Goal: Task Accomplishment & Management: Complete application form

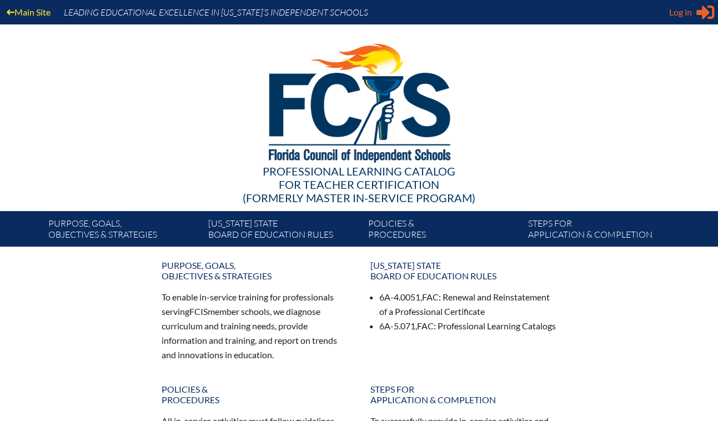
type input "[EMAIL_ADDRESS][DOMAIN_NAME]"
click at [696, 21] on icon "Sign in or register" at bounding box center [705, 12] width 18 height 18
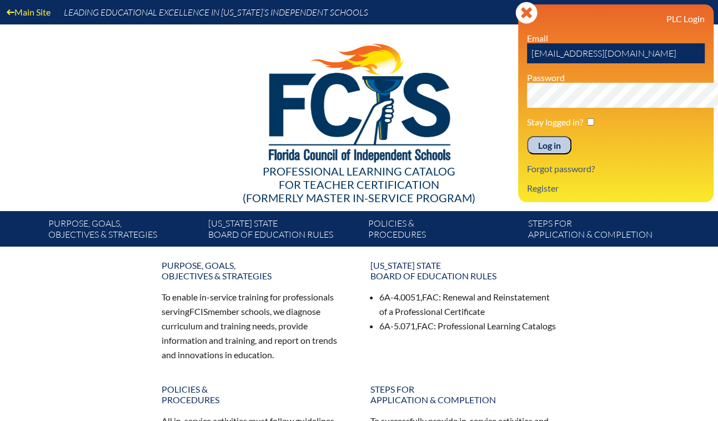
click at [527, 155] on input "Log in" at bounding box center [549, 145] width 44 height 19
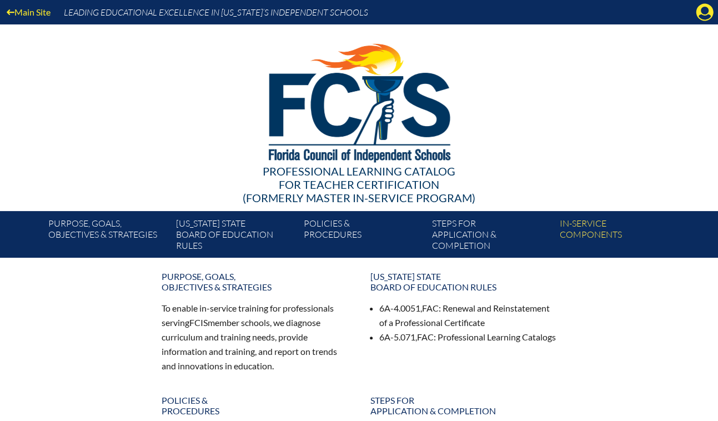
click at [689, 22] on div "Main Site Leading Educational Excellence in Florida’s Independent Schools" at bounding box center [359, 12] width 718 height 24
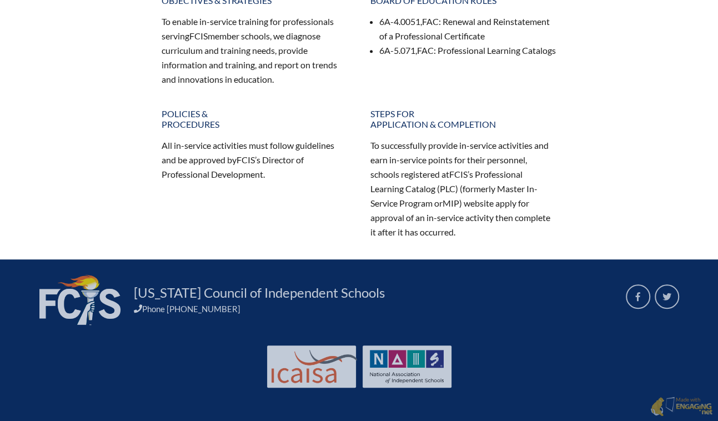
scroll to position [353, 0]
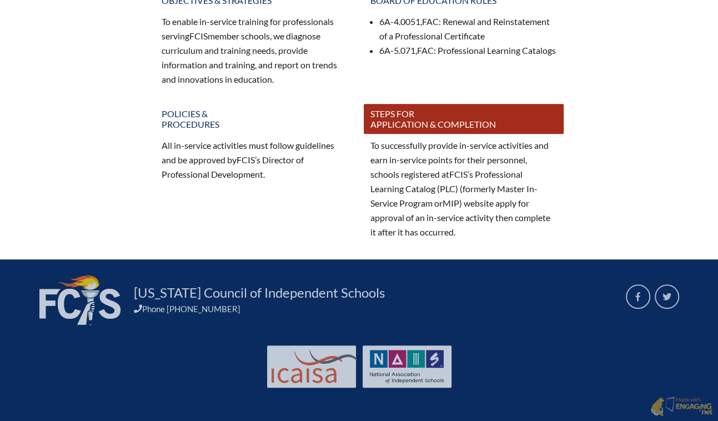
click at [408, 134] on link "Steps for application & completion" at bounding box center [464, 119] width 200 height 30
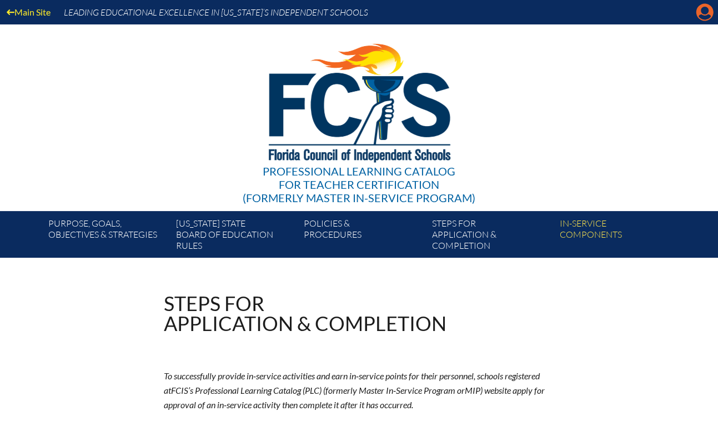
click at [701, 15] on icon "Manage account" at bounding box center [705, 12] width 18 height 18
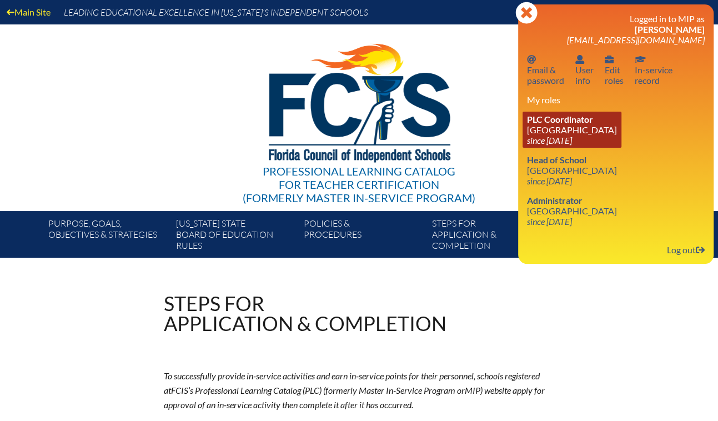
click at [570, 148] on link "PLC Coordinator [GEOGRAPHIC_DATA] since [DATE]" at bounding box center [571, 130] width 99 height 36
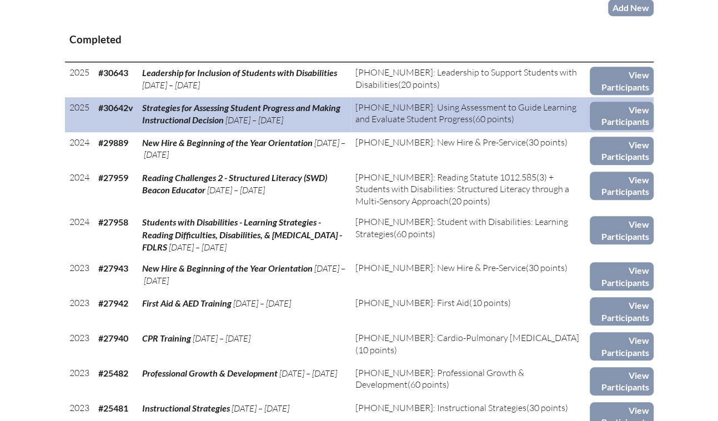
scroll to position [505, 0]
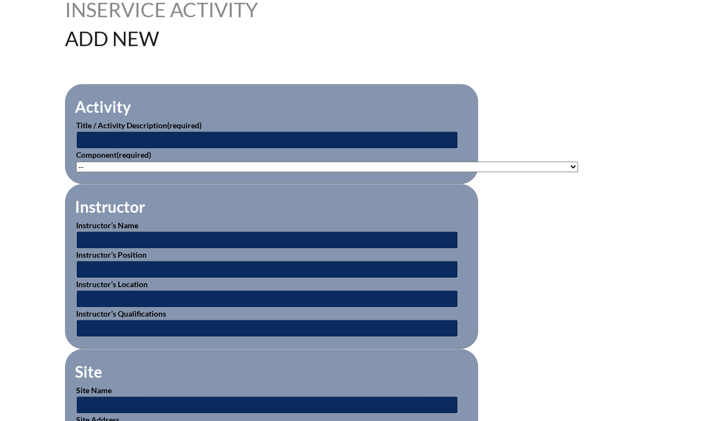
scroll to position [353, 0]
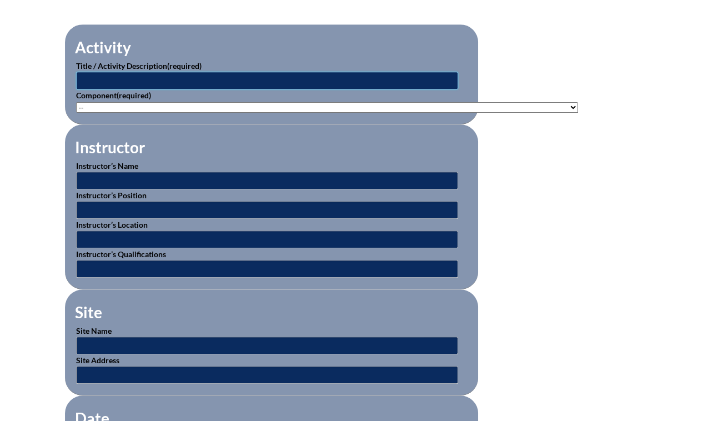
click at [86, 89] on input "text" at bounding box center [267, 81] width 382 height 18
type input "New Hire & Beginning of Year Orientation"
click at [76, 113] on select"]"] "-- [PHONE_NUMBER]: Appropriate Art Activities [PHONE_NUMBER]: Concept and Art P…" at bounding box center [327, 107] width 502 height 11
select select"]"] "76025"
click at [76, 113] on select"]"] "-- 1-000-001: Appropriate Art Activities 1-000-002: Concept and Art Process for…" at bounding box center [327, 107] width 502 height 11
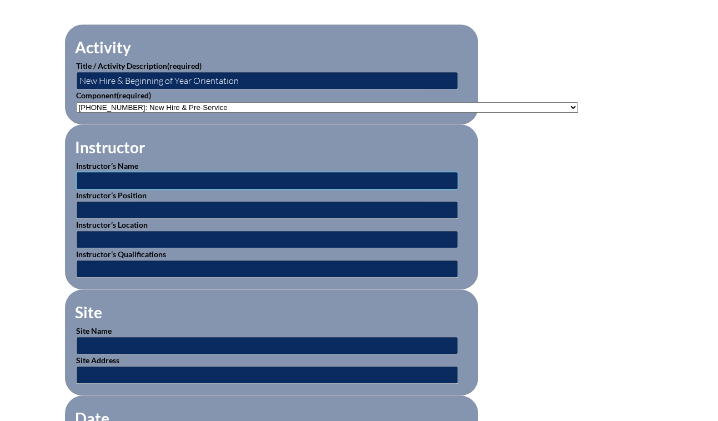
click at [126, 189] on input "text" at bounding box center [267, 181] width 382 height 18
type input "[PERSON_NAME]"
click at [122, 219] on input "text" at bounding box center [267, 210] width 382 height 18
type input "Head of School"
click at [96, 248] on input "text" at bounding box center [267, 239] width 382 height 18
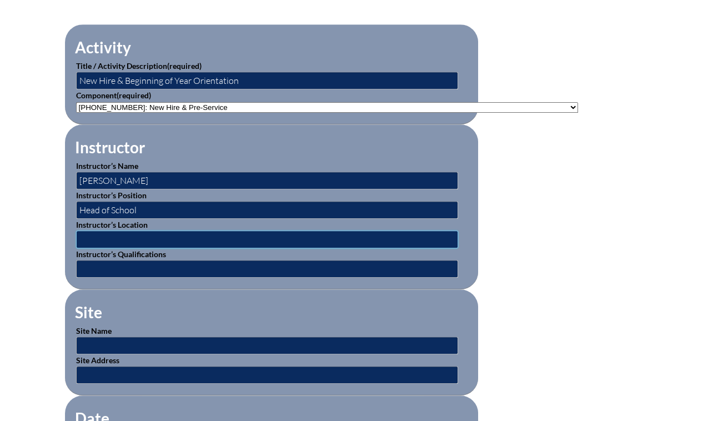
type input "[GEOGRAPHIC_DATA]"
click at [92, 278] on input "text" at bounding box center [267, 269] width 382 height 18
type input "Administrators for over 15 years with M.Ed"
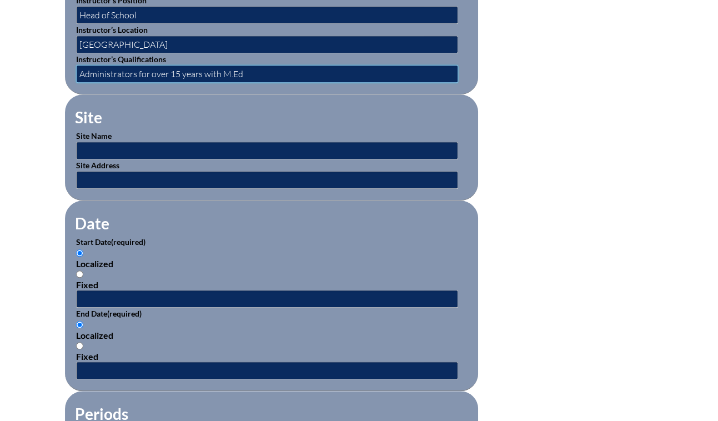
scroll to position [555, 0]
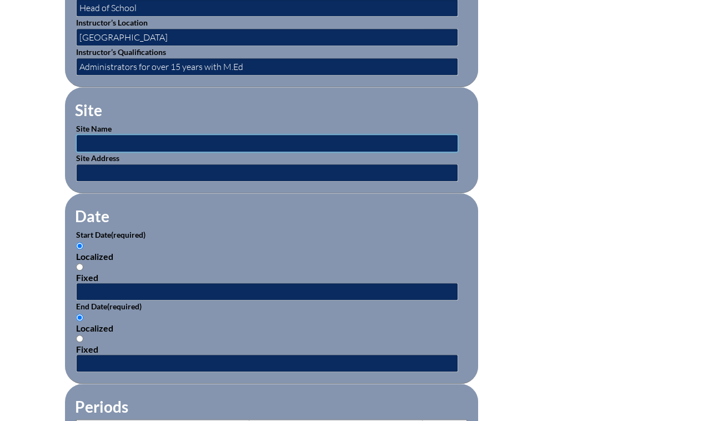
click at [76, 152] on input "text" at bounding box center [267, 143] width 382 height 18
type input "Saddlebrook Prep School"
click at [85, 182] on input "text" at bounding box center [267, 173] width 382 height 18
type input "5700 Saddlebrook Way, Wesley Chapel, FL 33543"
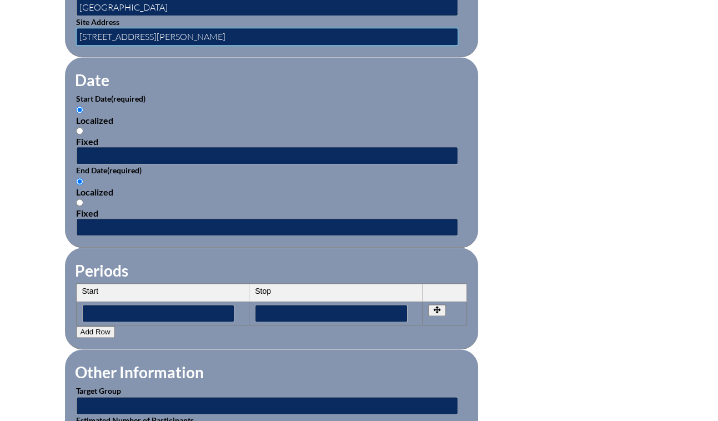
scroll to position [706, 0]
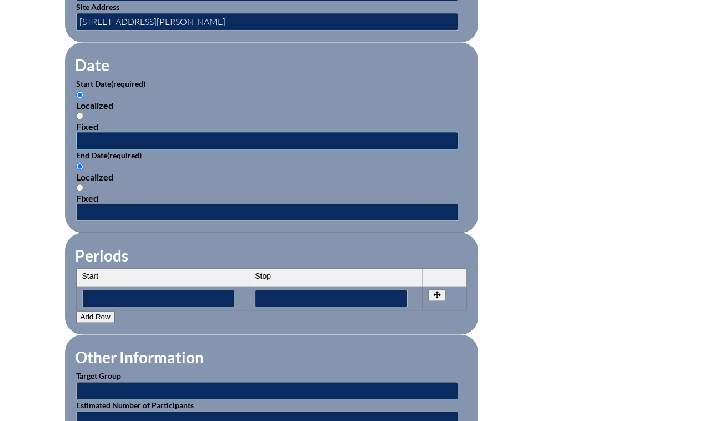
click at [76, 149] on input "text" at bounding box center [267, 141] width 382 height 18
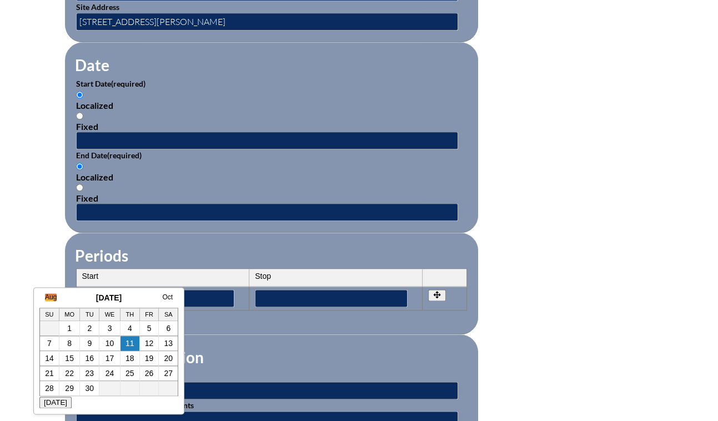
click at [53, 296] on link "Aug" at bounding box center [51, 297] width 12 height 8
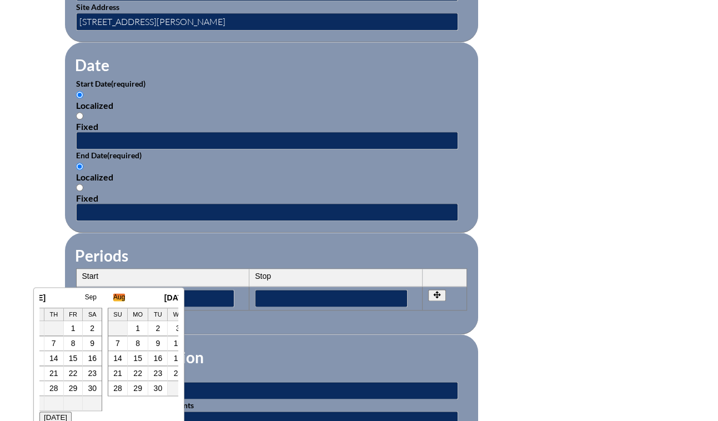
scroll to position [0, 11]
click at [57, 389] on link "25" at bounding box center [58, 388] width 9 height 9
type input "[DATE] 7:50 AM"
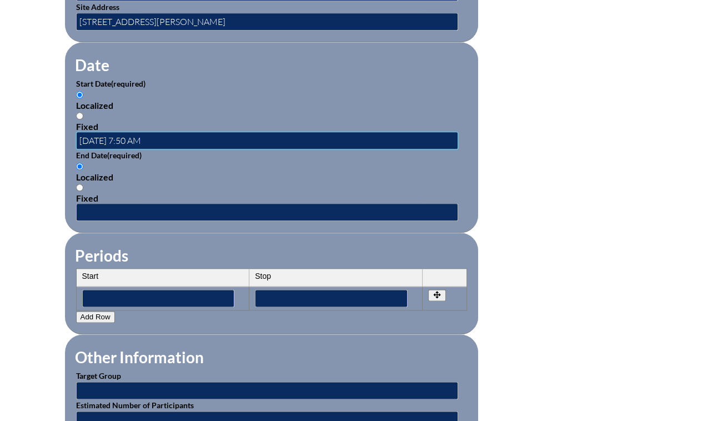
scroll to position [0, 0]
click at [76, 221] on input "text" at bounding box center [267, 212] width 382 height 18
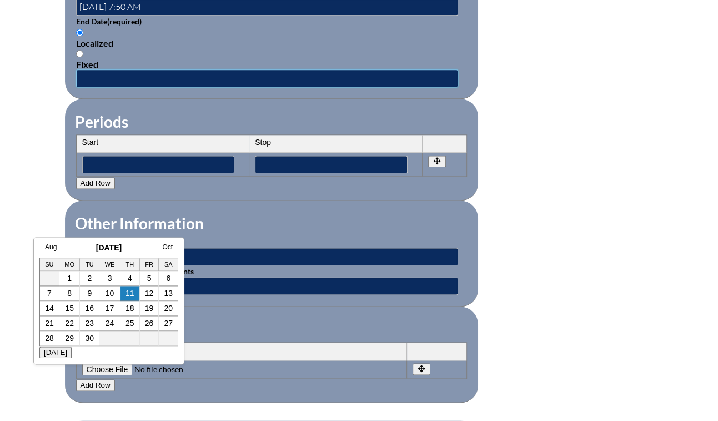
scroll to position [858, 0]
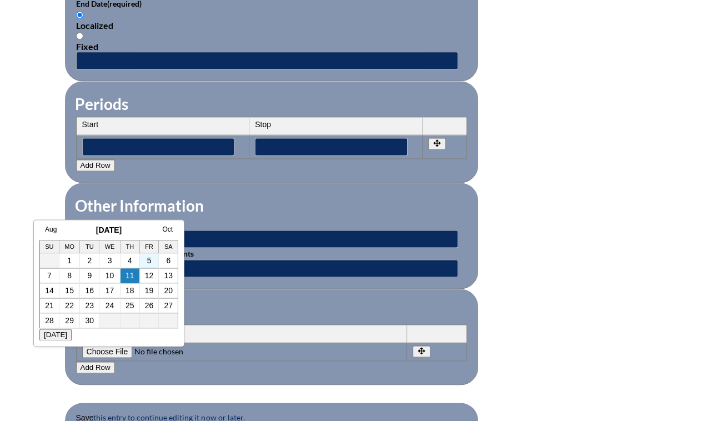
click at [155, 259] on td "5" at bounding box center [149, 260] width 19 height 15
click at [151, 261] on td "5" at bounding box center [149, 260] width 19 height 15
click at [76, 39] on input "Fixed" at bounding box center [79, 35] width 7 height 7
radio input "true"
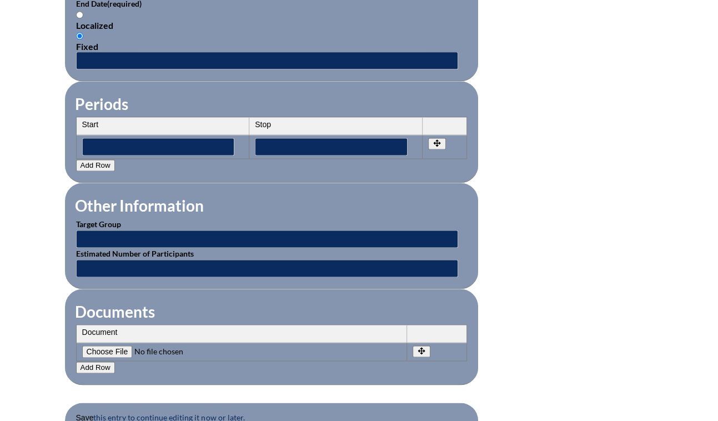
click at [76, 52] on label "Fixed" at bounding box center [271, 41] width 391 height 21
click at [76, 39] on input "Fixed" at bounding box center [79, 35] width 7 height 7
click at [76, 69] on input "text" at bounding box center [267, 61] width 382 height 18
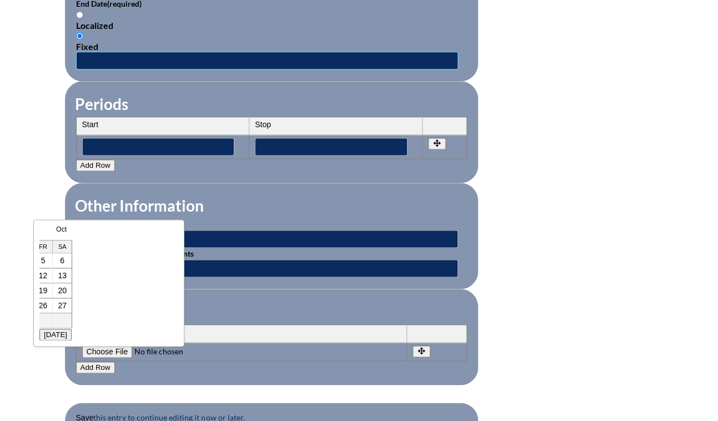
scroll to position [0, 121]
click at [50, 228] on link "Oct" at bounding box center [46, 229] width 11 height 8
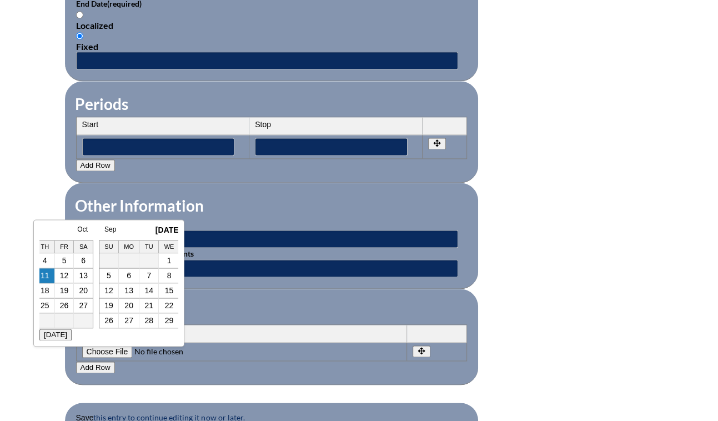
scroll to position [0, 83]
click at [109, 228] on link "Sep" at bounding box center [112, 229] width 12 height 8
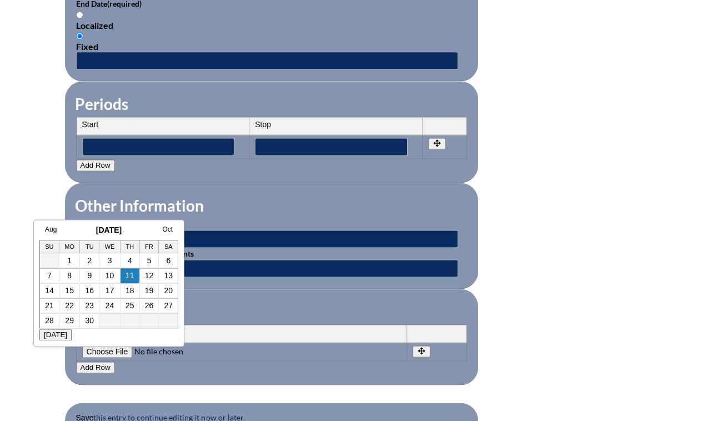
click at [149, 258] on link "5" at bounding box center [149, 260] width 4 height 9
type input "[DATE] 7:50 AM"
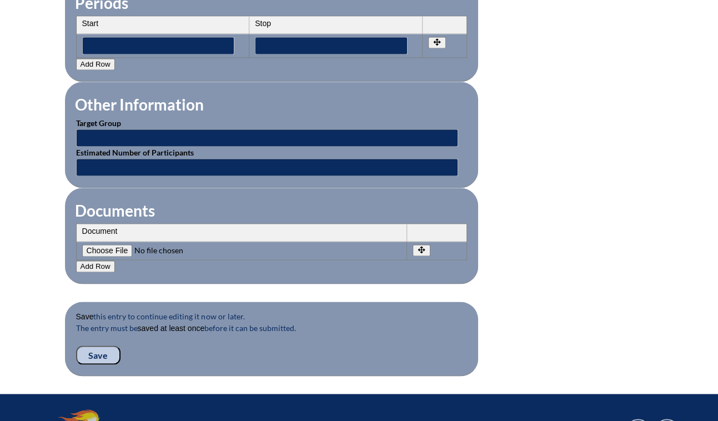
scroll to position [1060, 0]
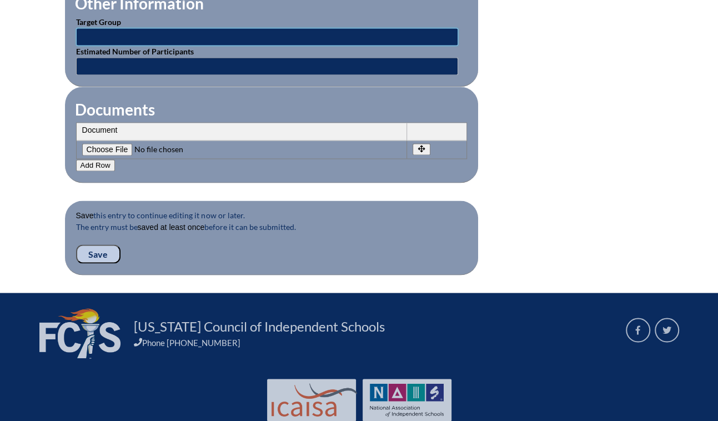
click at [77, 46] on input "text" at bounding box center [267, 37] width 382 height 18
type input "[GEOGRAPHIC_DATA] Faculty & Staff"
click at [134, 75] on input "text" at bounding box center [267, 66] width 382 height 18
type input "10"
click at [147, 140] on th "Document" at bounding box center [242, 132] width 330 height 18
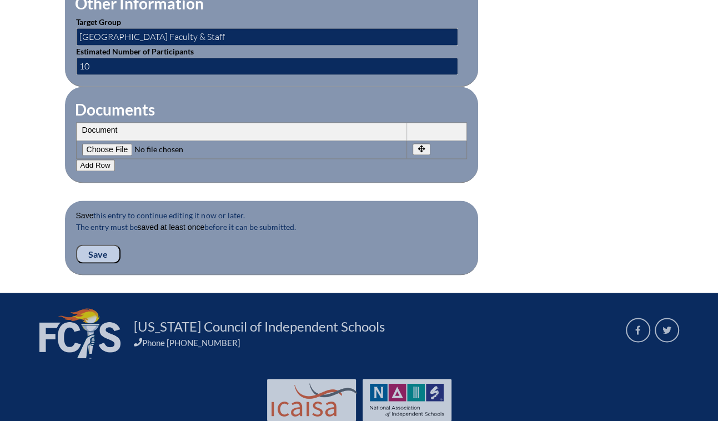
click at [82, 155] on input"] "file" at bounding box center [157, 149] width 151 height 12
type input"] "C:\fakepath\SPS Inservice Application - New Hire & Beginning of the Year.docx"
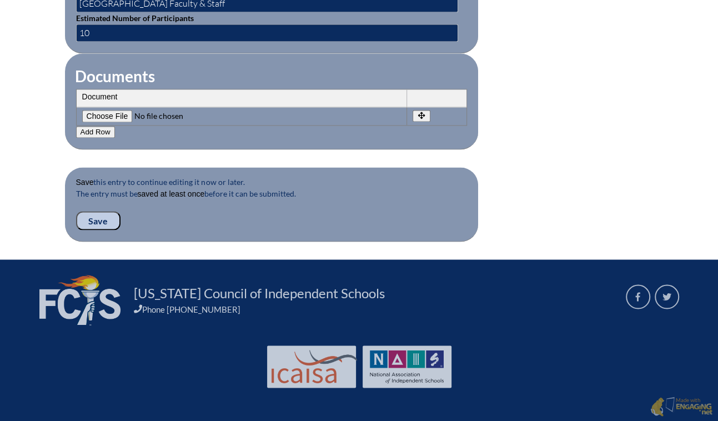
scroll to position [1261, 0]
click at [76, 230] on input "Save" at bounding box center [98, 220] width 44 height 19
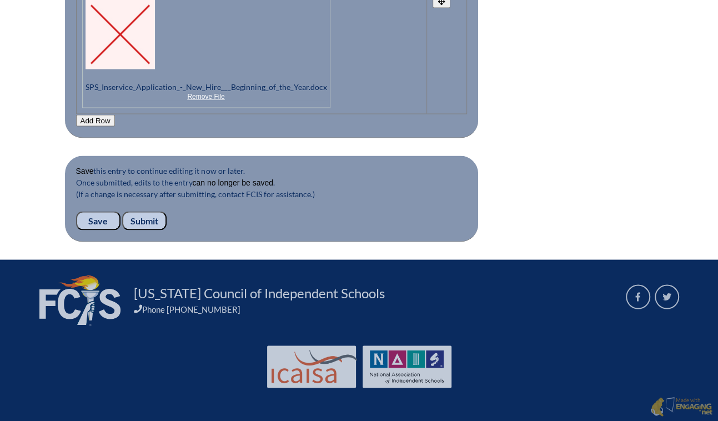
scroll to position [1362, 0]
click at [122, 230] on input "Submit" at bounding box center [144, 220] width 44 height 19
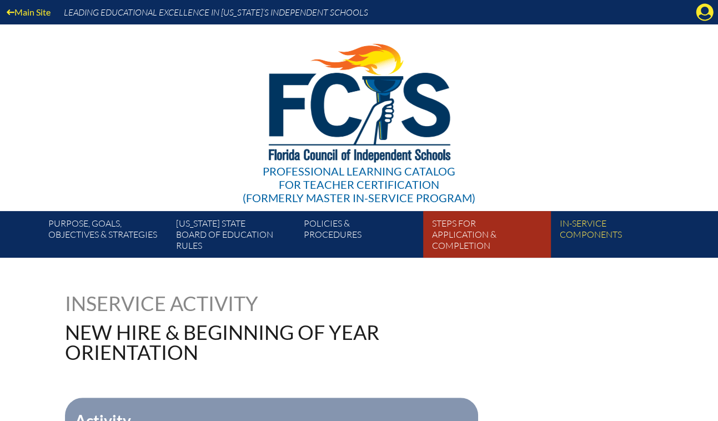
click at [555, 244] on link "Steps for application & completion" at bounding box center [492, 236] width 128 height 42
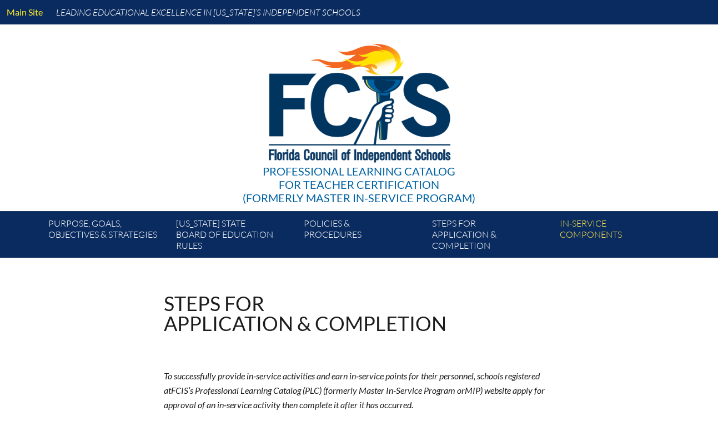
click at [699, 14] on div "Main Site Leading Educational Excellence in [US_STATE]’s Independent Schools Pr…" at bounding box center [359, 129] width 718 height 258
drag, startPoint x: 0, startPoint y: 0, endPoint x: 699, endPoint y: 14, distance: 699.1
click at [699, 14] on icon "Manage account" at bounding box center [705, 12] width 18 height 18
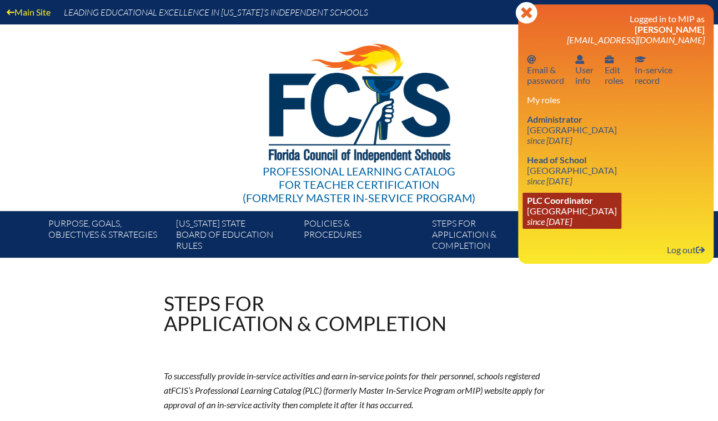
click at [553, 229] on link "PLC Coordinator Saddlebrook Preparatory School since 2016 Oct 6" at bounding box center [571, 211] width 99 height 36
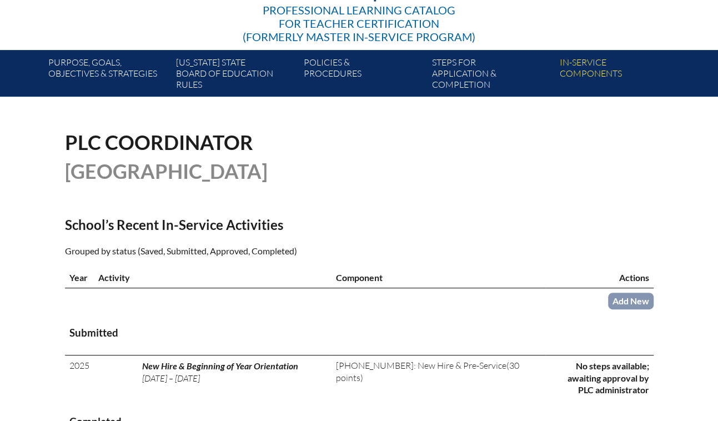
scroll to position [202, 0]
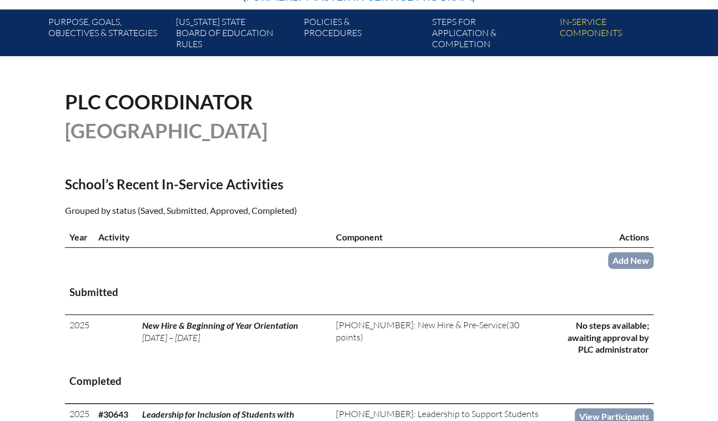
drag, startPoint x: 668, startPoint y: 392, endPoint x: 608, endPoint y: 389, distance: 59.5
click at [653, 268] on link "Add New" at bounding box center [631, 260] width 46 height 16
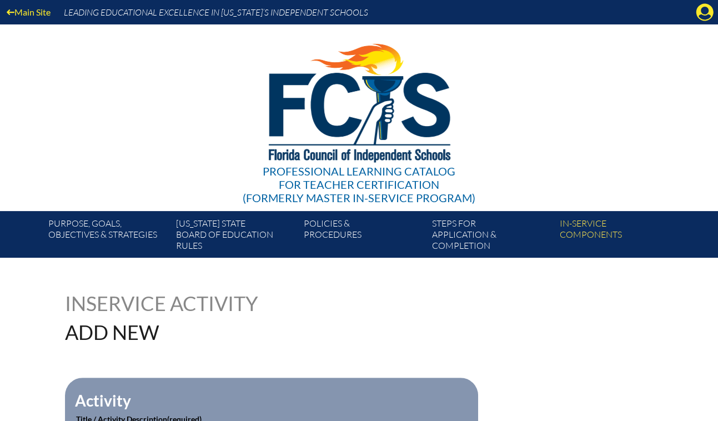
scroll to position [303, 0]
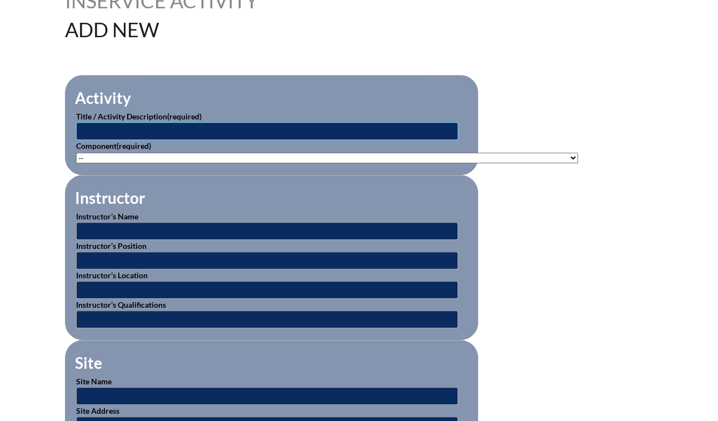
click at [76, 140] on input "text" at bounding box center [267, 131] width 382 height 18
type input "First Aid & AED Training"
click at [76, 163] on select"]"] "-- [PHONE_NUMBER]: Appropriate Art Activities [PHONE_NUMBER]: Concept and Art P…" at bounding box center [327, 158] width 502 height 11
select select"]"] "20476"
click at [76, 163] on select"]"] "-- 1-000-001: Appropriate Art Activities 1-000-002: Concept and Art Process for…" at bounding box center [327, 158] width 502 height 11
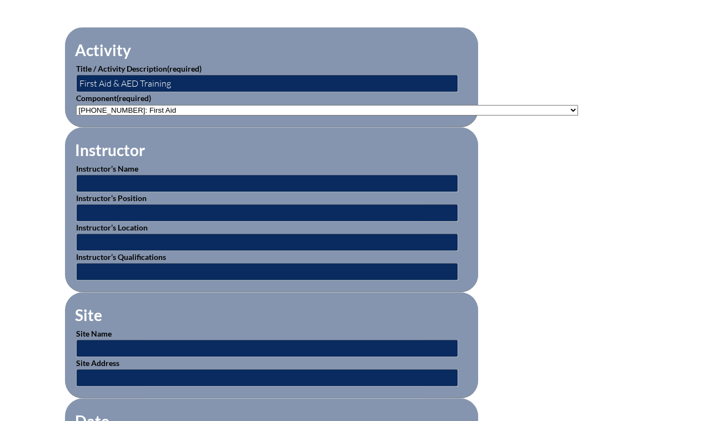
scroll to position [353, 0]
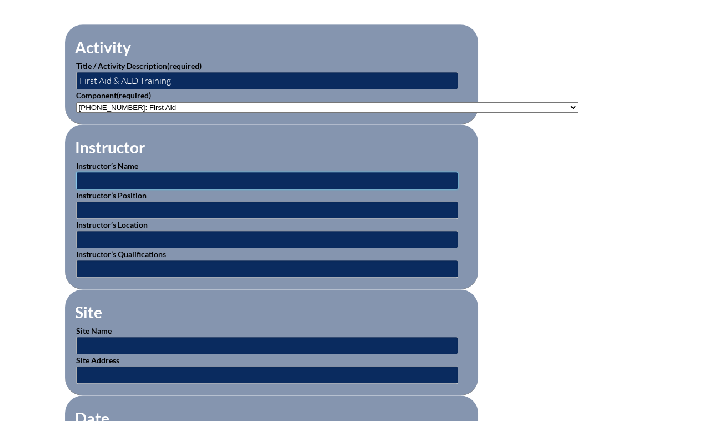
click at [104, 189] on input "text" at bounding box center [267, 181] width 382 height 18
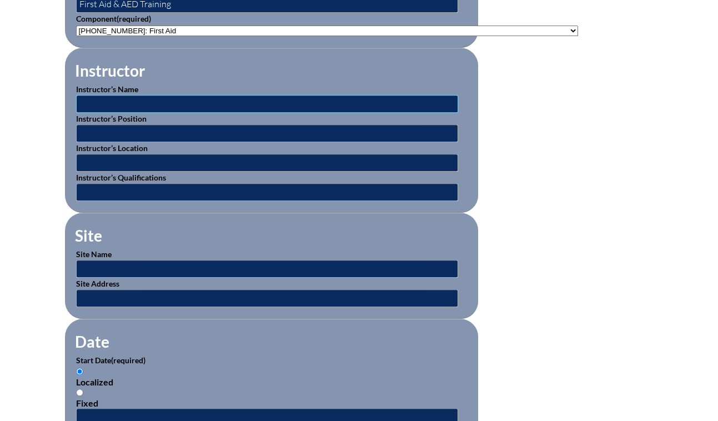
scroll to position [454, 0]
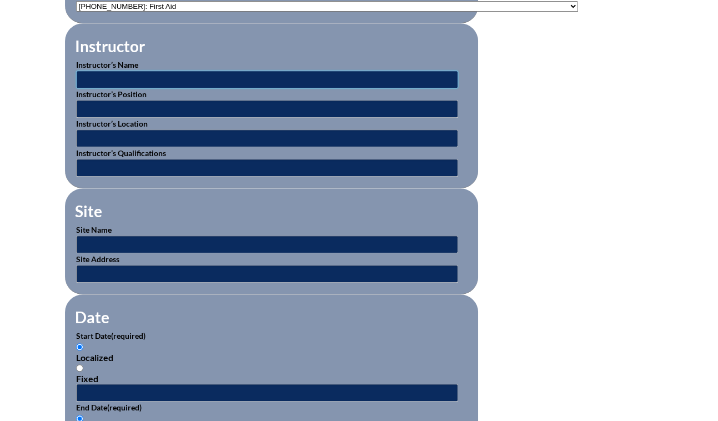
click at [143, 88] on input "text" at bounding box center [267, 80] width 382 height 18
type input "William Day"
click at [127, 118] on input "text" at bounding box center [267, 109] width 382 height 18
click at [107, 88] on input "William Day" at bounding box center [267, 80] width 382 height 18
click at [100, 118] on input "text" at bounding box center [267, 109] width 382 height 18
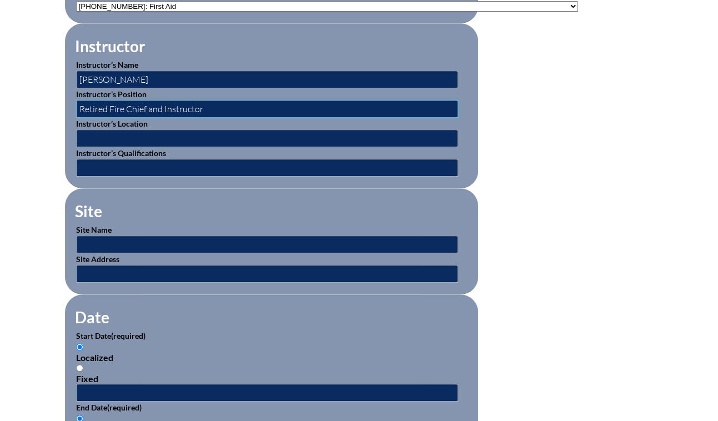
type input "Retired Fire Chief and Instructor"
click at [118, 147] on input "text" at bounding box center [267, 138] width 382 height 18
type input "[GEOGRAPHIC_DATA]"
click at [127, 177] on input "text" at bounding box center [267, 168] width 382 height 18
click at [79, 177] on input "text" at bounding box center [267, 168] width 382 height 18
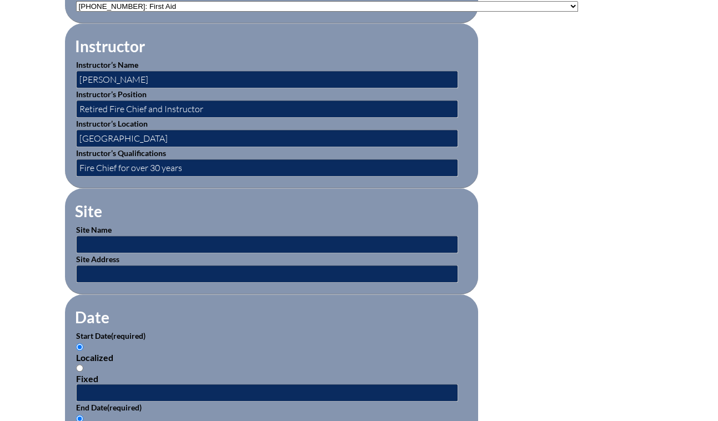
click at [164, 294] on fieldset "Site Site Name Site Address" at bounding box center [271, 241] width 413 height 106
click at [76, 177] on input "Fire Chief for over 30 years" at bounding box center [267, 168] width 382 height 18
click at [167, 177] on input "Fire Chief and Instructor for over 30 years" at bounding box center [267, 168] width 382 height 18
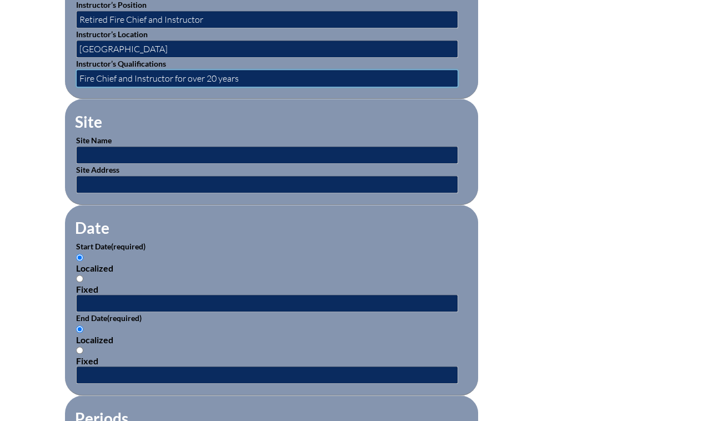
scroll to position [555, 0]
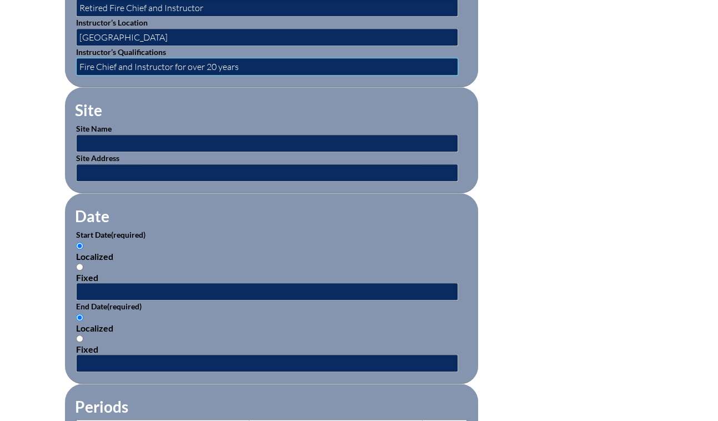
type input "Fire Chief and Instructor for over 20 years"
click at [151, 152] on input "text" at bounding box center [267, 143] width 382 height 18
type input "Saddlebrook Prep School"
click at [145, 182] on input "text" at bounding box center [267, 173] width 382 height 18
type input "5700 Saddlebrook Way, Wesley Chapel, FL 33543"
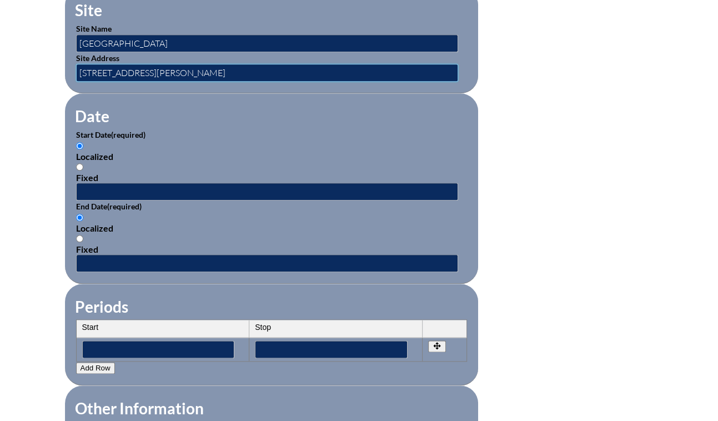
scroll to position [656, 0]
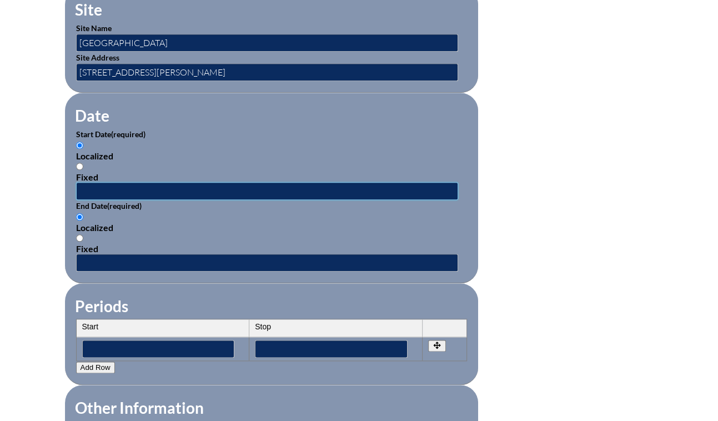
click at [98, 200] on input "text" at bounding box center [267, 191] width 382 height 18
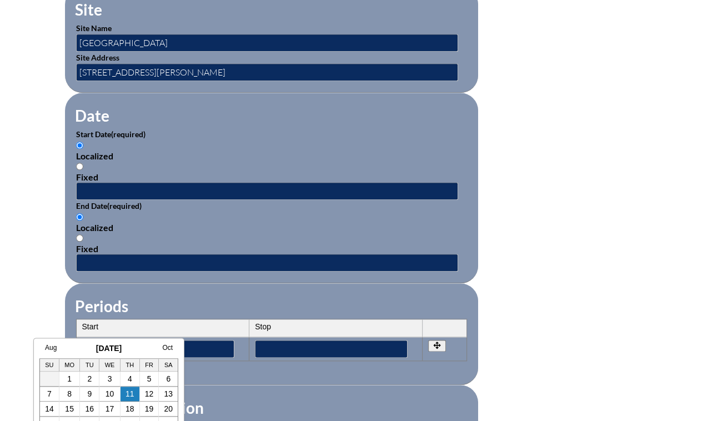
click at [48, 340] on div "Aug September 2025 Oct Su Mo Tu We Th Fr Sa 1 2 3 4 5 6 7 8 9 10 11 12 13 14 15…" at bounding box center [108, 401] width 151 height 127
click at [47, 349] on link "Aug" at bounding box center [51, 348] width 12 height 8
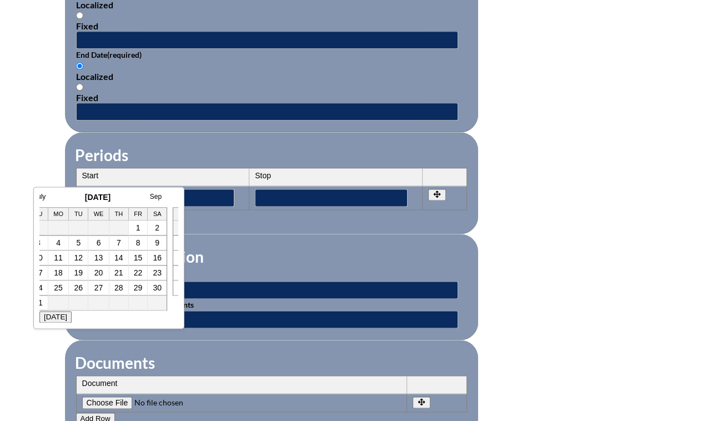
scroll to position [807, 0]
click at [118, 290] on link "28" at bounding box center [118, 287] width 9 height 9
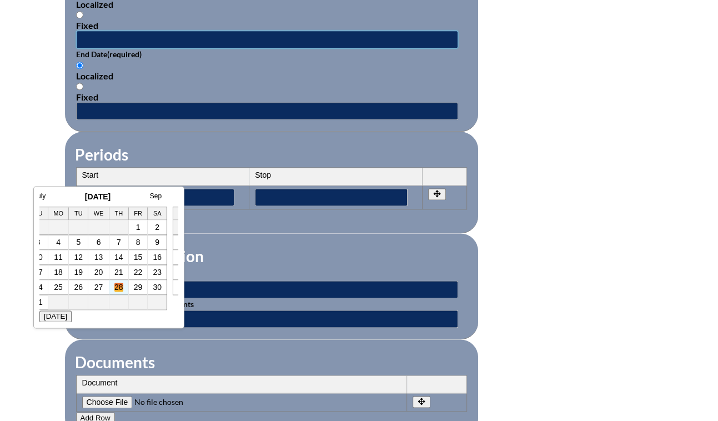
type input "2025-08-28 7:54 AM"
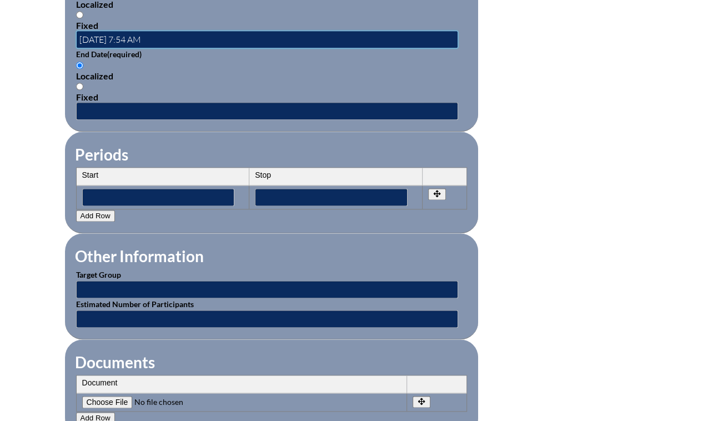
scroll to position [0, 0]
click at [78, 120] on input "text" at bounding box center [267, 111] width 382 height 18
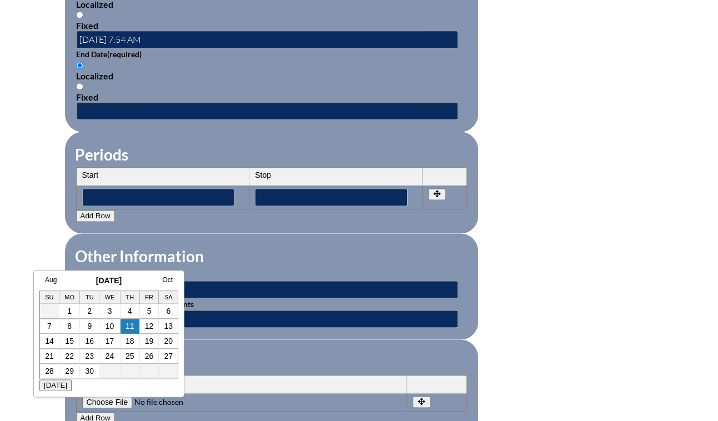
click at [134, 378] on td at bounding box center [129, 371] width 19 height 14
click at [46, 278] on link "Aug" at bounding box center [51, 280] width 12 height 8
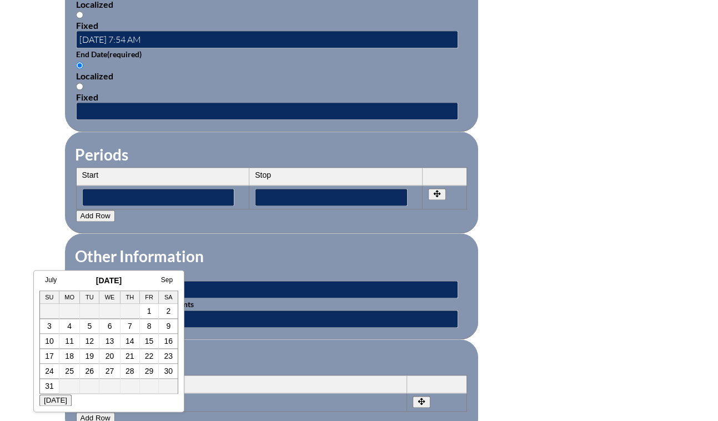
scroll to position [0, 11]
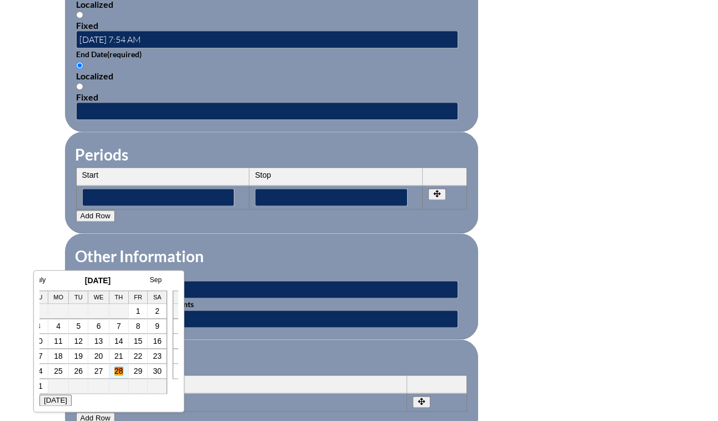
click at [119, 368] on link "28" at bounding box center [118, 370] width 9 height 9
type input "2025-08-28 7:55 AM"
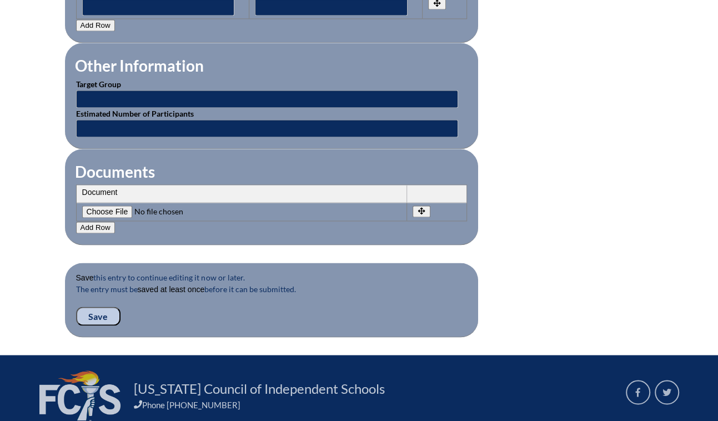
scroll to position [1009, 0]
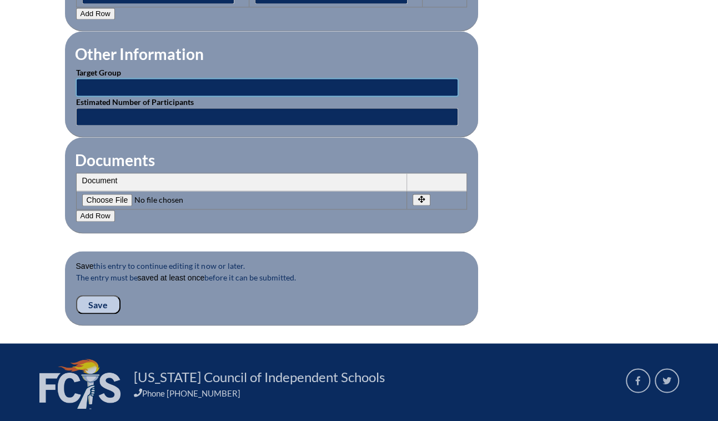
click at [76, 96] on input "text" at bounding box center [267, 87] width 382 height 18
type input "Saddlebrook Preparatory School Faculty & Staff"
click at [106, 125] on input "text" at bounding box center [267, 117] width 382 height 18
type input "10"
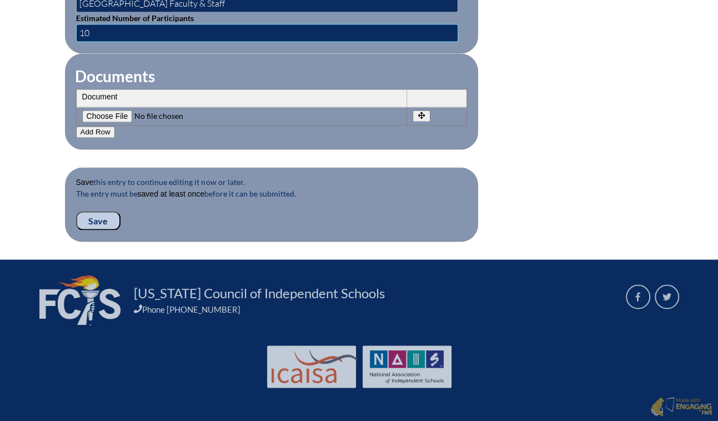
scroll to position [1110, 0]
click at [82, 122] on input"] "file" at bounding box center [157, 116] width 151 height 12
type input"] "C:\fakepath\SPS Inservice Application - First Aid & AED Training - August 2025.…"
click at [76, 230] on input "Save" at bounding box center [98, 220] width 44 height 19
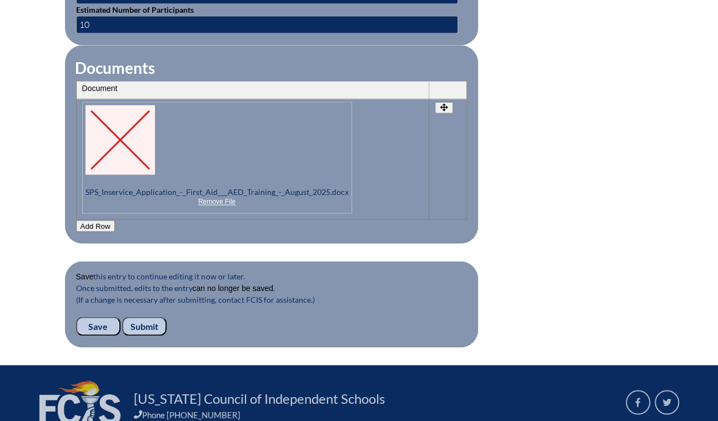
scroll to position [1211, 0]
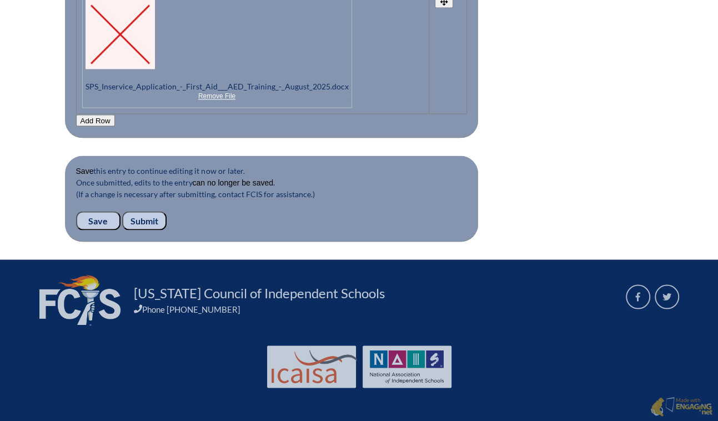
click at [125, 230] on input "Submit" at bounding box center [144, 220] width 44 height 19
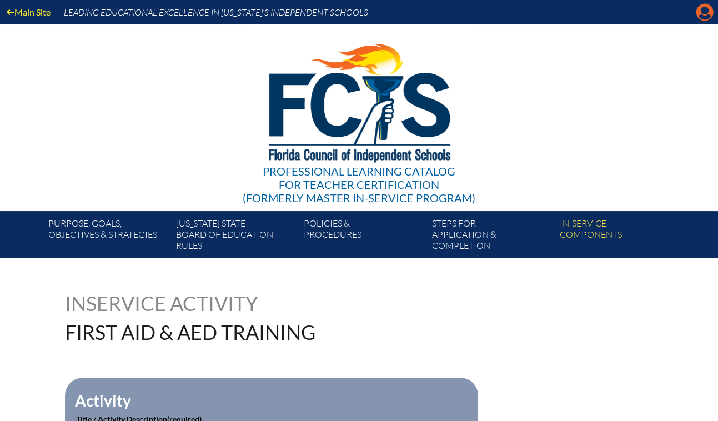
click at [702, 16] on icon "Manage account" at bounding box center [705, 12] width 18 height 18
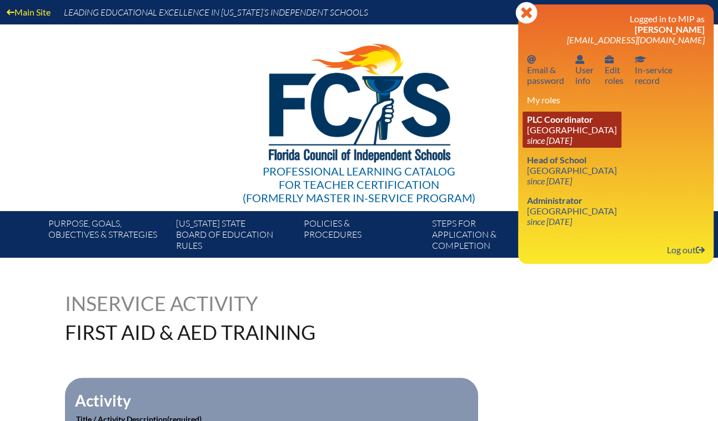
click at [545, 148] on link "PLC Coordinator Saddlebrook Preparatory School since 2016 Oct 6" at bounding box center [571, 130] width 99 height 36
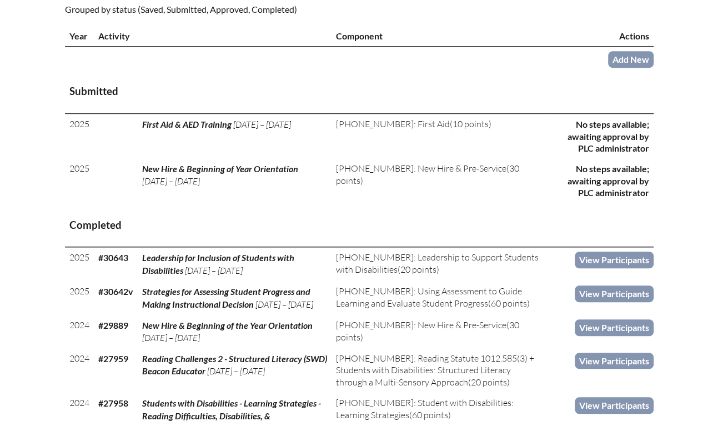
scroll to position [404, 0]
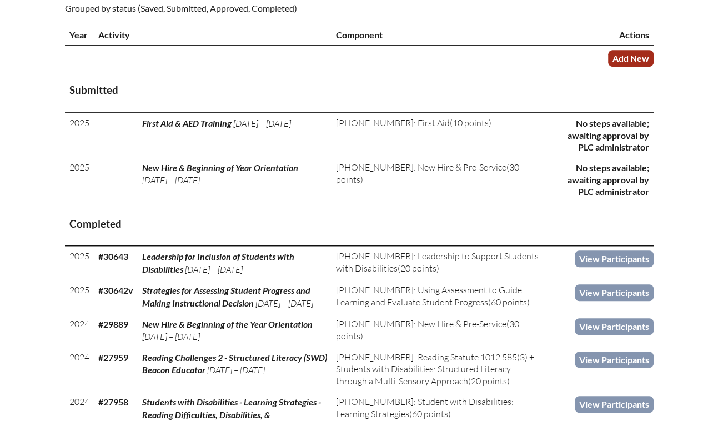
click at [653, 66] on link "Add New" at bounding box center [631, 58] width 46 height 16
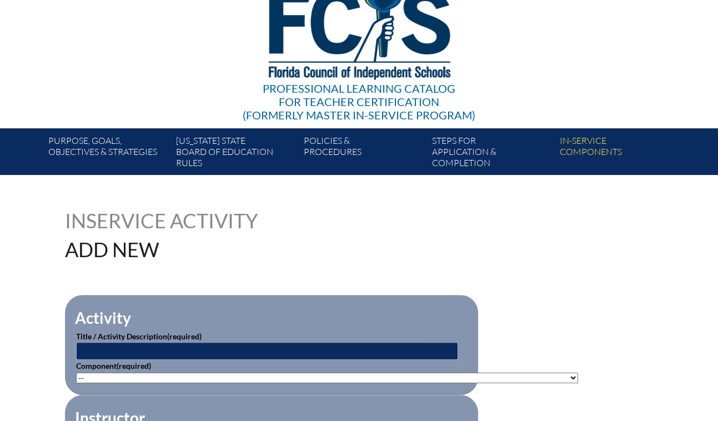
scroll to position [303, 0]
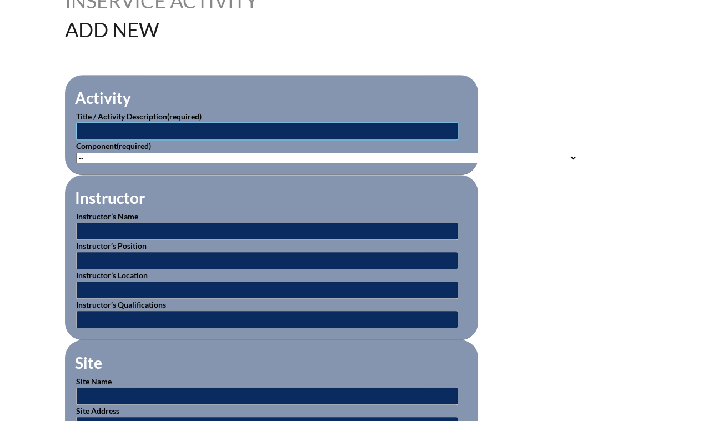
click at [127, 140] on input "text" at bounding box center [267, 131] width 382 height 18
type input "Cardio-Pulmonary Resuscitation (CPR)"
click at [113, 163] on select"]"] "-- 1-000-001: Appropriate Art Activities 1-000-002: Concept and Art Process for…" at bounding box center [327, 158] width 502 height 11
select select"]"] "20477"
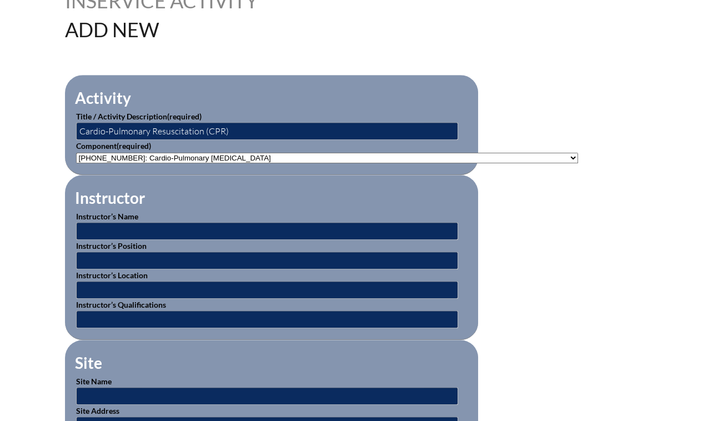
click at [76, 163] on select"]"] "-- 1-000-001: Appropriate Art Activities 1-000-002: Concept and Art Process for…" at bounding box center [327, 158] width 502 height 11
click at [109, 240] on input "text" at bounding box center [267, 231] width 382 height 18
type input "[PERSON_NAME]"
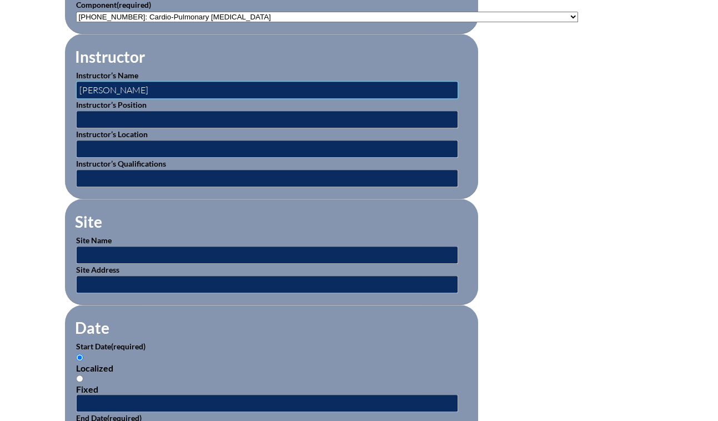
scroll to position [454, 0]
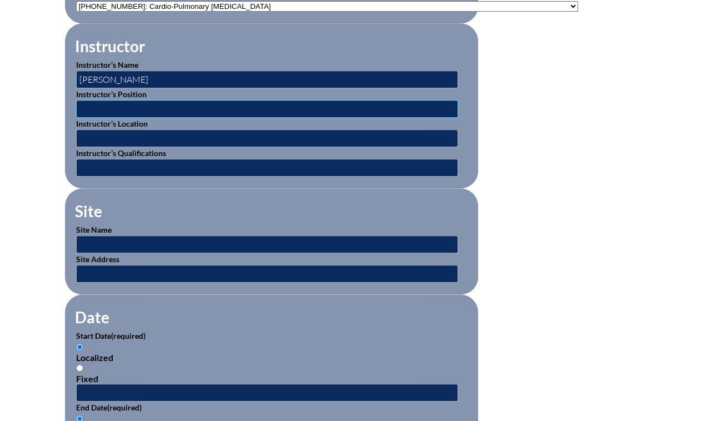
click at [100, 118] on input "text" at bounding box center [267, 109] width 382 height 18
type input "Retired Fire Chief and Instructor"
click at [128, 147] on input "text" at bounding box center [267, 138] width 382 height 18
type input "[GEOGRAPHIC_DATA]"
click at [125, 177] on input "text" at bounding box center [267, 168] width 382 height 18
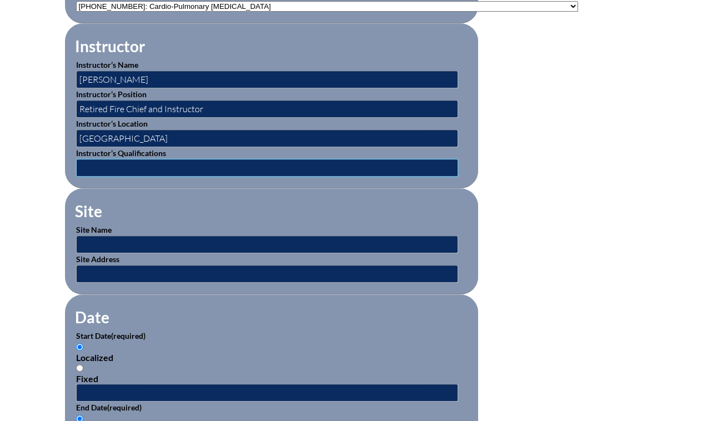
type input "Fire Chief and Instructor for over 20 years"
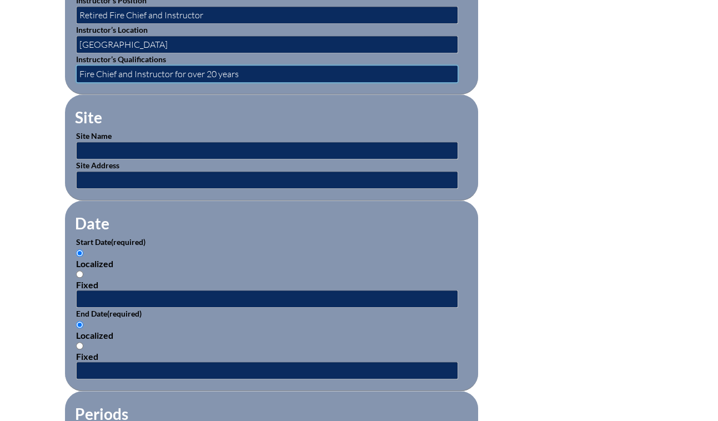
scroll to position [555, 0]
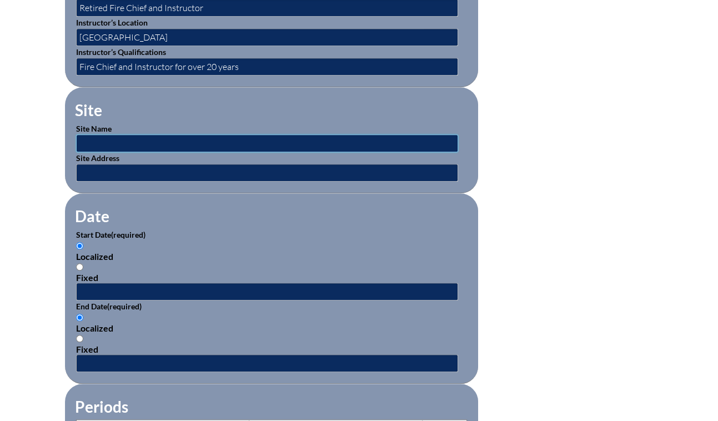
click at [86, 152] on input "text" at bounding box center [267, 143] width 382 height 18
type input "Saddlebrook Prep School"
click at [100, 182] on p "Site Address" at bounding box center [271, 166] width 391 height 29
click at [110, 182] on input "text" at bounding box center [267, 173] width 382 height 18
type input "5700 Saddlebrook Way, Wesley Chapel, FL 33543"
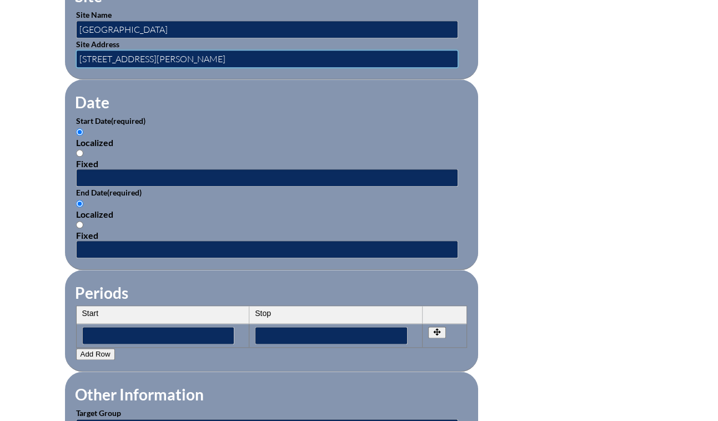
scroll to position [757, 0]
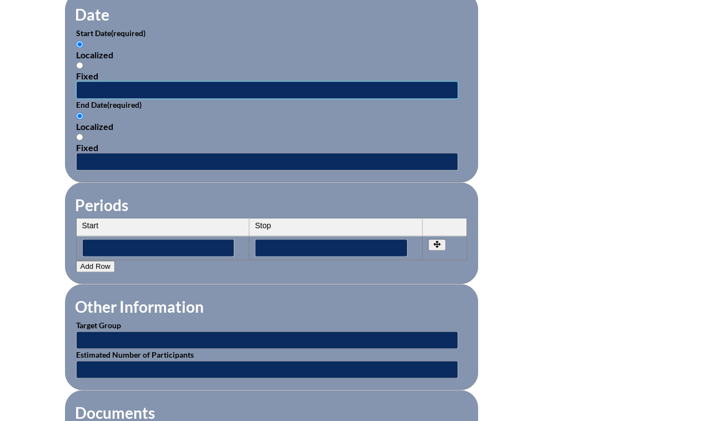
click at [76, 99] on input "text" at bounding box center [267, 90] width 382 height 18
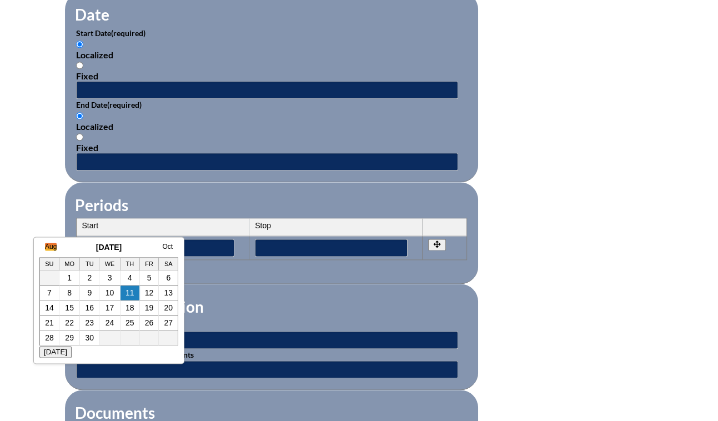
click at [46, 247] on link "Aug" at bounding box center [51, 247] width 12 height 8
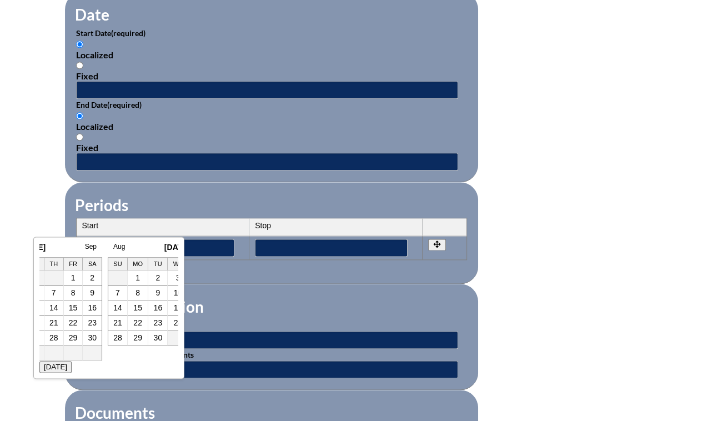
scroll to position [0, 11]
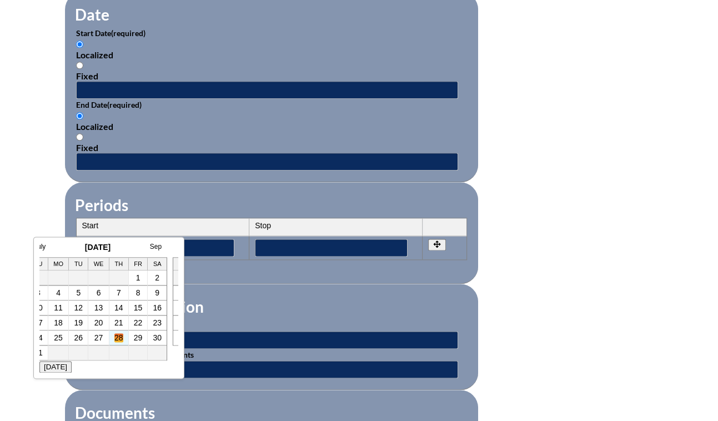
click at [119, 340] on link "28" at bounding box center [118, 337] width 9 height 9
type input "2025-08-28 7:57 AM"
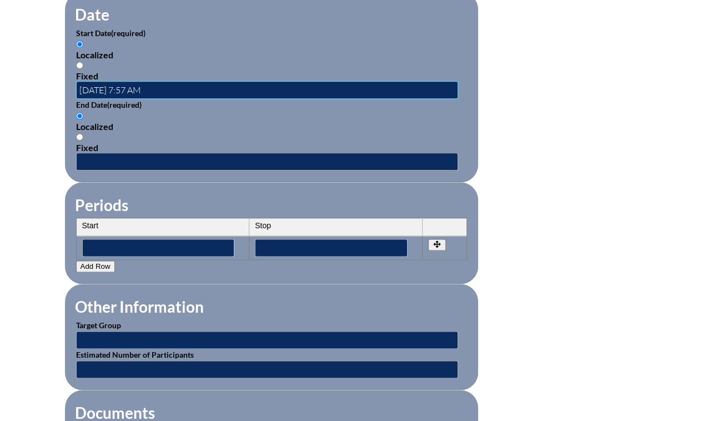
scroll to position [0, 0]
click at [76, 170] on input "text" at bounding box center [267, 162] width 382 height 18
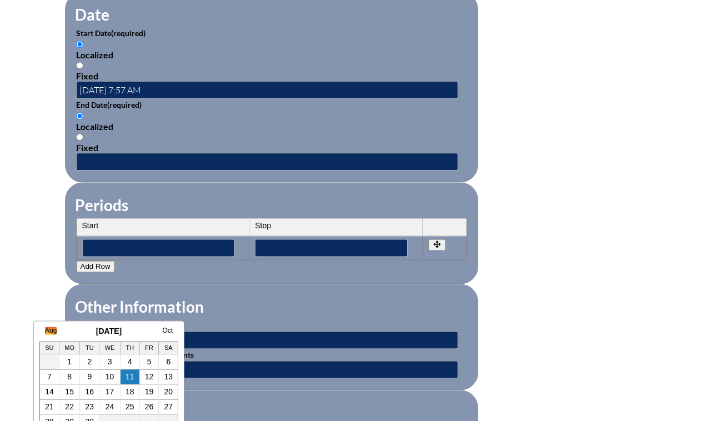
click at [55, 327] on link "Aug" at bounding box center [51, 330] width 12 height 8
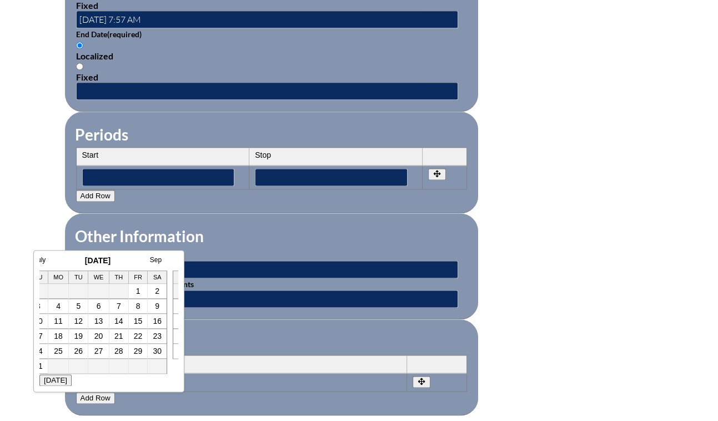
scroll to position [858, 0]
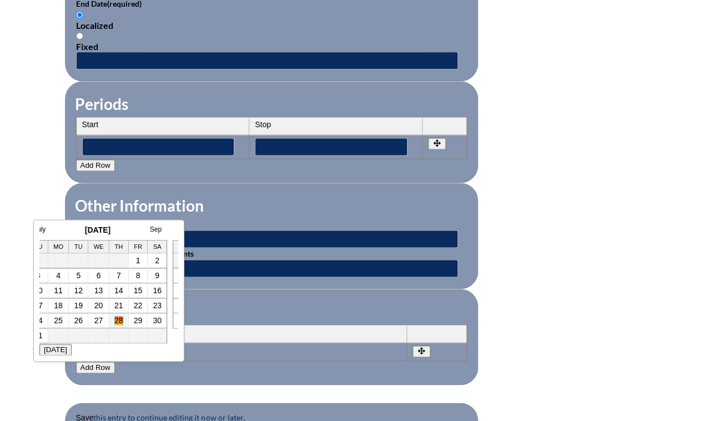
click at [119, 322] on link "28" at bounding box center [118, 320] width 9 height 9
type input "2025-08-28 7:57 AM"
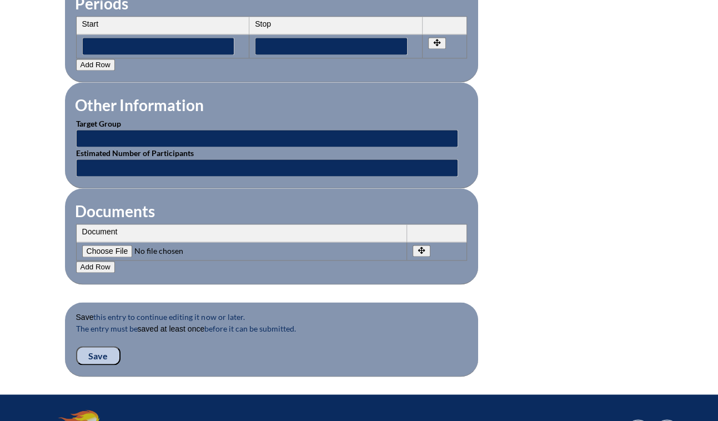
scroll to position [959, 0]
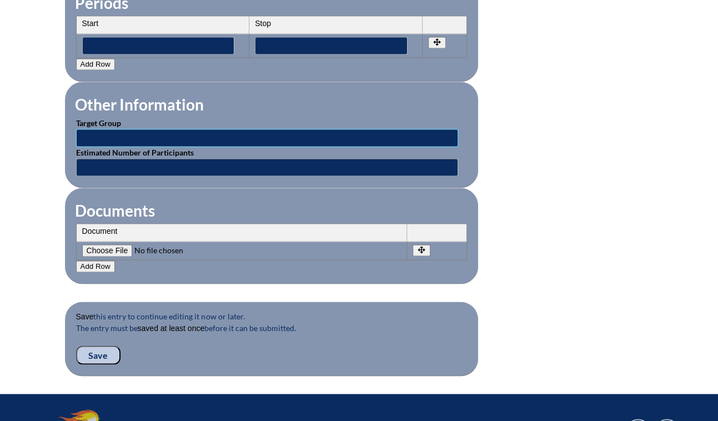
click at [76, 147] on input "text" at bounding box center [267, 138] width 382 height 18
type input "Saddlebrook Preparatory School Faculty & Staff"
click at [87, 176] on input "text" at bounding box center [267, 167] width 382 height 18
type input "10"
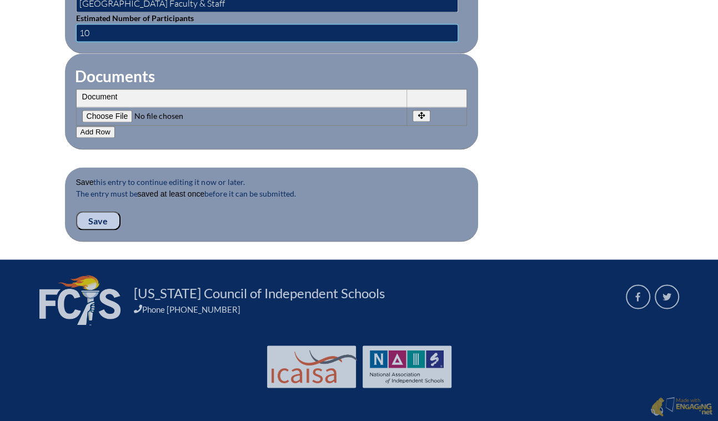
scroll to position [1110, 0]
click at [82, 122] on input"] "file" at bounding box center [157, 116] width 151 height 12
type input"] "C:\fakepath\SPS Inservice Application - CPR Training - August 2025.docx"
click at [76, 230] on input "Save" at bounding box center [98, 220] width 44 height 19
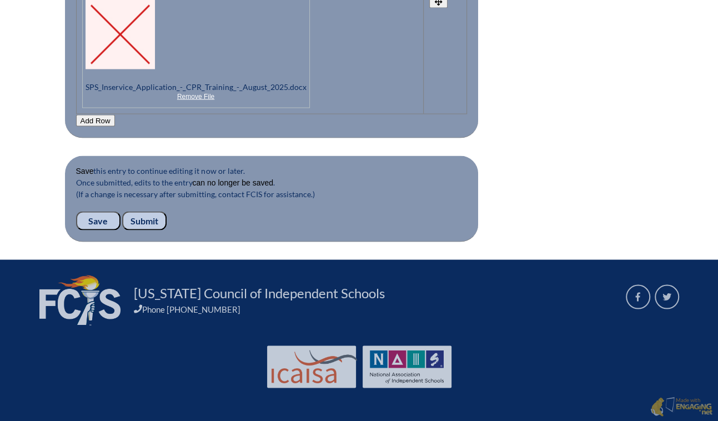
scroll to position [1438, 0]
click at [122, 211] on input "Submit" at bounding box center [144, 220] width 44 height 19
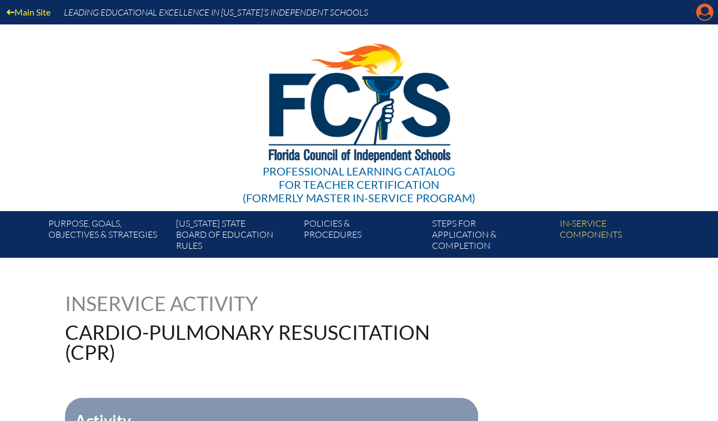
click at [701, 8] on icon at bounding box center [704, 12] width 17 height 17
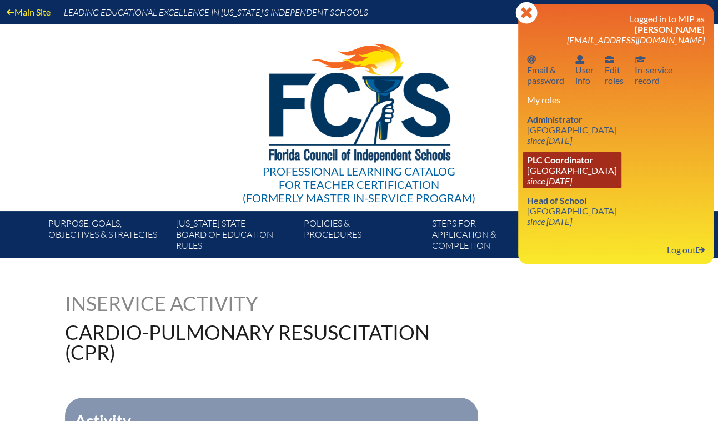
click at [550, 186] on icon "since [DATE]" at bounding box center [549, 180] width 45 height 11
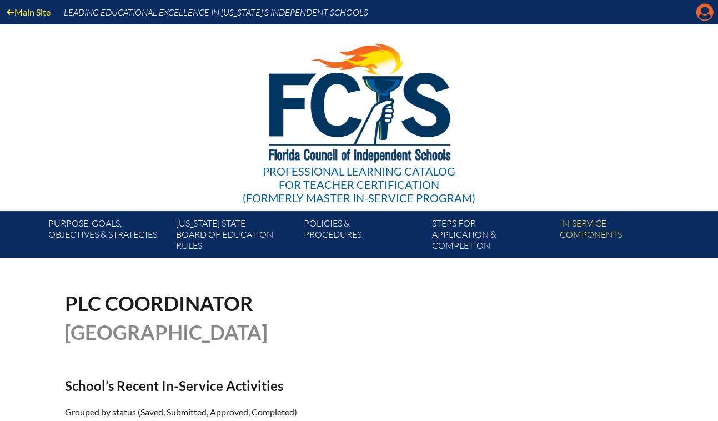
click at [696, 16] on icon at bounding box center [704, 12] width 17 height 17
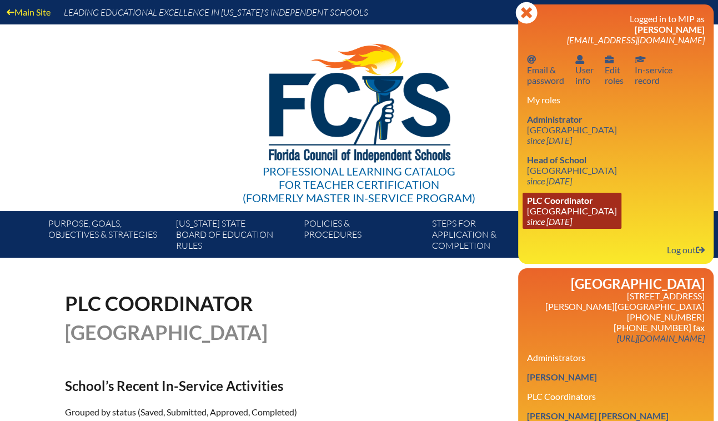
click at [550, 205] on span "PLC Coordinator" at bounding box center [560, 200] width 66 height 11
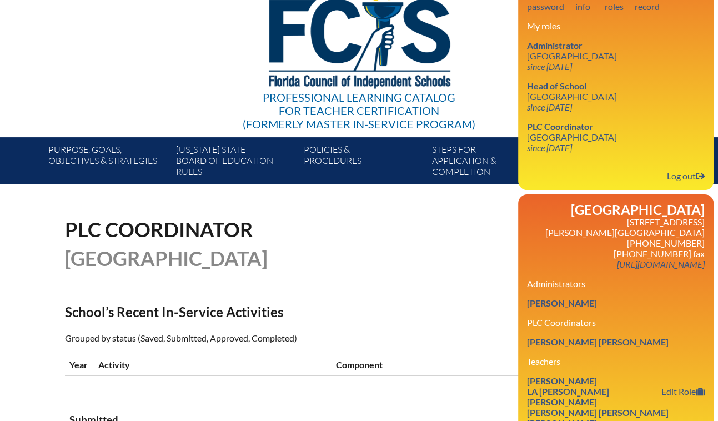
scroll to position [303, 0]
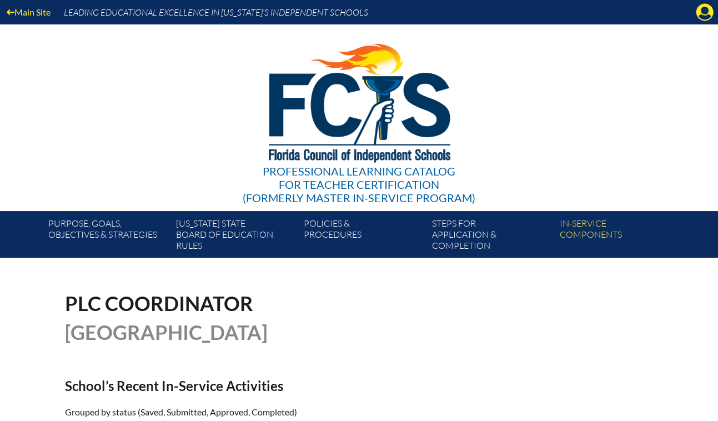
click at [710, 15] on icon at bounding box center [704, 12] width 17 height 17
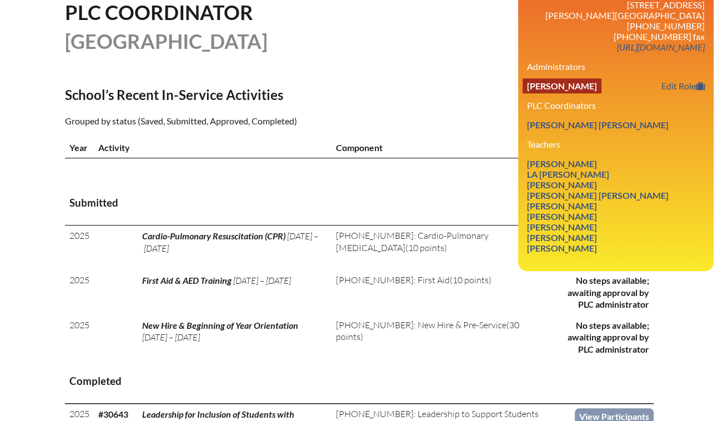
scroll to position [404, 0]
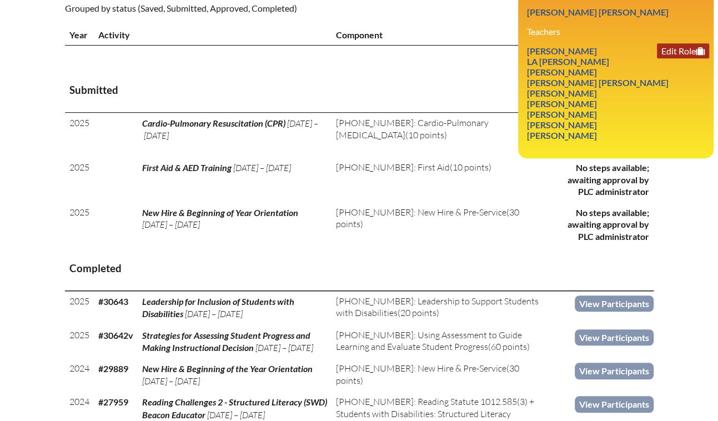
click at [662, 58] on link "Edit Role" at bounding box center [683, 50] width 52 height 15
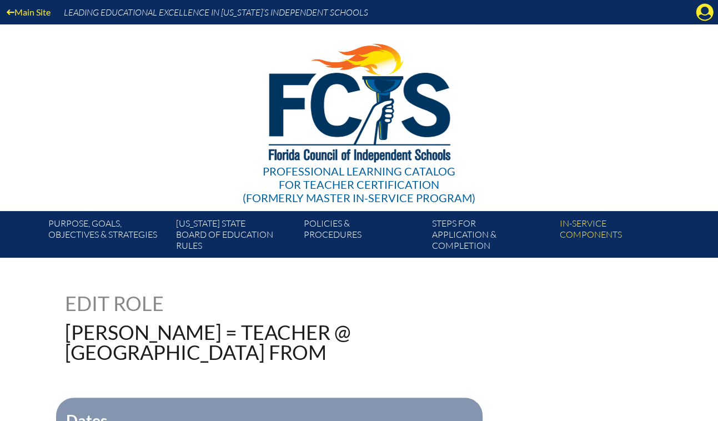
drag, startPoint x: 108, startPoint y: 363, endPoint x: 97, endPoint y: 354, distance: 14.2
click at [108, 313] on h1 "Edit Role" at bounding box center [177, 303] width 224 height 20
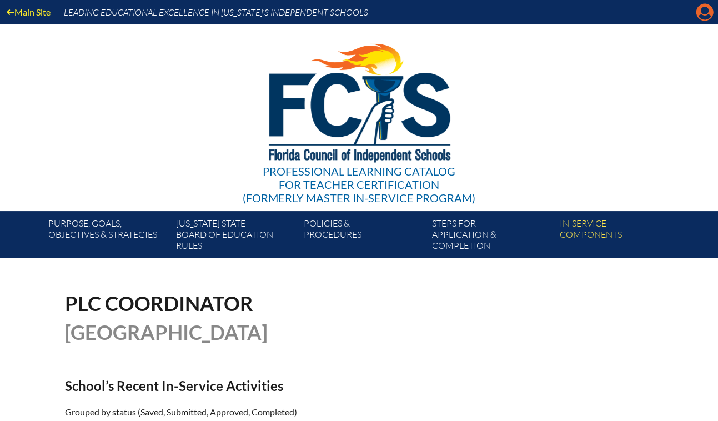
click at [698, 9] on icon at bounding box center [704, 12] width 17 height 17
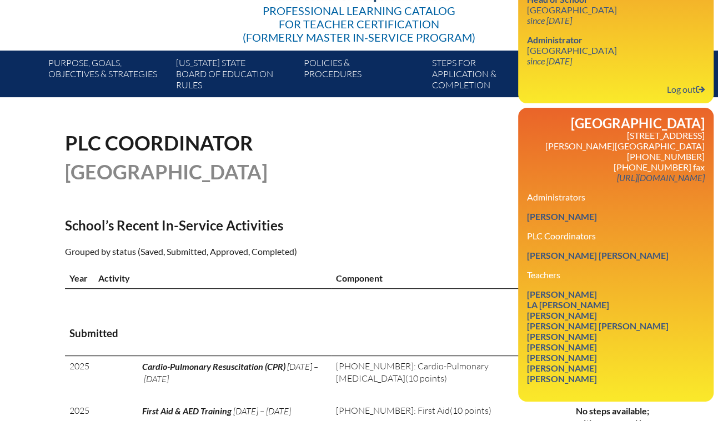
scroll to position [353, 0]
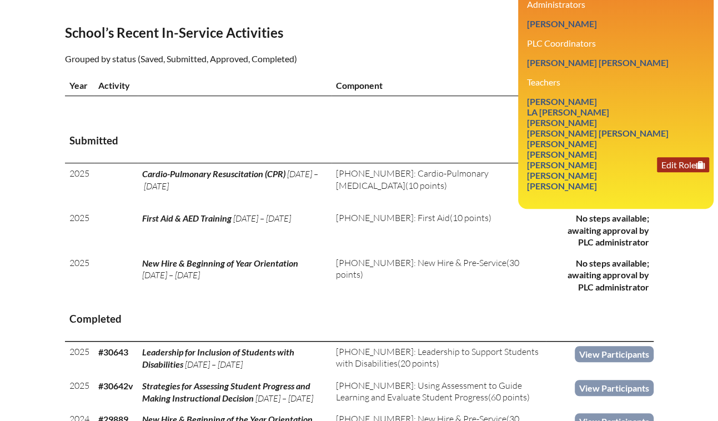
click at [657, 172] on link "Edit Role" at bounding box center [683, 164] width 52 height 15
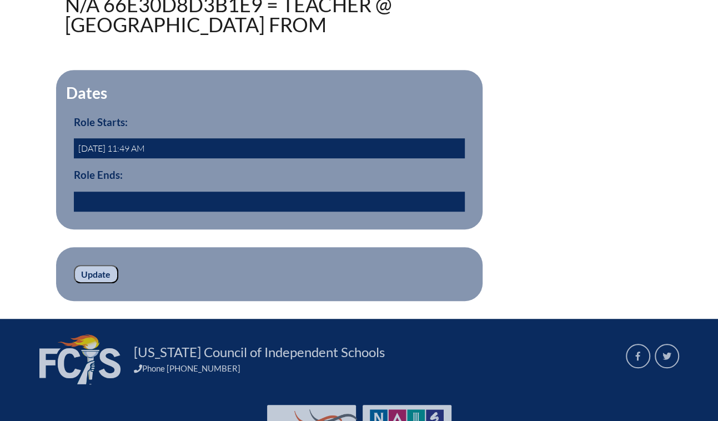
scroll to position [454, 0]
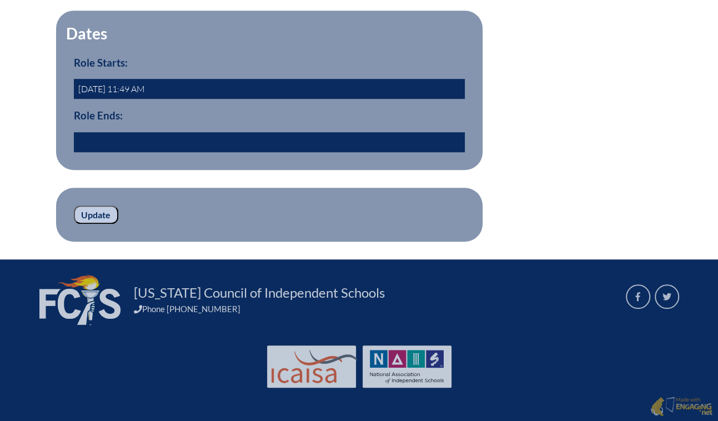
click at [82, 152] on input "text" at bounding box center [269, 142] width 391 height 20
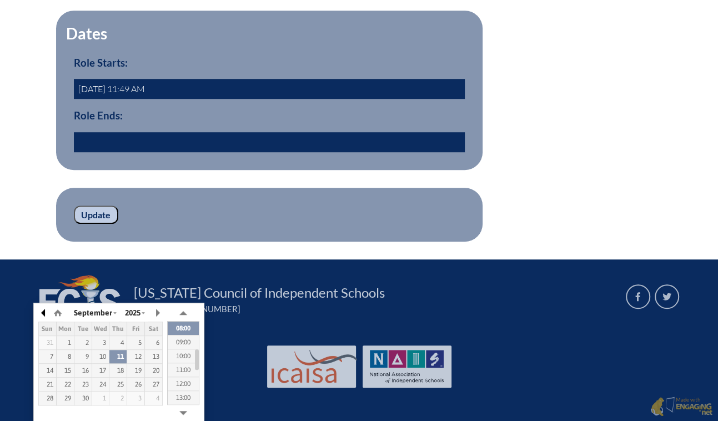
click at [41, 304] on button "button" at bounding box center [43, 312] width 11 height 17
click at [71, 304] on div "July January February March April May June July August September October Novemb…" at bounding box center [91, 312] width 56 height 17
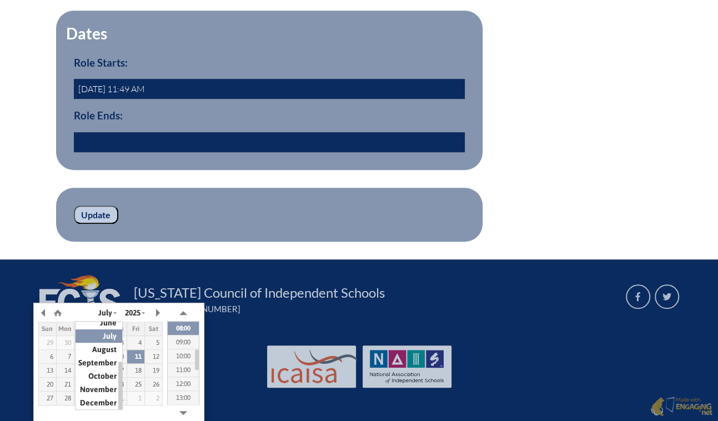
click at [202, 303] on div "July January February March April May June July August September October Novemb…" at bounding box center [118, 363] width 171 height 121
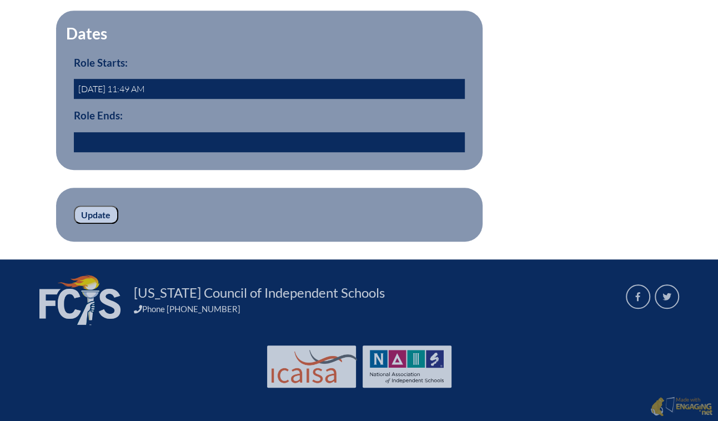
click at [247, 170] on fieldset "Dates Role Starts: [DATE] 11:49 AM Role Ends:" at bounding box center [269, 90] width 426 height 159
click at [84, 152] on input "text" at bounding box center [269, 142] width 391 height 20
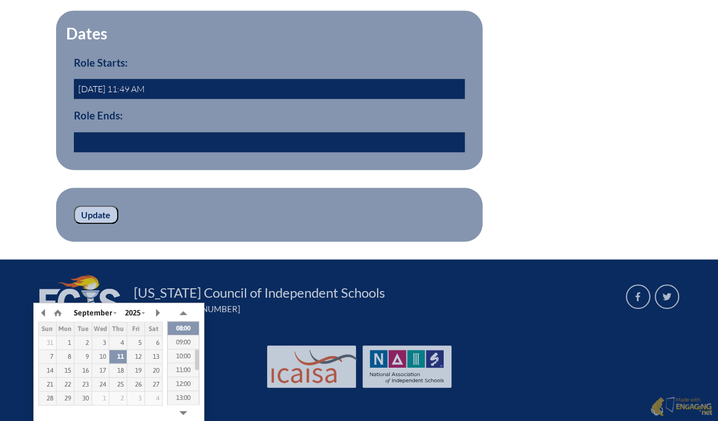
click at [127, 349] on div "September January February March April May June July August September October N…" at bounding box center [118, 363] width 171 height 121
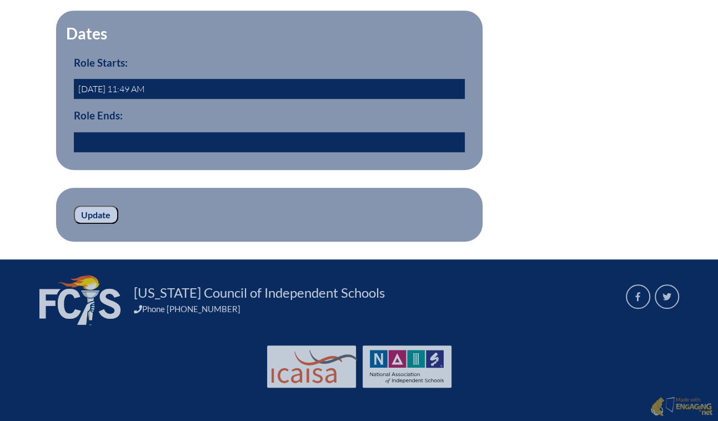
click at [546, 345] on div "Florida Council of Independent Schools Phone 813.287.2820" at bounding box center [359, 302] width 671 height 86
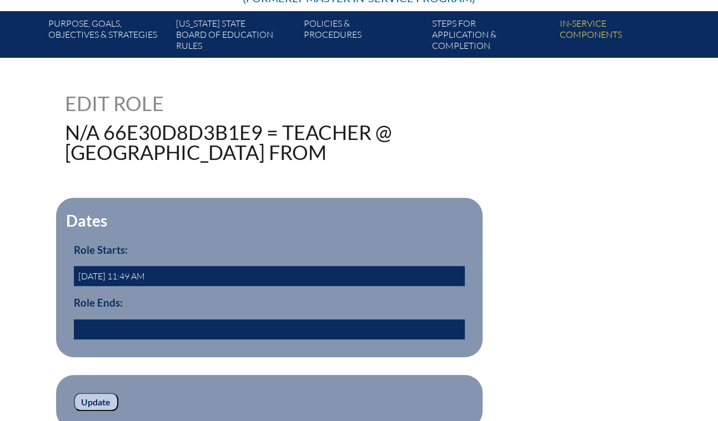
scroll to position [404, 0]
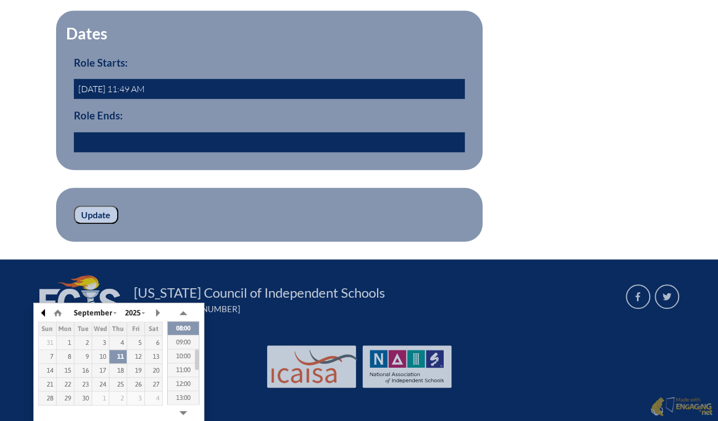
click at [44, 304] on button "button" at bounding box center [43, 312] width 11 height 17
click at [102, 353] on div "11" at bounding box center [100, 357] width 17 height 8
type input "2025/06/11 08:05"
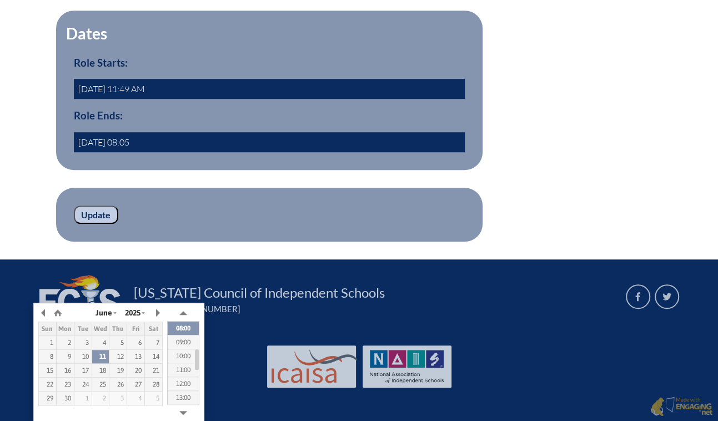
click at [266, 242] on form "Dates Role Starts: 2024-09-12 11:49 AM Role Ends: 2025/06/11 08:05 yes Update" at bounding box center [359, 126] width 589 height 231
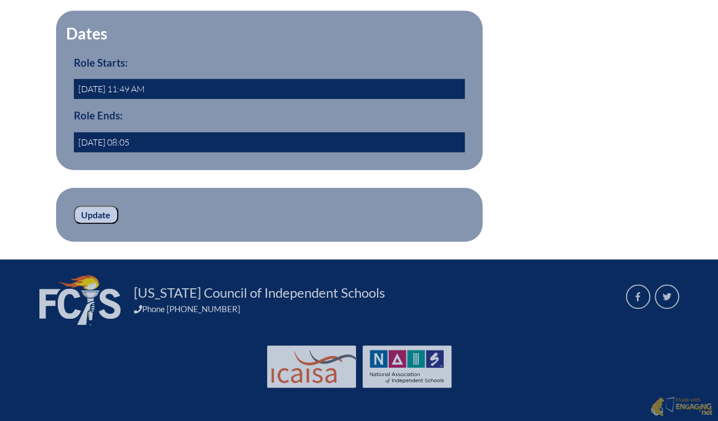
drag, startPoint x: 68, startPoint y: 361, endPoint x: 234, endPoint y: 364, distance: 166.0
click at [74, 224] on input "Update" at bounding box center [96, 214] width 44 height 19
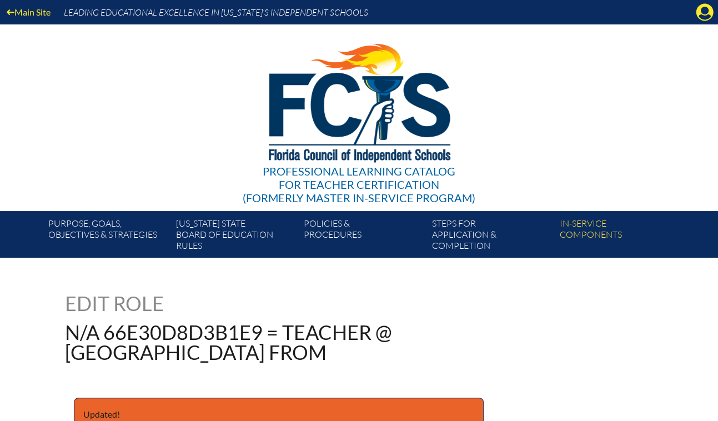
click at [702, 18] on icon at bounding box center [704, 12] width 17 height 17
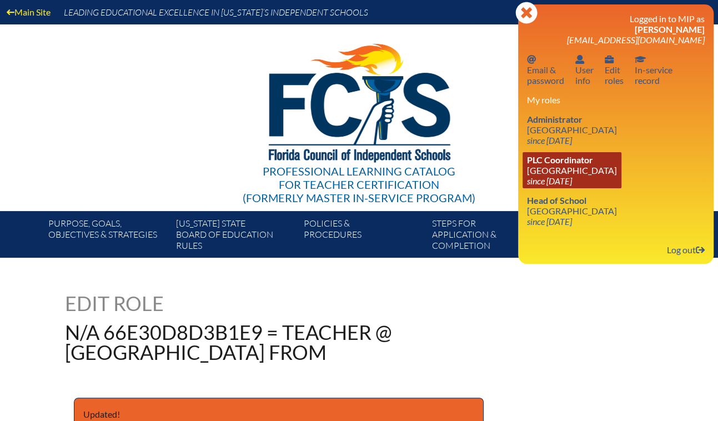
click at [562, 188] on link "PLC Coordinator Saddlebrook Preparatory School since 2016 Oct 6" at bounding box center [571, 170] width 99 height 36
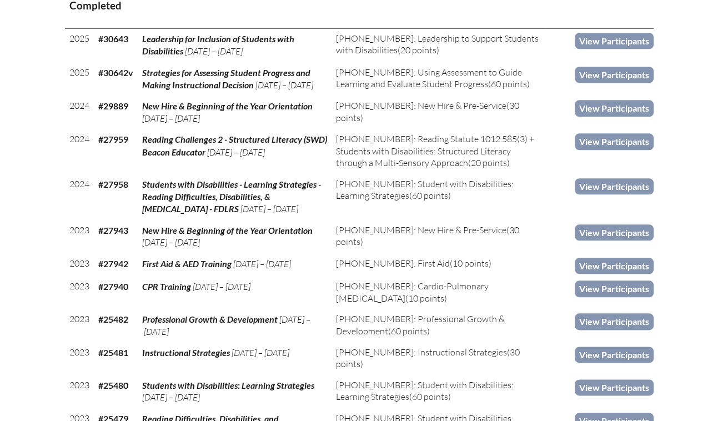
scroll to position [605, 0]
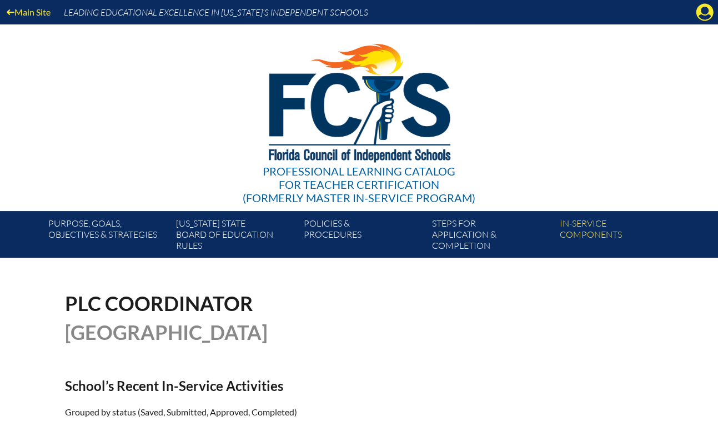
click at [320, 342] on div "PLC Coordinator [GEOGRAPHIC_DATA]" at bounding box center [359, 317] width 589 height 49
click at [700, 17] on icon "Manage account" at bounding box center [705, 12] width 18 height 18
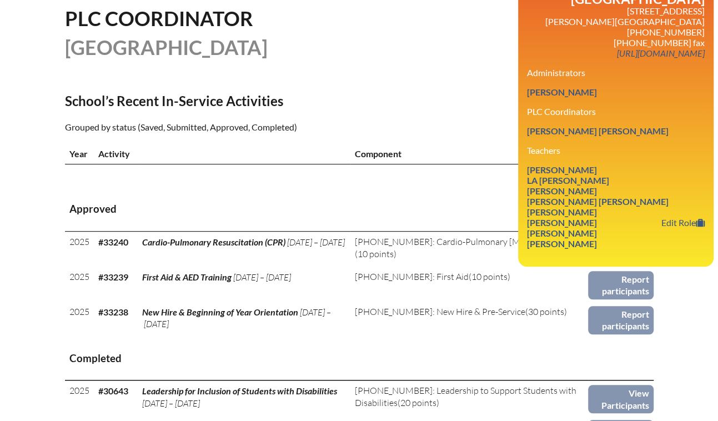
scroll to position [303, 0]
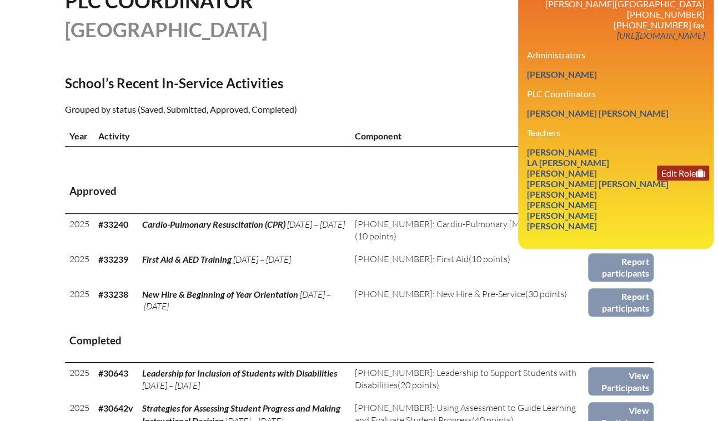
click at [657, 180] on link "Edit Role" at bounding box center [683, 172] width 52 height 15
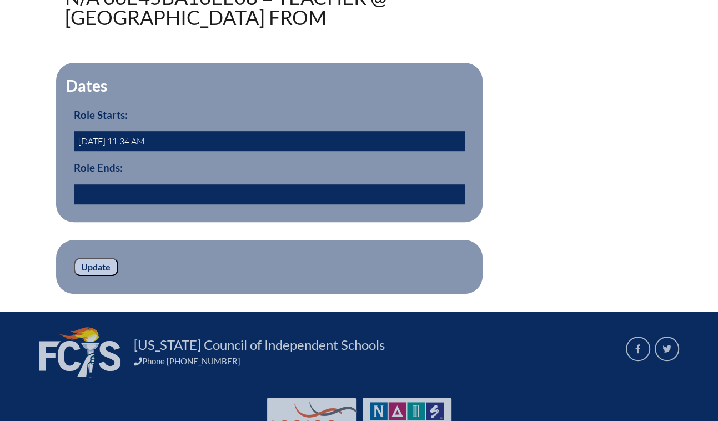
scroll to position [353, 0]
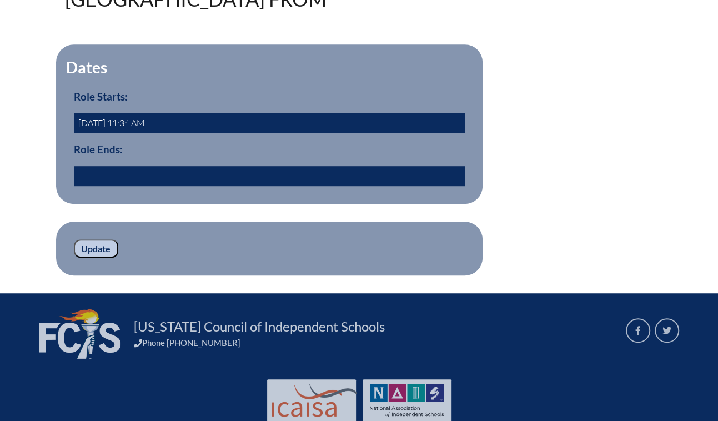
click at [74, 186] on input "text" at bounding box center [269, 176] width 391 height 20
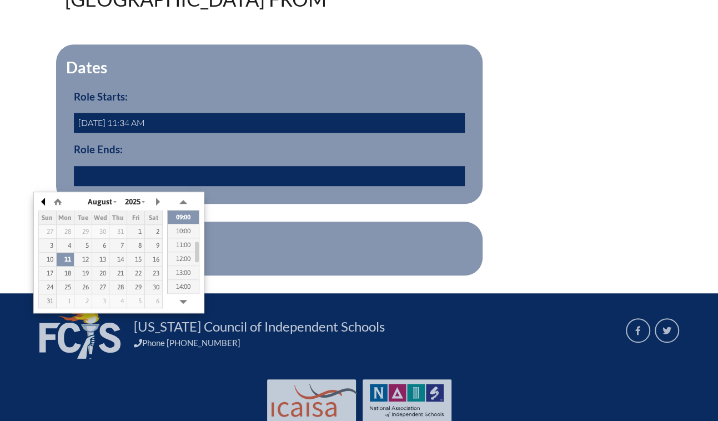
click at [43, 201] on button "button" at bounding box center [43, 201] width 11 height 17
click at [160, 200] on button "button" at bounding box center [157, 201] width 11 height 17
click at [79, 229] on div "1" at bounding box center [82, 232] width 17 height 8
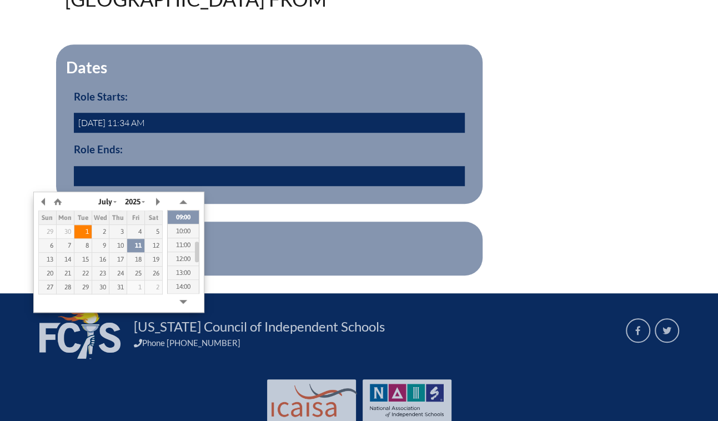
type input "2025/07/01 08:56"
click at [122, 275] on form "Dates Role Starts: 2024-09-13 11:34 AM Role Ends: 2025/07/01 08:56 yes Update" at bounding box center [359, 159] width 589 height 231
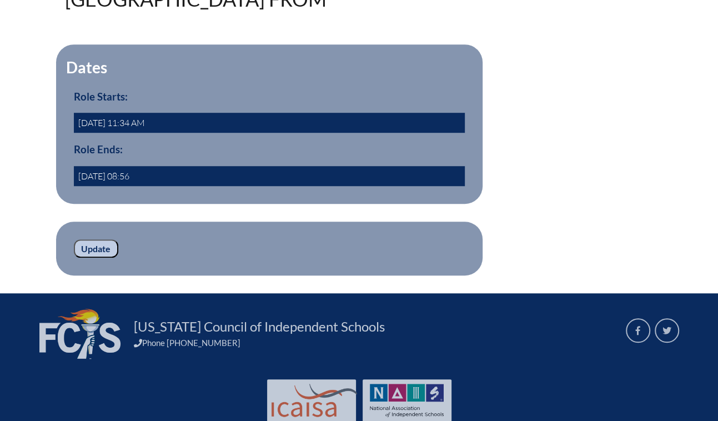
click at [74, 258] on input "Update" at bounding box center [96, 248] width 44 height 19
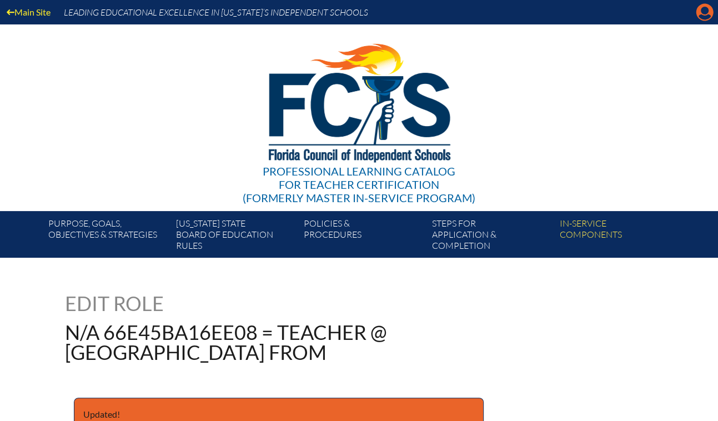
click at [701, 16] on icon "Manage account" at bounding box center [705, 12] width 18 height 18
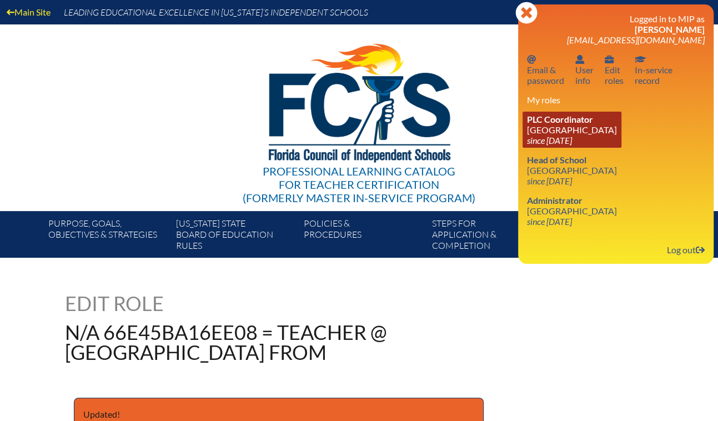
click at [522, 148] on link "PLC Coordinator [GEOGRAPHIC_DATA] since [DATE]" at bounding box center [571, 130] width 99 height 36
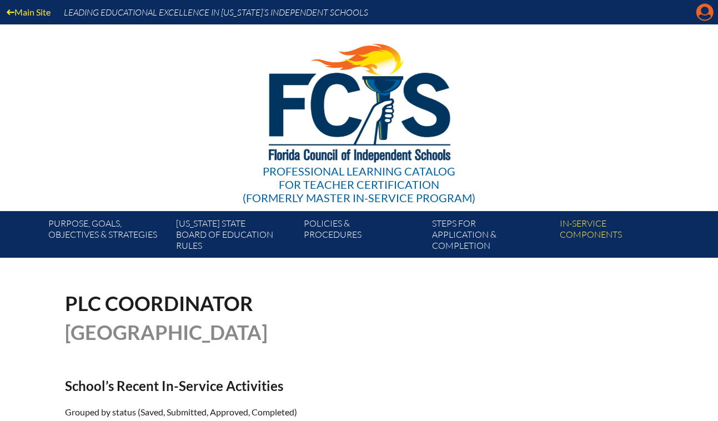
click at [696, 17] on icon at bounding box center [704, 12] width 17 height 17
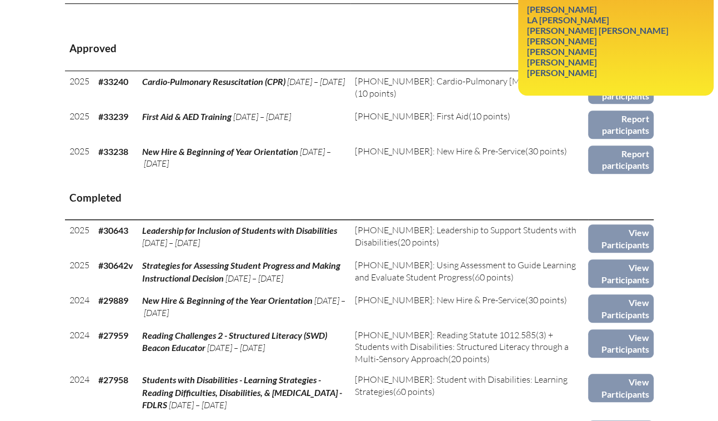
scroll to position [454, 0]
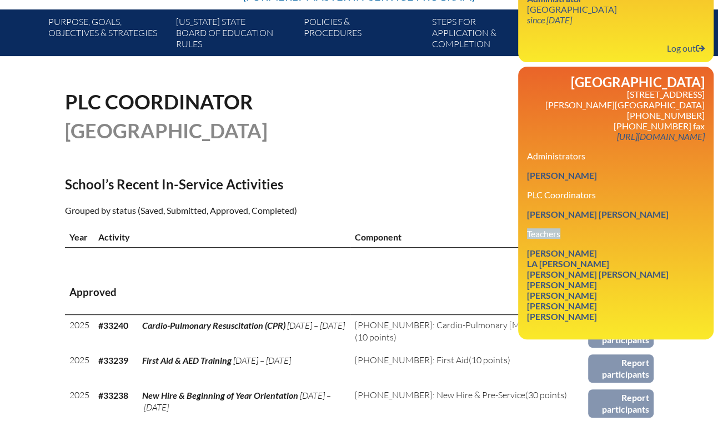
scroll to position [0, 0]
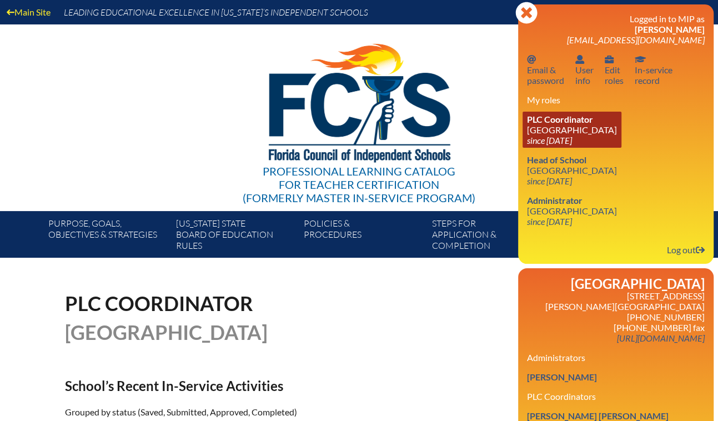
click at [527, 148] on link "PLC Coordinator [GEOGRAPHIC_DATA] since [DATE]" at bounding box center [571, 130] width 99 height 36
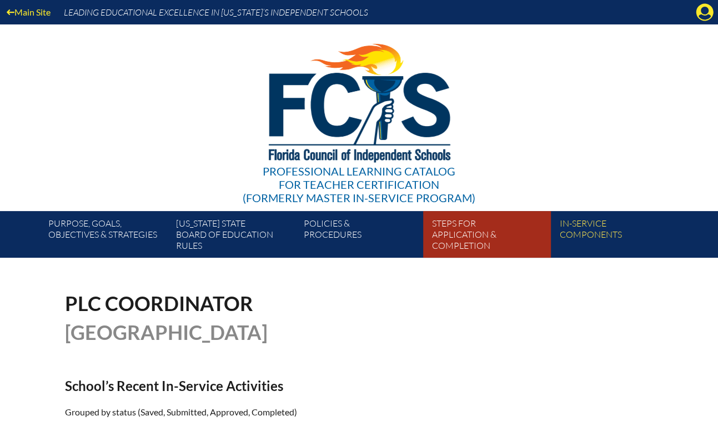
click at [555, 258] on link "Steps for application & completion" at bounding box center [492, 236] width 128 height 42
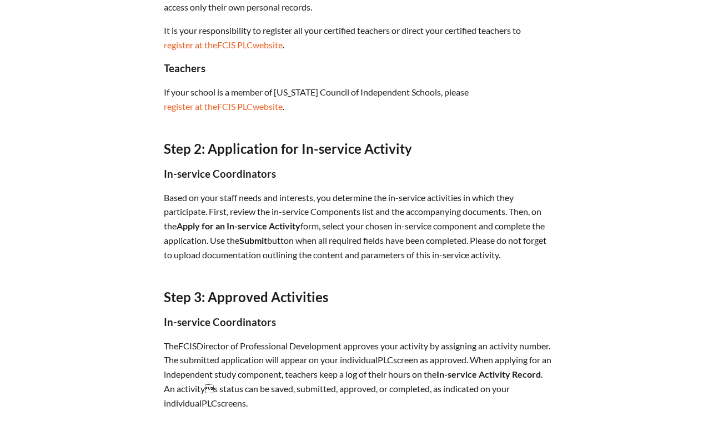
scroll to position [605, 0]
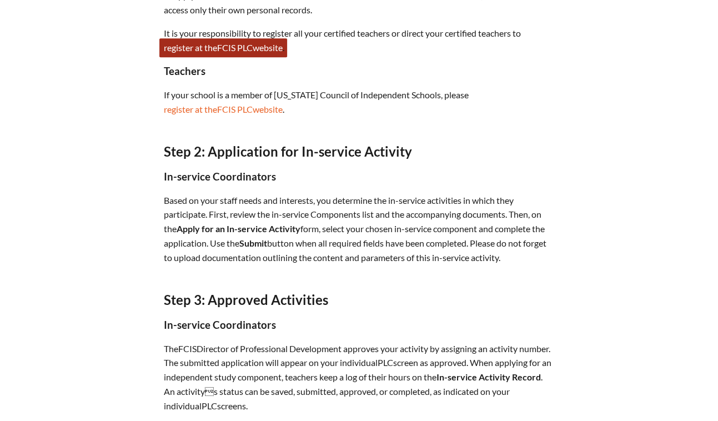
click at [179, 57] on link "register at the FCIS PLC website" at bounding box center [223, 47] width 128 height 19
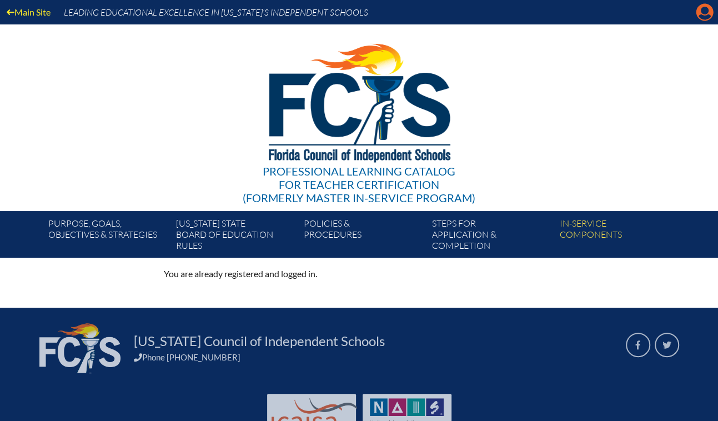
click at [700, 17] on icon "Manage account" at bounding box center [705, 12] width 18 height 18
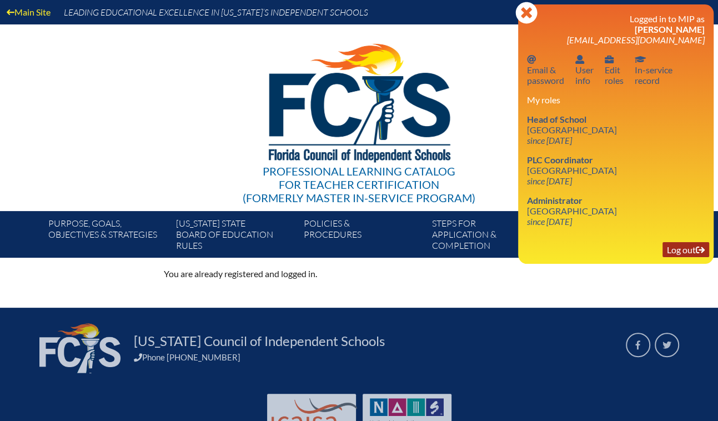
click at [675, 257] on link "Log out Log out" at bounding box center [685, 249] width 47 height 15
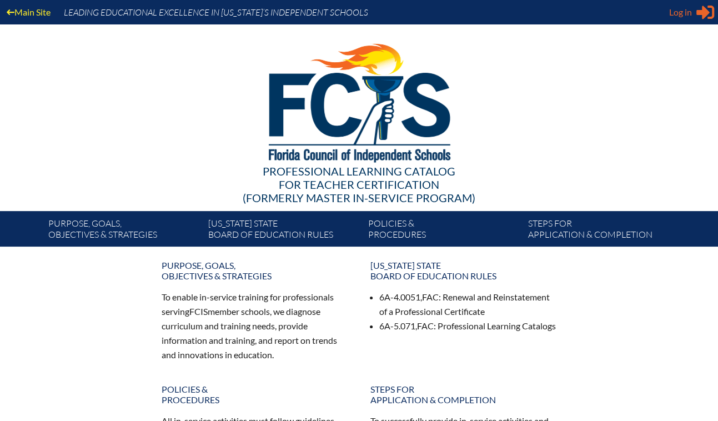
type input "[EMAIL_ADDRESS][DOMAIN_NAME]"
click at [677, 17] on span "Log in" at bounding box center [680, 12] width 23 height 13
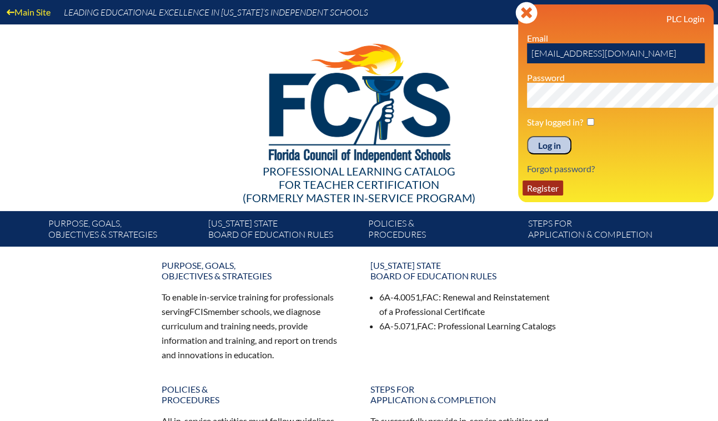
click at [522, 195] on link "Register" at bounding box center [542, 187] width 41 height 15
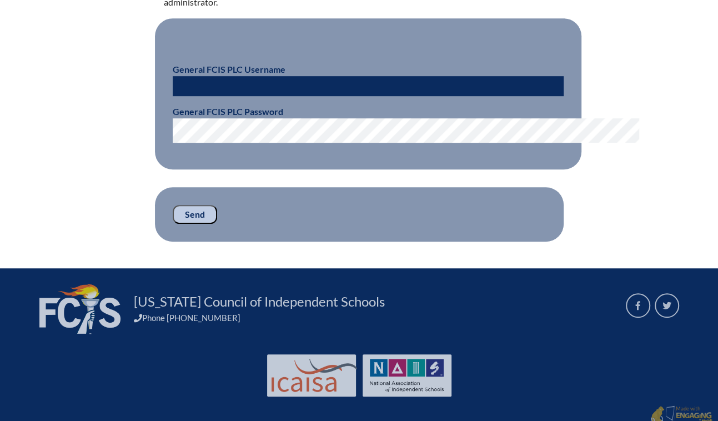
scroll to position [353, 0]
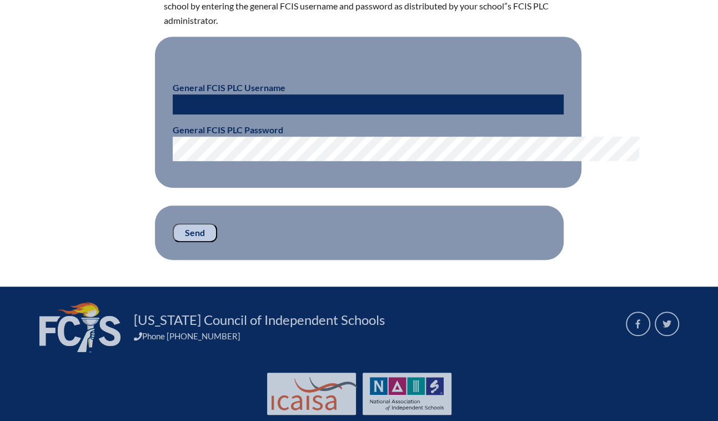
type input "[EMAIL_ADDRESS][DOMAIN_NAME]"
drag, startPoint x: 164, startPoint y: 336, endPoint x: 181, endPoint y: 334, distance: 16.8
click at [173, 242] on input "Send" at bounding box center [195, 232] width 44 height 19
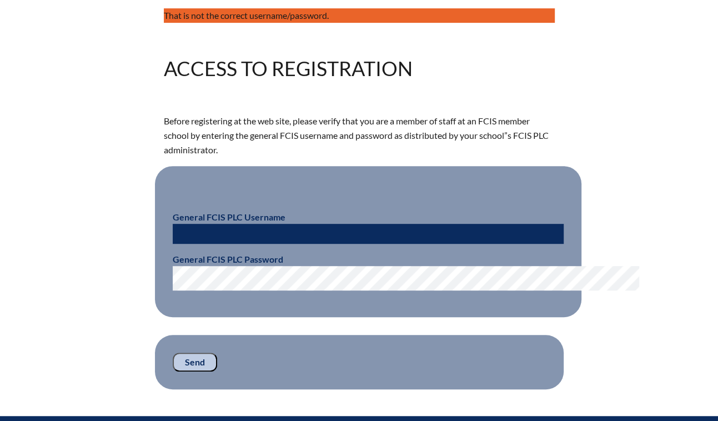
scroll to position [239, 0]
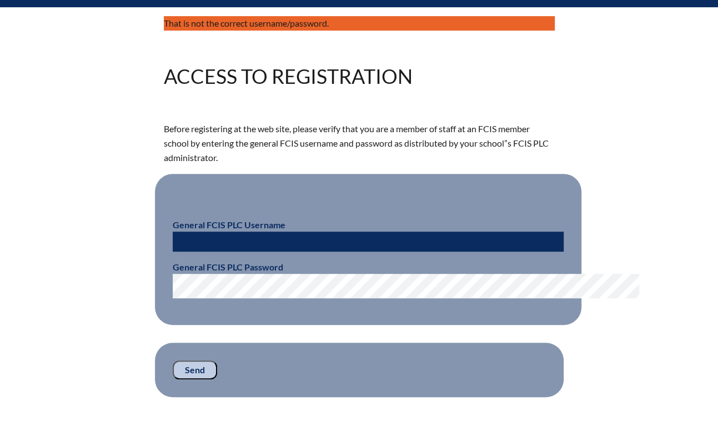
type input "[EMAIL_ADDRESS][DOMAIN_NAME]"
click at [88, 363] on div "That is not the correct username/password. Access to Registration Before regist…" at bounding box center [359, 206] width 624 height 381
click at [81, 372] on div "That is not the correct username/password. Access to Registration Before regist…" at bounding box center [359, 206] width 624 height 381
click at [324, 252] on input "[EMAIL_ADDRESS][DOMAIN_NAME]" at bounding box center [368, 242] width 391 height 20
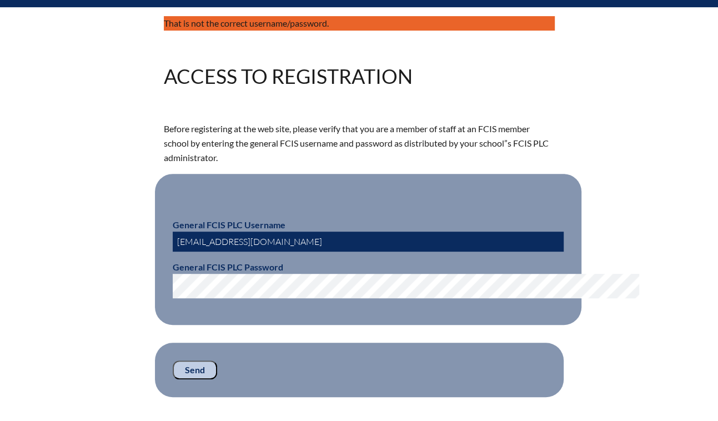
drag, startPoint x: 322, startPoint y: 323, endPoint x: 79, endPoint y: 323, distance: 242.6
click at [79, 323] on div "That is not the correct username/password. Access to Registration Before regist…" at bounding box center [359, 206] width 624 height 381
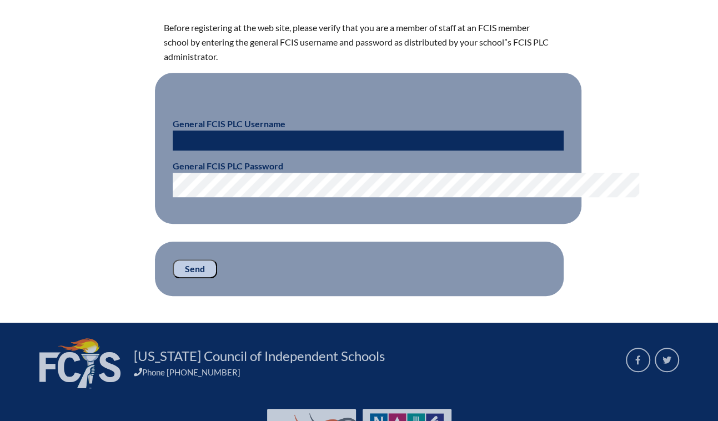
click at [183, 150] on input "text" at bounding box center [368, 140] width 391 height 20
click at [492, 138] on fieldset "General FCIS PLC Username General FCIS PLC Password" at bounding box center [368, 149] width 426 height 152
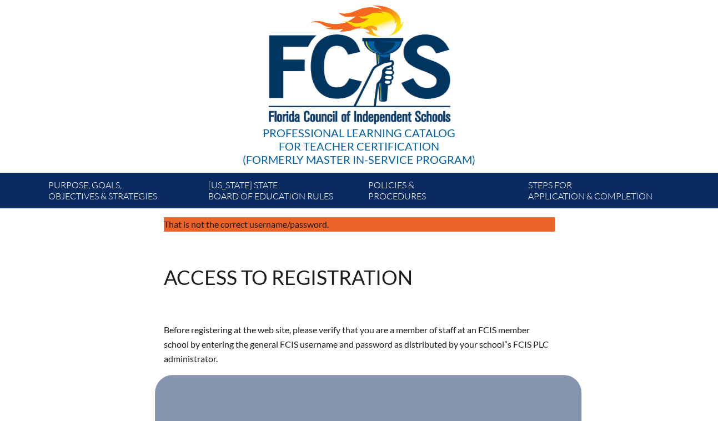
scroll to position [0, 0]
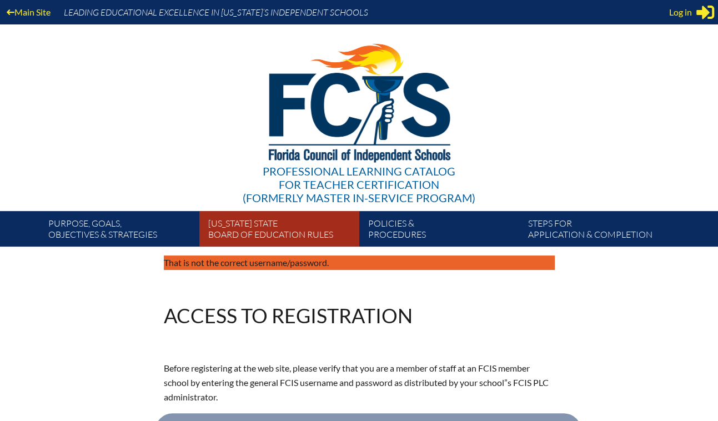
click at [213, 229] on li "[US_STATE] State Board of Education rules" at bounding box center [279, 229] width 160 height 36
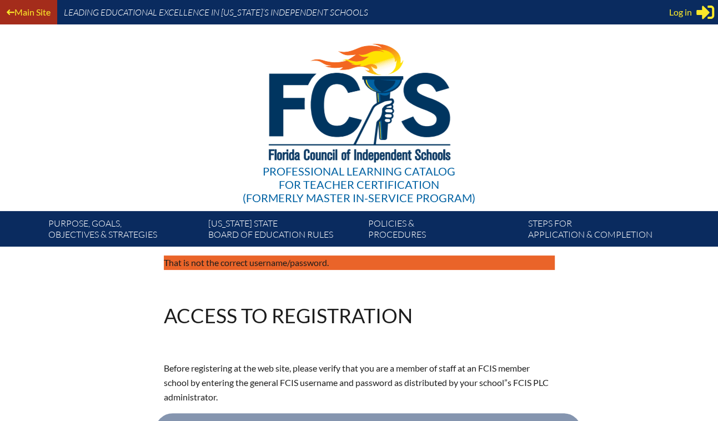
click at [28, 14] on link "Main Site" at bounding box center [28, 11] width 53 height 15
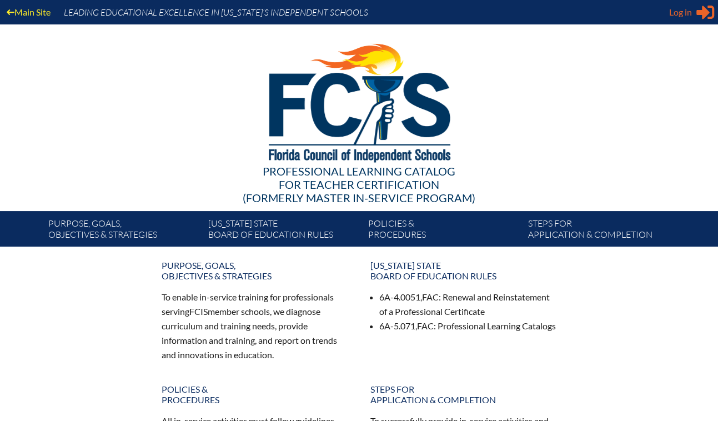
type input "[EMAIL_ADDRESS][DOMAIN_NAME]"
click at [697, 16] on icon at bounding box center [705, 13] width 18 height 14
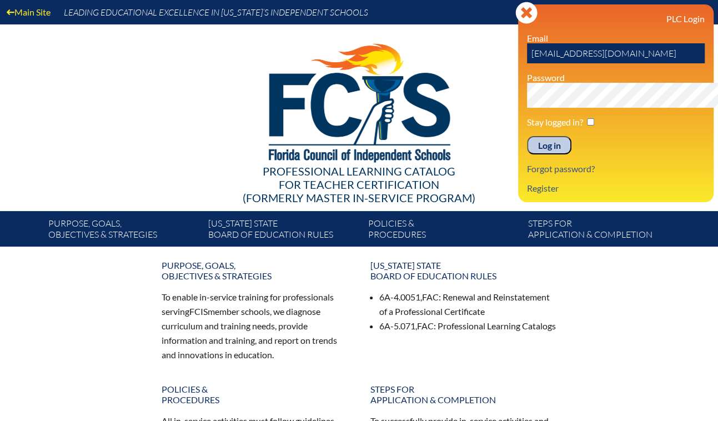
click at [622, 294] on div "Purpose, goals, objectives & strategies To enable in-service training for profe…" at bounding box center [359, 389] width 571 height 268
click at [199, 94] on div at bounding box center [359, 100] width 640 height 153
click at [522, 195] on link "Register" at bounding box center [542, 187] width 41 height 15
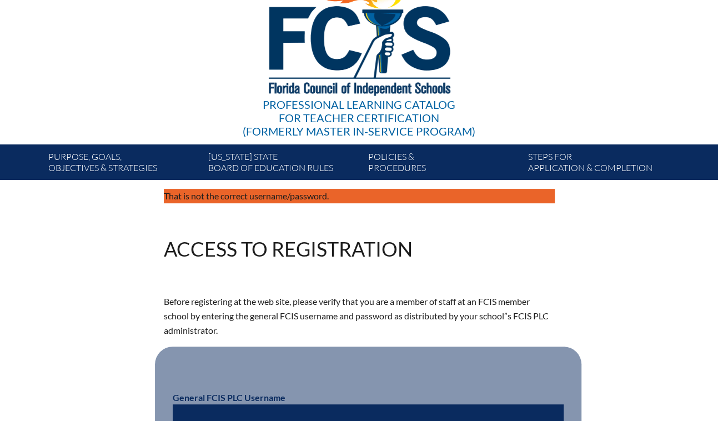
scroll to position [252, 0]
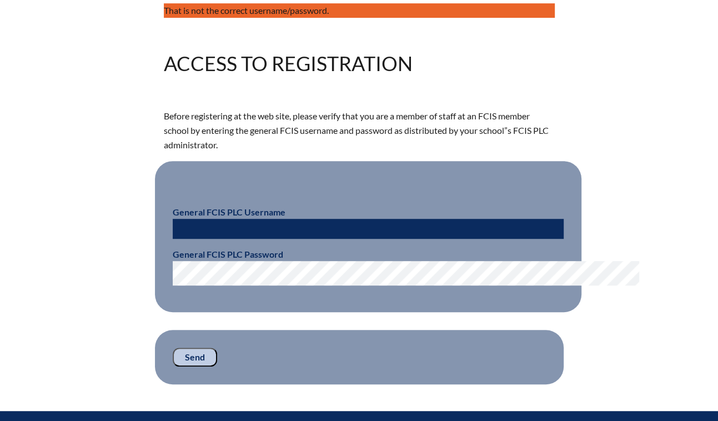
type input "[EMAIL_ADDRESS][DOMAIN_NAME]"
drag, startPoint x: 256, startPoint y: 314, endPoint x: 100, endPoint y: 309, distance: 155.5
click at [100, 309] on div "That is not the correct username/password. Access to Registration Before regist…" at bounding box center [359, 193] width 624 height 381
type input "FCIS PLC"
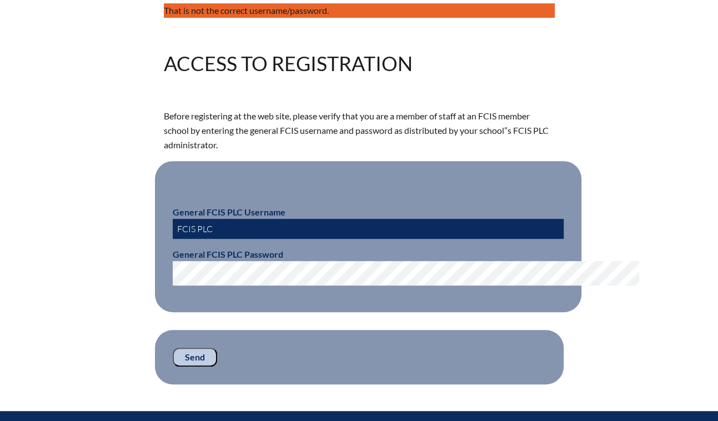
click at [155, 313] on fieldset "General FCIS PLC Username FCIS PLC General FCIS PLC Password" at bounding box center [368, 237] width 426 height 152
click at [218, 313] on fieldset "General FCIS PLC Username FCIS PLC General FCIS PLC Password" at bounding box center [368, 237] width 426 height 152
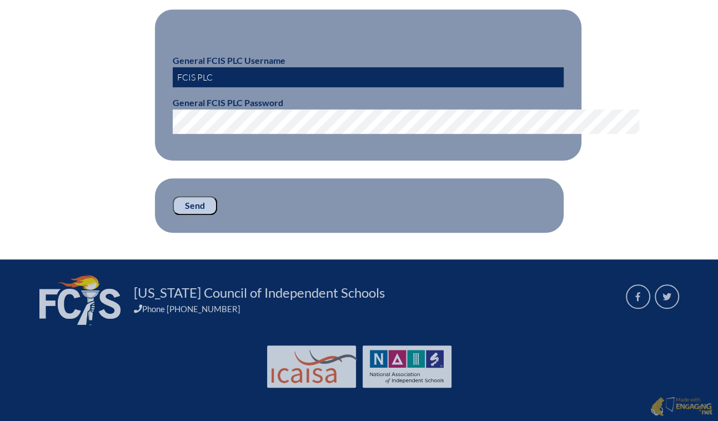
click at [173, 215] on input "Send" at bounding box center [195, 205] width 44 height 19
type input "[EMAIL_ADDRESS][DOMAIN_NAME]"
click at [173, 215] on input "Send" at bounding box center [195, 205] width 44 height 19
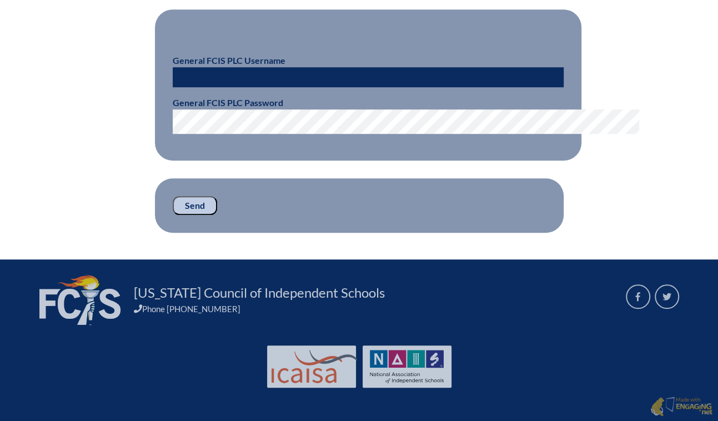
scroll to position [351, 0]
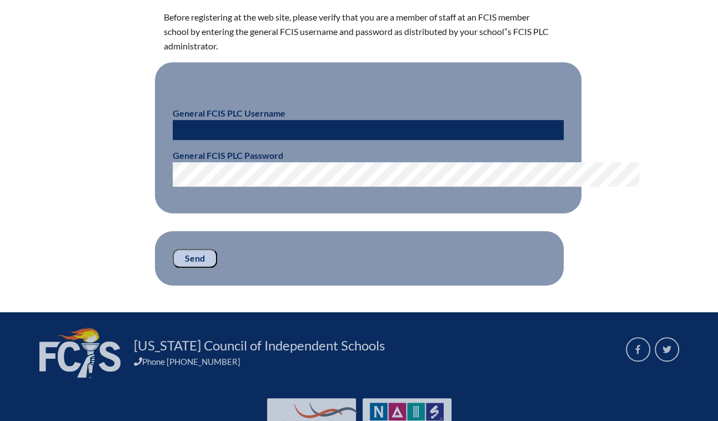
type input "[EMAIL_ADDRESS][DOMAIN_NAME]"
drag, startPoint x: 261, startPoint y: 203, endPoint x: 94, endPoint y: 205, distance: 167.7
click at [94, 205] on div "That is not the correct username/password. Access to Registration Before regist…" at bounding box center [359, 95] width 624 height 381
click at [202, 214] on fieldset "General FCIS PLC Username General FCIS PLC Password" at bounding box center [368, 138] width 426 height 152
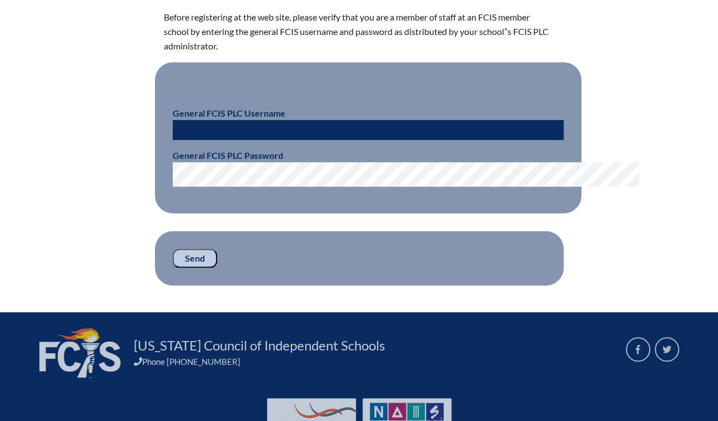
click at [92, 255] on div "That is not the correct username/password. Access to Registration Before regist…" at bounding box center [359, 95] width 624 height 381
click at [203, 140] on input "text" at bounding box center [368, 130] width 391 height 20
type input "fcismember"
click at [173, 268] on input "Send" at bounding box center [195, 258] width 44 height 19
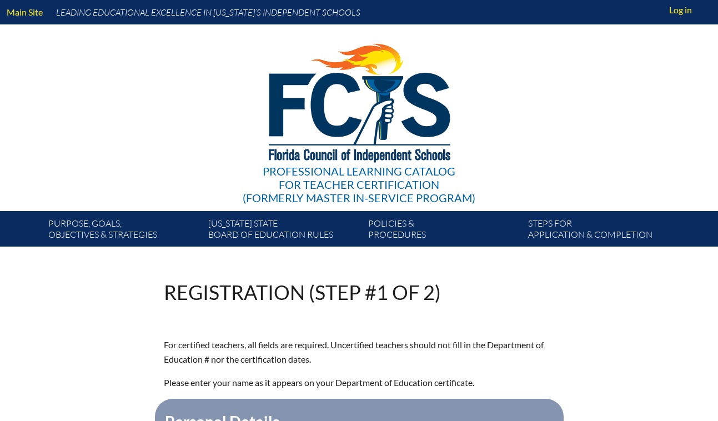
scroll to position [325, 0]
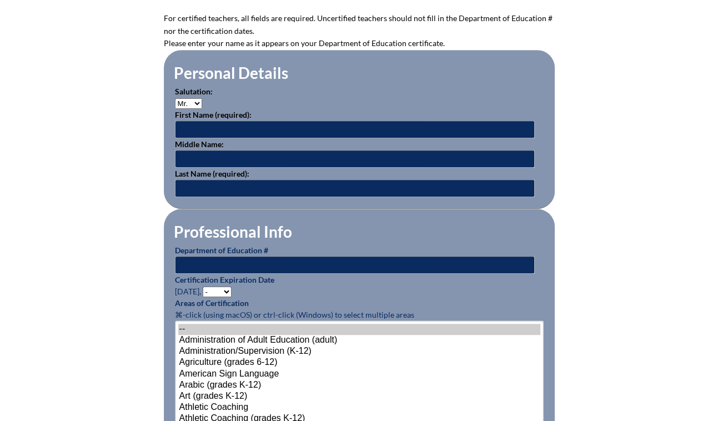
type input "[EMAIL_ADDRESS][DOMAIN_NAME]"
click at [175, 109] on select "Mr. Mrs. Ms. Dr. Rev." at bounding box center [188, 103] width 27 height 11
select select "Mrs."
click at [175, 109] on select "Mr. Mrs. Ms. Dr. Rev." at bounding box center [188, 103] width 27 height 11
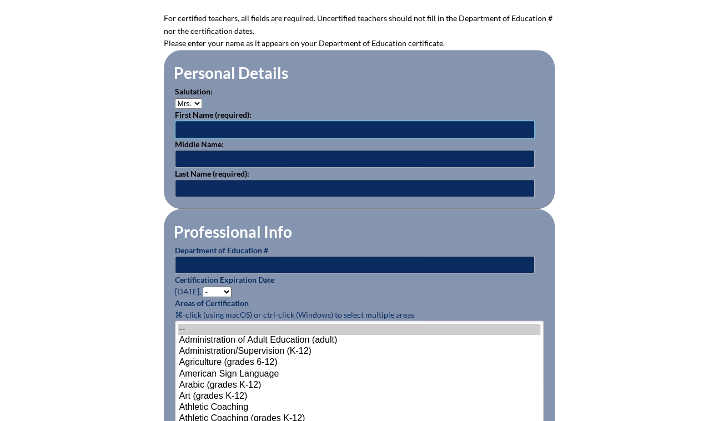
click at [175, 138] on input "text" at bounding box center [355, 129] width 360 height 18
type input "Annie"
click at [175, 197] on input "text" at bounding box center [355, 188] width 360 height 18
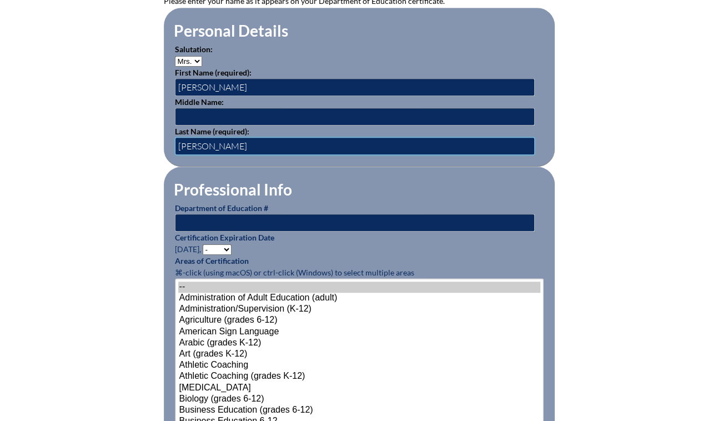
scroll to position [426, 0]
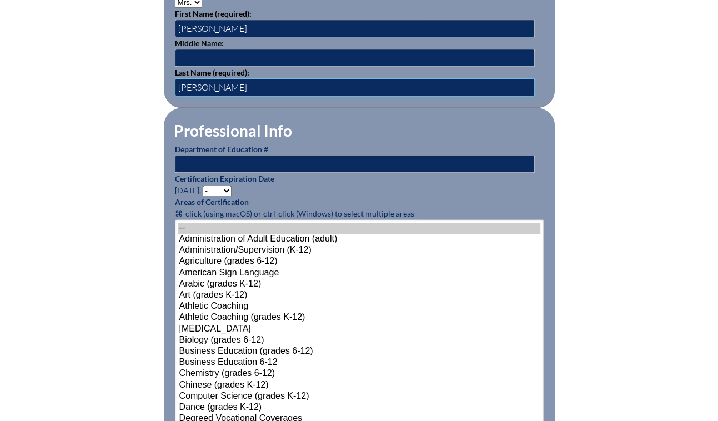
type input "Teston"
click at [175, 37] on input "Annie" at bounding box center [355, 28] width 360 height 18
type input "Anna"
click at [175, 67] on input "text" at bounding box center [355, 58] width 360 height 18
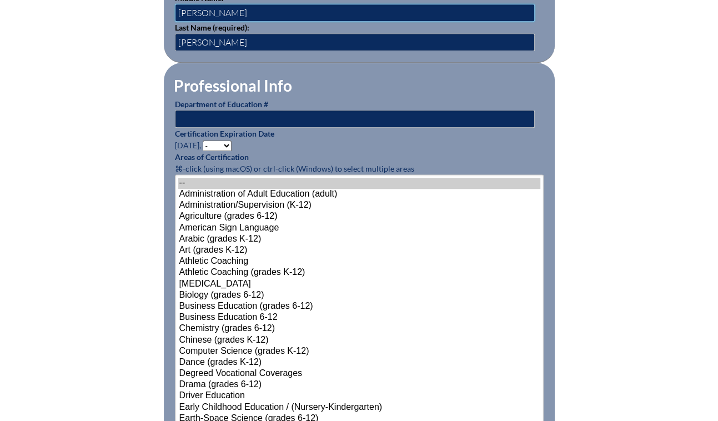
scroll to position [527, 0]
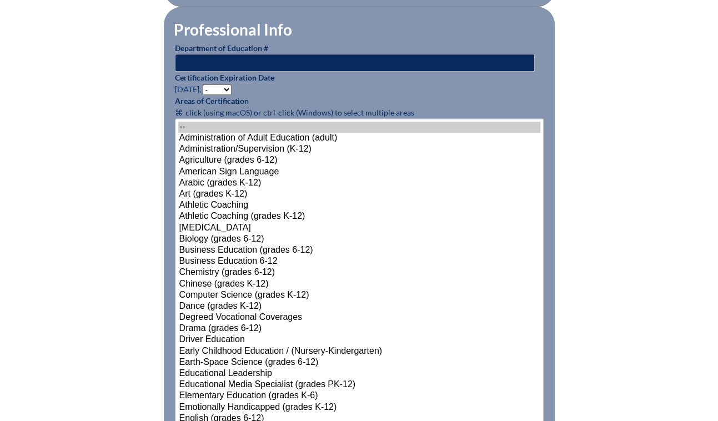
type input "Louise"
click at [175, 72] on input "text" at bounding box center [355, 63] width 360 height 18
type input "771624"
click at [203, 95] on select "- 2031 2030 2029 2028 2027 2026 2025 2024 2023 2022 2021 2020 2019 2018 2017 20…" at bounding box center [217, 89] width 29 height 11
select select "2028"
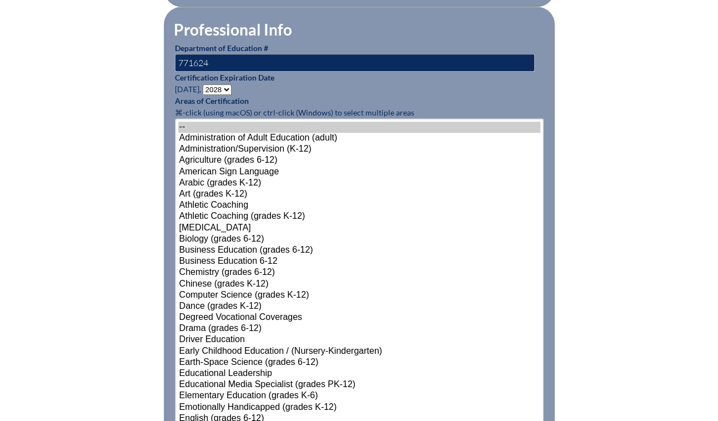
click at [203, 95] on select "- 2031 2030 2029 2028 2027 2026 2025 2024 2023 2022 2021 2020 2019 2018 2017 20…" at bounding box center [217, 89] width 29 height 11
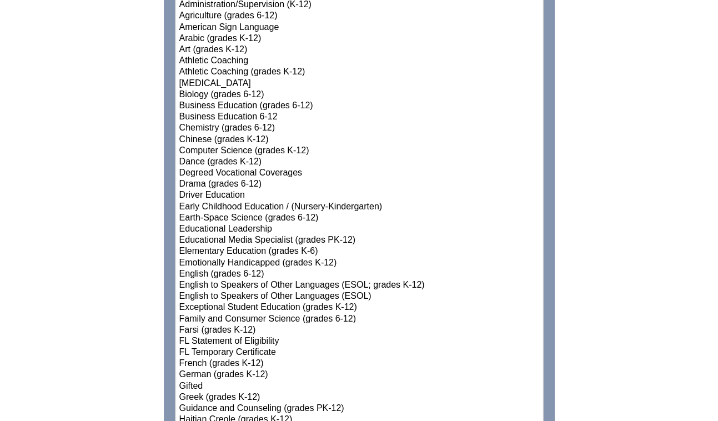
scroll to position [678, 0]
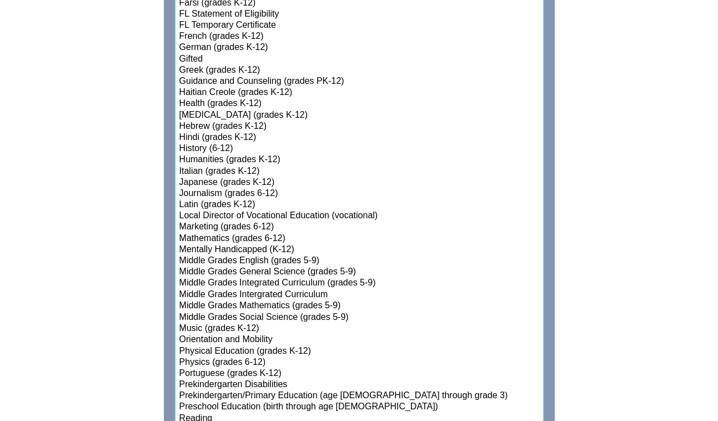
scroll to position [999, 0]
click at [253, 288] on option "Middle Grades Integrated Curriculum (grades 5-9)" at bounding box center [359, 282] width 362 height 11
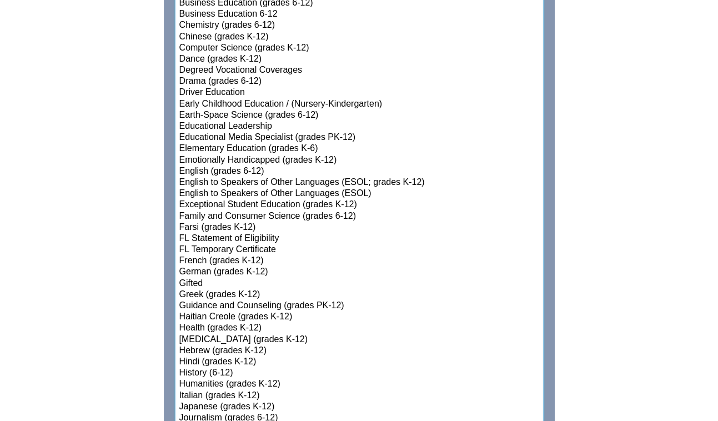
scroll to position [799, 0]
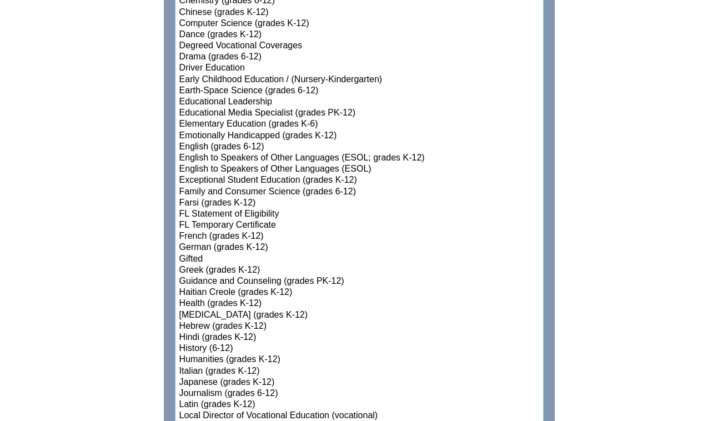
click at [188, 130] on option "Elementary Education (grades K-6)" at bounding box center [359, 124] width 362 height 11
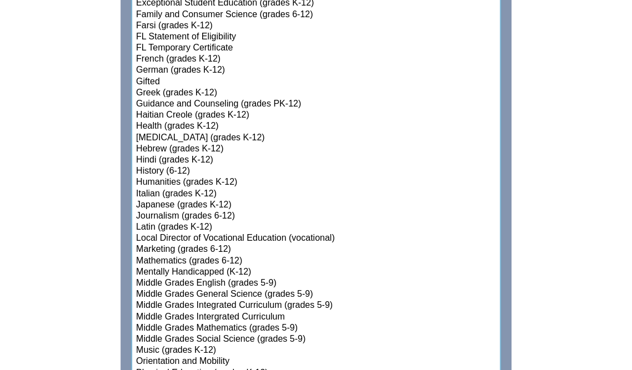
scroll to position [977, 0]
click at [232, 366] on select"]"] "-- Administration of Adult Education (adult) Administration/Supervision (K-12) …" at bounding box center [316, 137] width 369 height 937
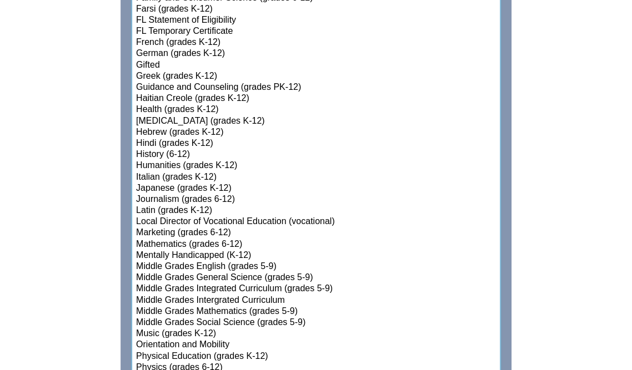
click at [315, 149] on option "Hindi (grades K-12)" at bounding box center [316, 143] width 362 height 11
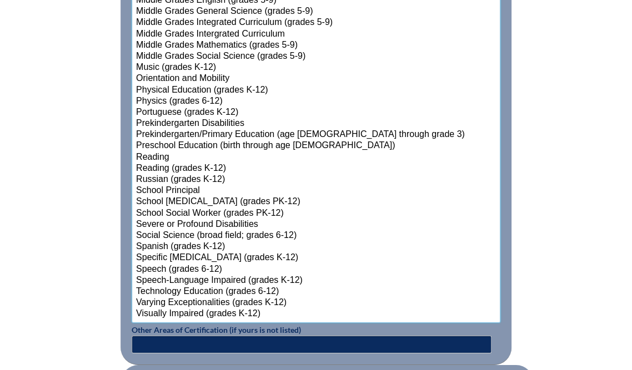
scroll to position [1126, 0]
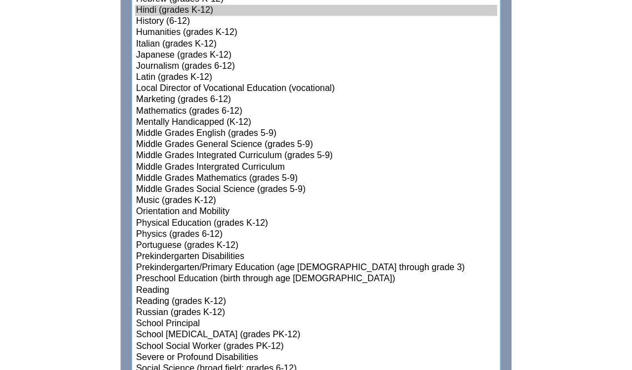
click at [213, 173] on option "Middle Grades Intergrated Curriculum" at bounding box center [316, 167] width 362 height 11
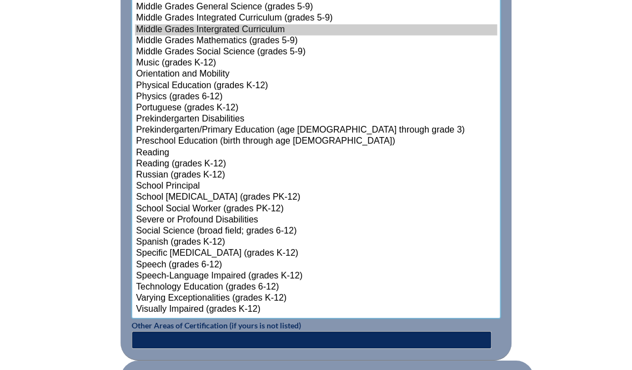
scroll to position [1304, 0]
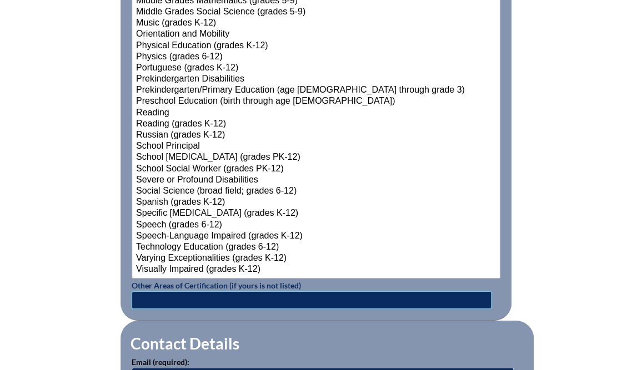
click at [132, 309] on input "text" at bounding box center [312, 300] width 360 height 18
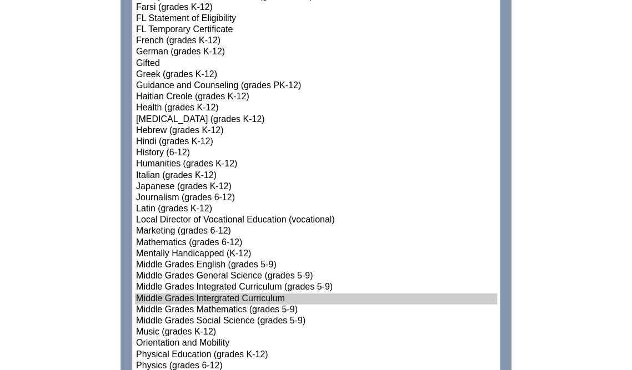
scroll to position [993, 0]
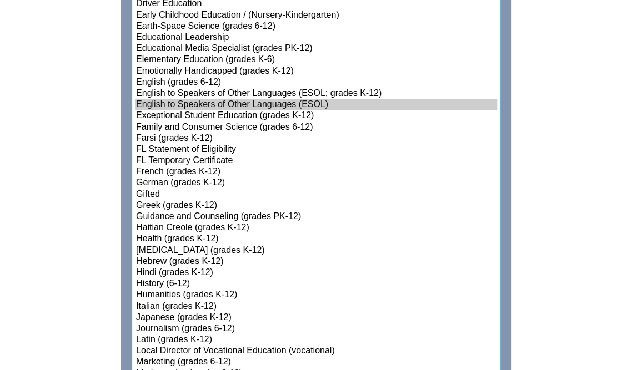
scroll to position [859, 0]
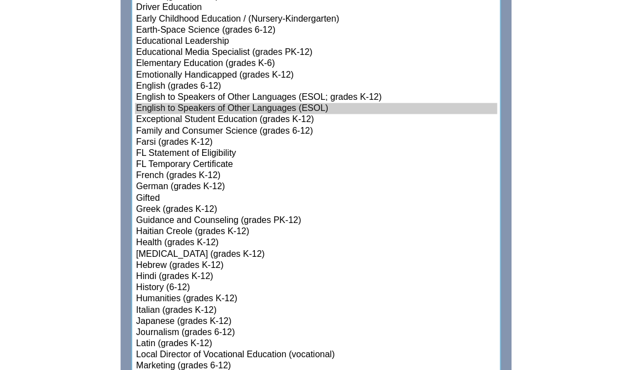
select select"]"] "15131"
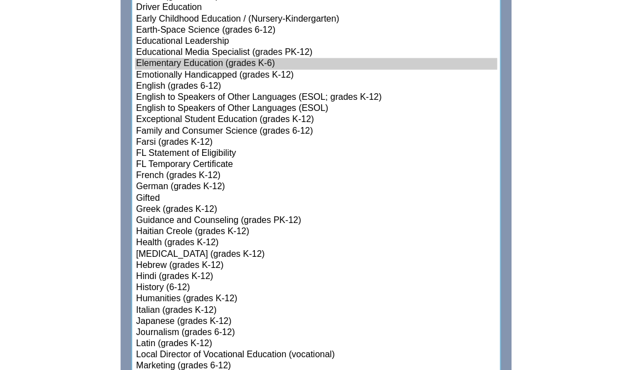
click at [185, 69] on option "Elementary Education (grades K-6)" at bounding box center [316, 63] width 362 height 11
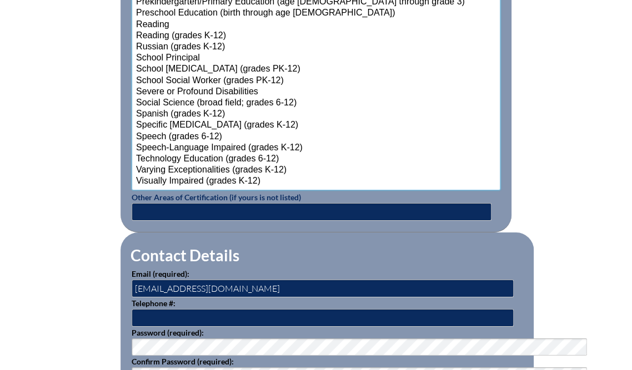
scroll to position [1437, 0]
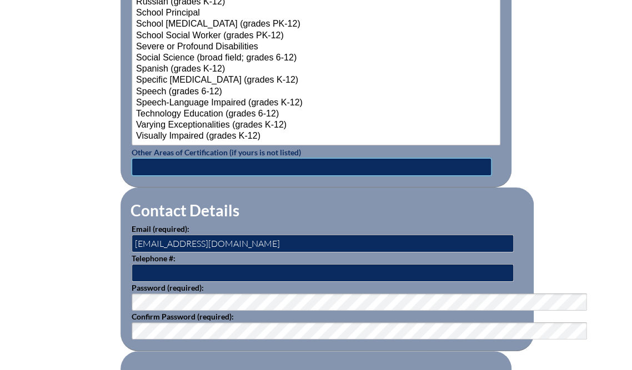
click at [175, 176] on input "text" at bounding box center [312, 167] width 360 height 18
type input "General Science"
click at [132, 253] on input "dgarrett@saddlebrook.com" at bounding box center [323, 244] width 382 height 18
drag, startPoint x: 193, startPoint y: 313, endPoint x: 69, endPoint y: 314, distance: 124.4
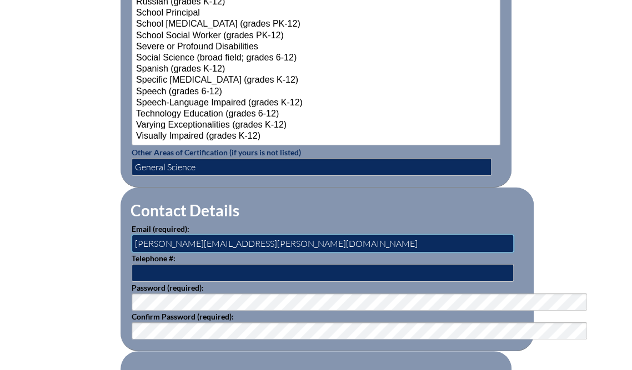
type input "Annie.Teston@pyramidglobal.com"
click at [132, 282] on input "text" at bounding box center [323, 273] width 382 height 18
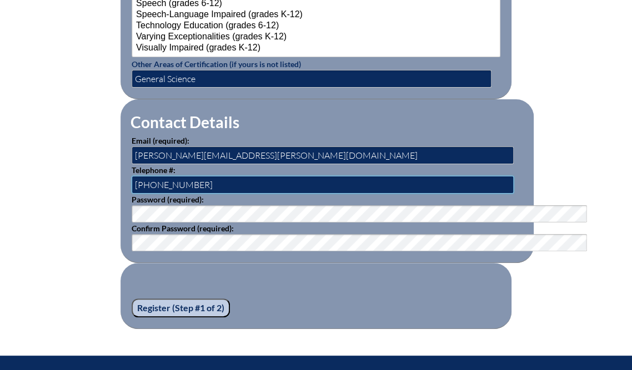
scroll to position [1526, 0]
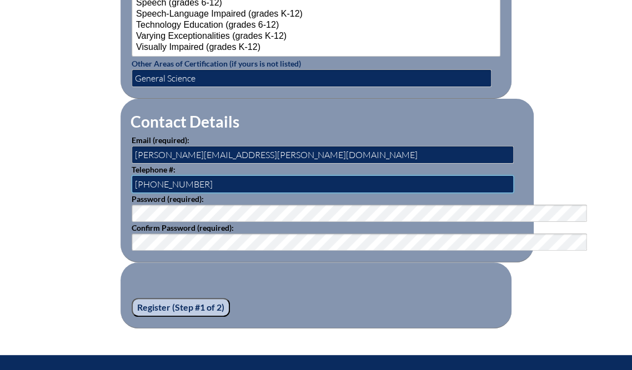
type input "813 907 4300"
click at [225, 329] on fieldset "Register (Step #1 of 2)" at bounding box center [315, 296] width 391 height 66
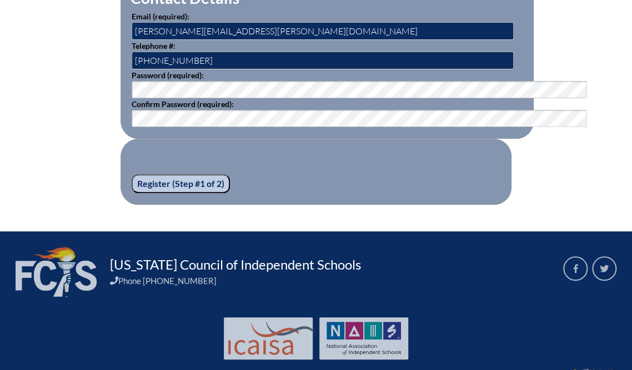
scroll to position [1659, 0]
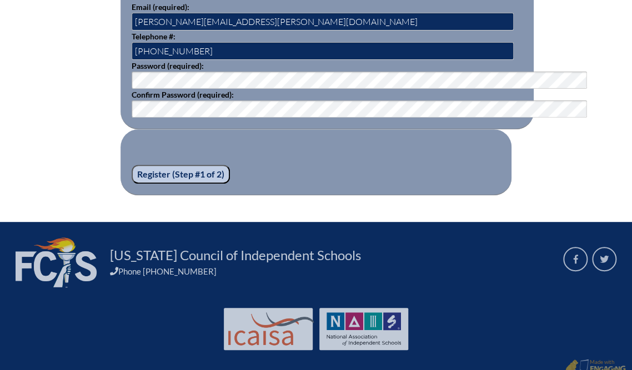
click at [147, 184] on input "Register (Step #1 of 2)" at bounding box center [181, 174] width 98 height 19
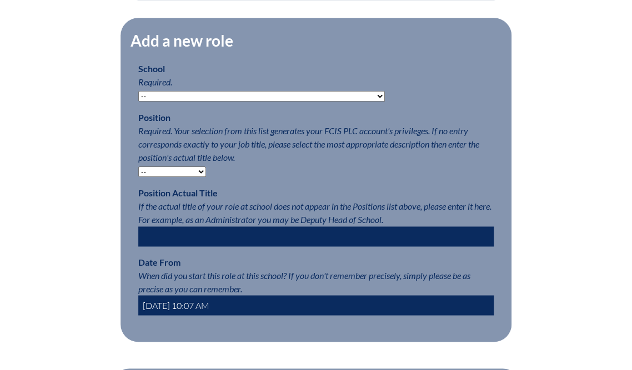
scroll to position [533, 0]
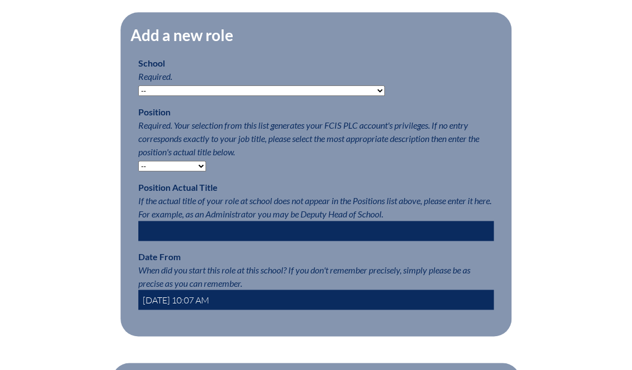
click at [138, 96] on select "-- [MEDICAL_DATA] Inspired Academy Academy at [GEOGRAPHIC_DATA] Academy at the …" at bounding box center [261, 91] width 247 height 11
select select "20331"
click at [138, 96] on select "-- [MEDICAL_DATA] Inspired Academy Academy at [GEOGRAPHIC_DATA] Academy at the …" at bounding box center [261, 91] width 247 height 11
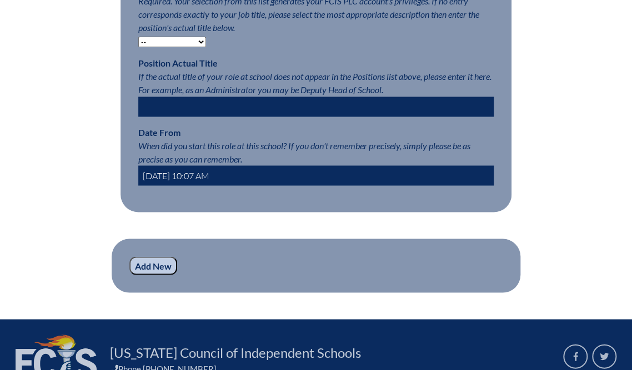
scroll to position [666, 0]
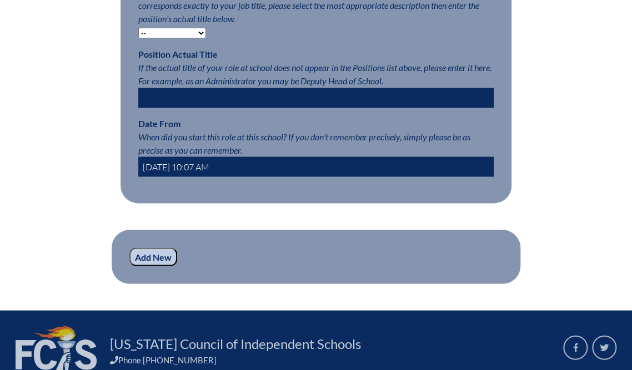
click at [157, 38] on select "-- Teacher PLC Coordinator Head of School Administrator" at bounding box center [172, 33] width 68 height 11
select select "15563"
click at [138, 38] on select "-- Teacher PLC Coordinator Head of School Administrator" at bounding box center [172, 33] width 68 height 11
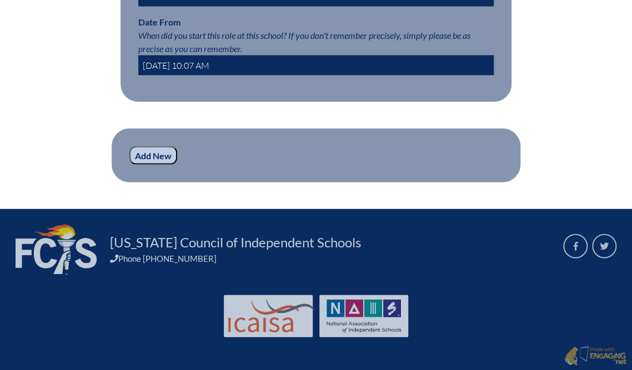
scroll to position [799, 0]
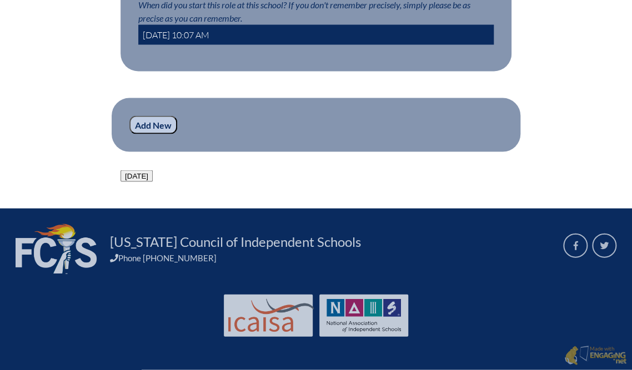
click at [167, 45] on input "[DATE] 10:07 AM" at bounding box center [315, 35] width 355 height 20
click at [140, 45] on input "[DATE] 10:07 AM" at bounding box center [315, 35] width 355 height 20
click at [156, 45] on input "[DATE] 10:07 AM" at bounding box center [315, 35] width 355 height 20
type input "[DATE] 10:07 AM"
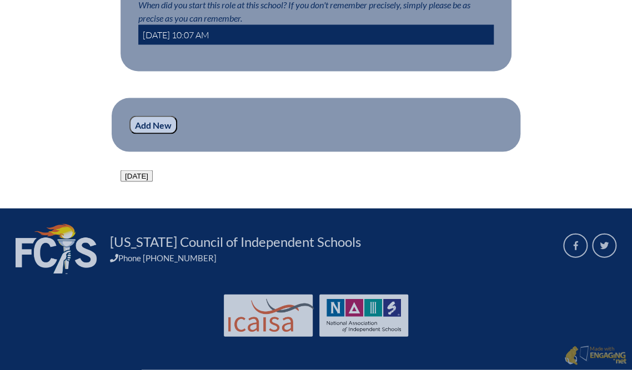
click at [129, 135] on input "Add New" at bounding box center [153, 125] width 48 height 19
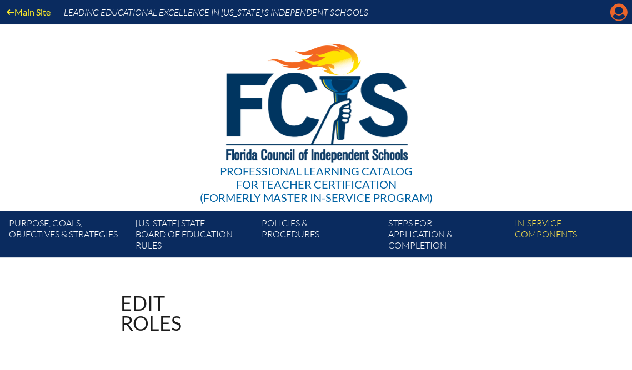
click at [610, 9] on icon at bounding box center [618, 12] width 17 height 17
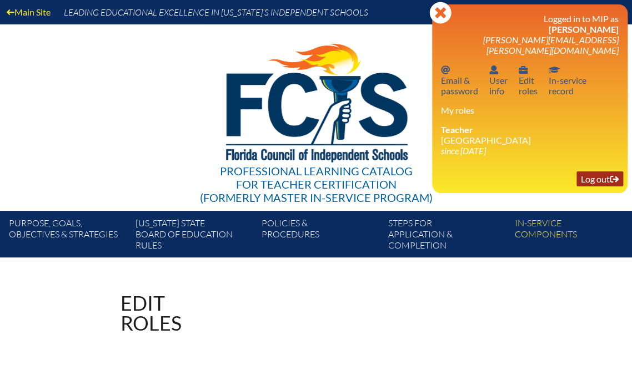
click at [584, 187] on link "Log out Log out" at bounding box center [599, 179] width 47 height 15
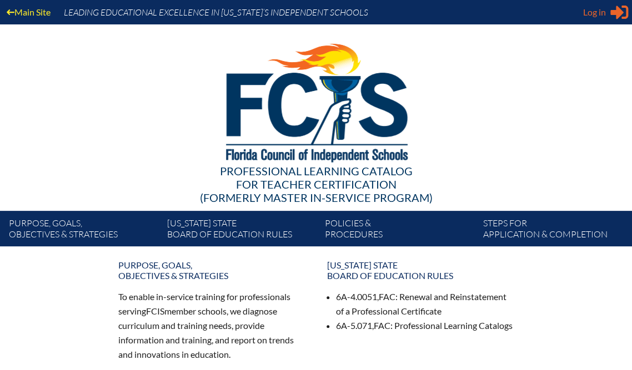
type input "[EMAIL_ADDRESS][DOMAIN_NAME]"
click at [610, 17] on icon at bounding box center [619, 13] width 18 height 14
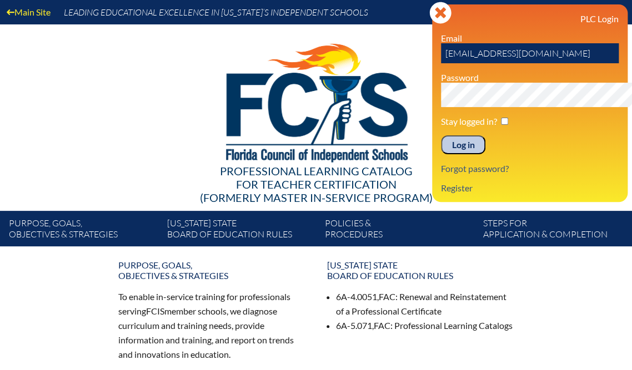
click at [170, 94] on div at bounding box center [316, 100] width 596 height 153
click at [429, 17] on icon at bounding box center [440, 13] width 22 height 22
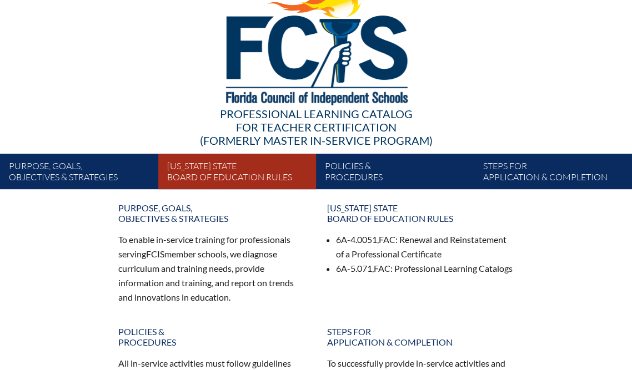
scroll to position [222, 0]
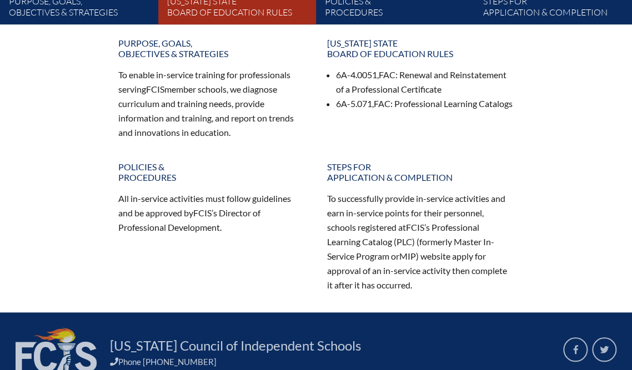
click at [200, 24] on link "[US_STATE] State Board of Education rules" at bounding box center [242, 8] width 158 height 31
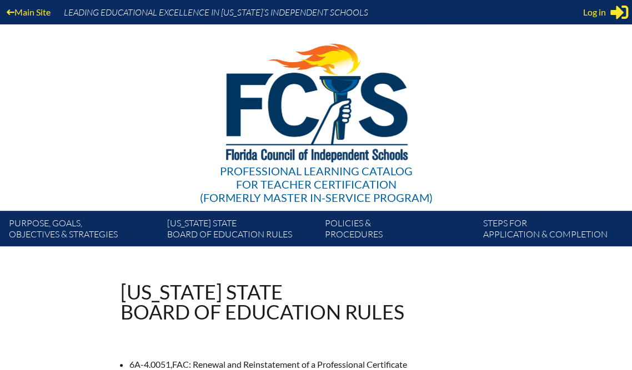
type input "[EMAIL_ADDRESS][DOMAIN_NAME]"
click at [594, 14] on span "Log in" at bounding box center [594, 12] width 23 height 13
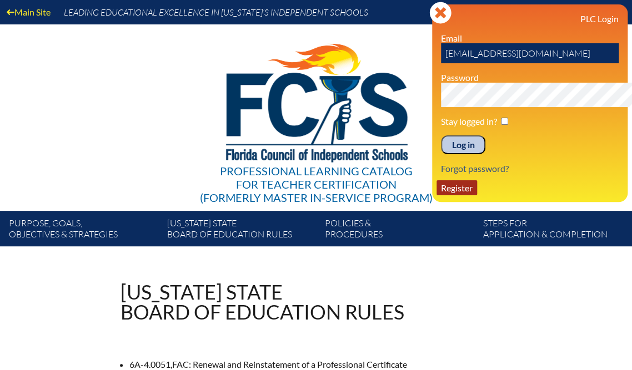
click at [436, 195] on link "Register" at bounding box center [456, 187] width 41 height 15
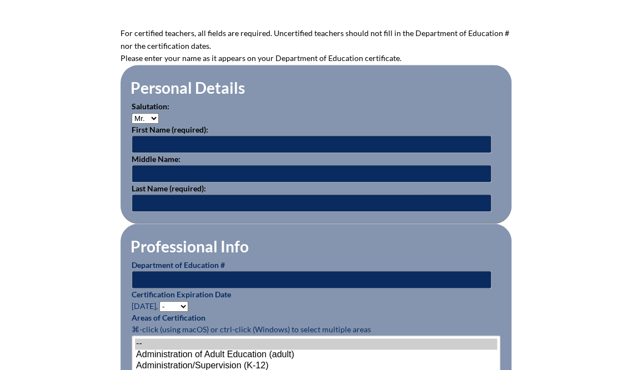
scroll to position [311, 0]
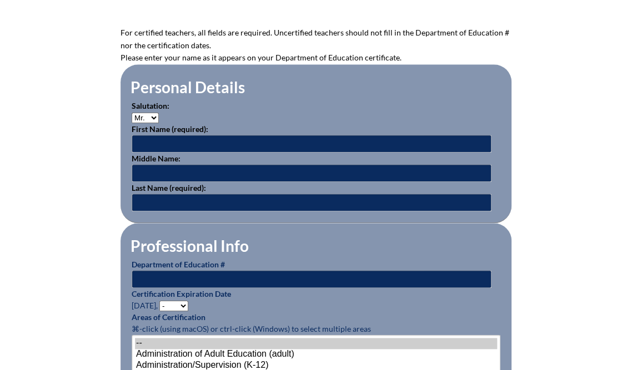
type input "[EMAIL_ADDRESS][DOMAIN_NAME]"
click at [132, 123] on select "Mr. Mrs. Ms. Dr. Rev." at bounding box center [145, 118] width 27 height 11
select select "Mrs."
click at [132, 123] on select "Mr. Mrs. Ms. Dr. Rev." at bounding box center [145, 118] width 27 height 11
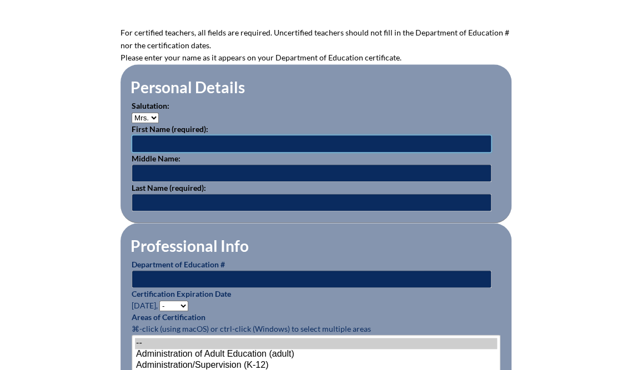
click at [132, 153] on input "text" at bounding box center [312, 144] width 360 height 18
type input "Hannah"
click at [132, 212] on input "text" at bounding box center [312, 203] width 360 height 18
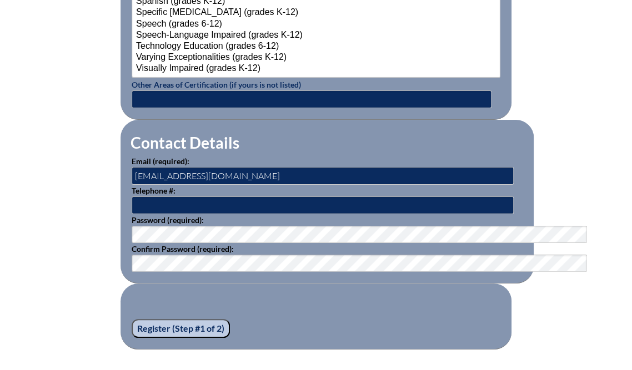
scroll to position [1555, 0]
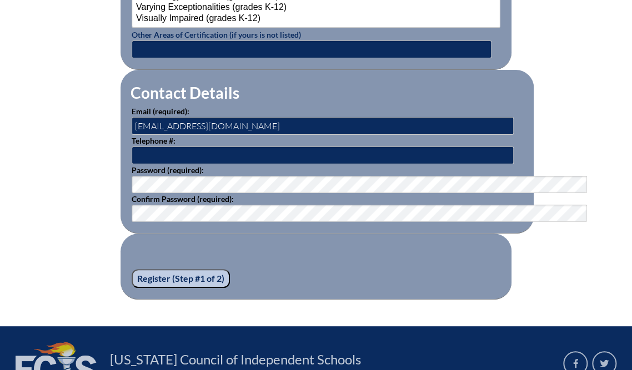
type input "Pippin"
drag, startPoint x: 105, startPoint y: 195, endPoint x: 122, endPoint y: 197, distance: 16.1
click at [132, 135] on input "dgarrett@saddlebrook.com" at bounding box center [323, 126] width 382 height 18
drag, startPoint x: 205, startPoint y: 198, endPoint x: 52, endPoint y: 194, distance: 152.7
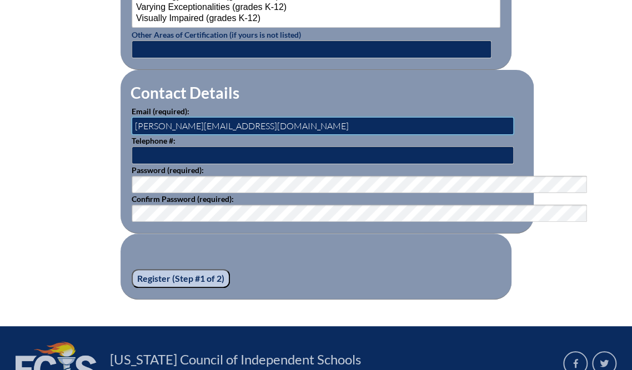
type input "[PERSON_NAME][EMAIL_ADDRESS][DOMAIN_NAME]"
click at [132, 164] on input "text" at bounding box center [323, 156] width 382 height 18
type input "813 907 4300"
click at [333, 300] on fieldset "Register (Step #1 of 2)" at bounding box center [315, 267] width 391 height 66
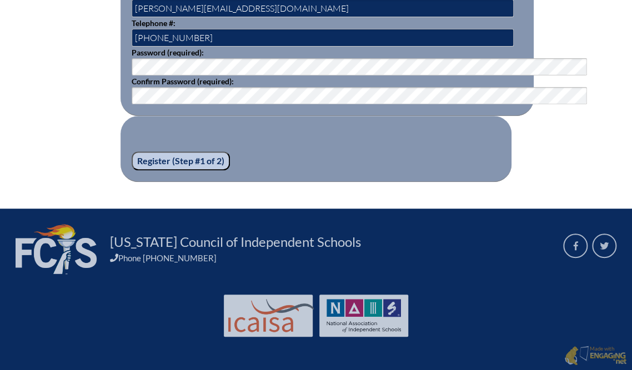
scroll to position [1777, 0]
click at [148, 152] on input "Register (Step #1 of 2)" at bounding box center [181, 161] width 98 height 19
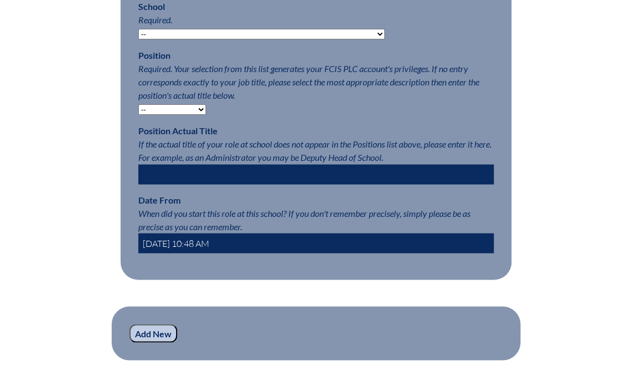
scroll to position [622, 0]
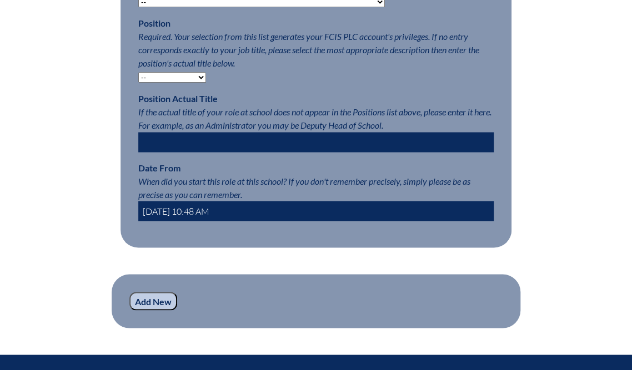
click at [138, 7] on select "-- [MEDICAL_DATA] Inspired Academy Academy at [GEOGRAPHIC_DATA] Academy at the …" at bounding box center [261, 2] width 247 height 11
select select "20331"
click at [138, 7] on select "-- [MEDICAL_DATA] Inspired Academy Academy at [GEOGRAPHIC_DATA] Academy at the …" at bounding box center [261, 2] width 247 height 11
click at [153, 83] on select "-- Teacher PLC Coordinator Head of School Administrator" at bounding box center [172, 77] width 68 height 11
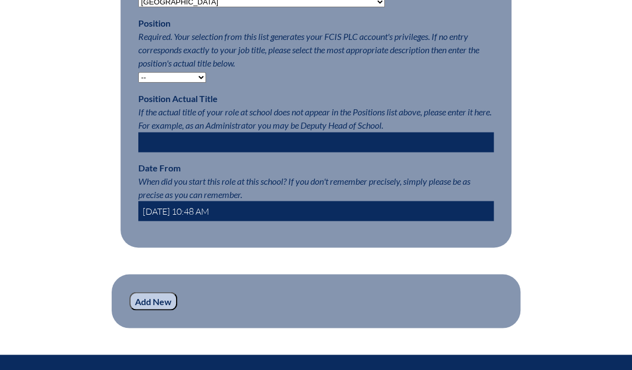
select select "15563"
click at [138, 83] on select "-- Teacher PLC Coordinator Head of School Administrator" at bounding box center [172, 77] width 68 height 11
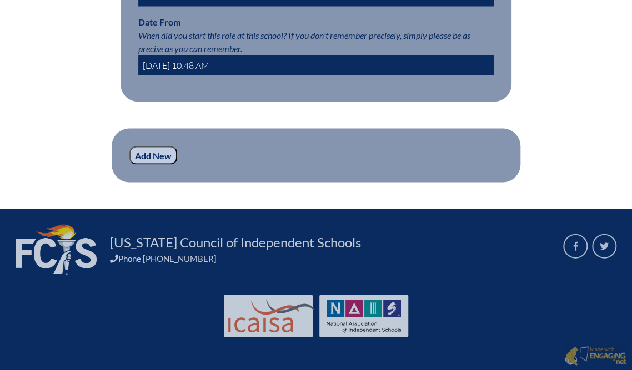
scroll to position [844, 0]
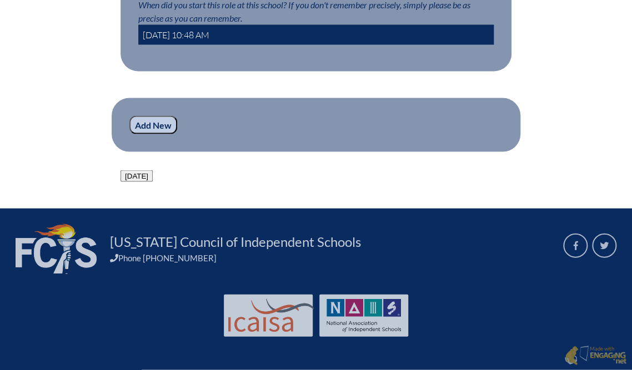
click at [143, 45] on input "[DATE] 10:48 AM" at bounding box center [315, 35] width 355 height 20
type input "[DATE] 10:48 AM"
click at [129, 135] on input "Add New" at bounding box center [153, 125] width 48 height 19
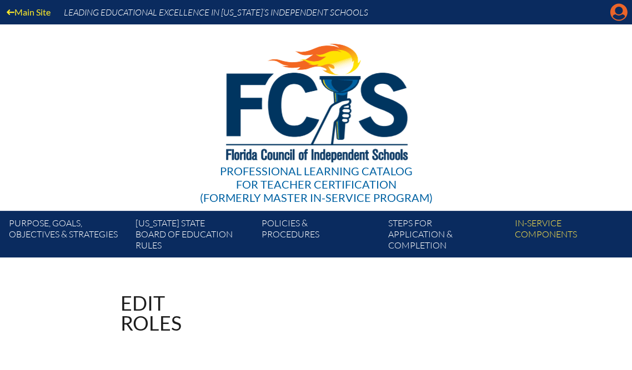
click at [613, 21] on icon "Manage account" at bounding box center [619, 12] width 18 height 18
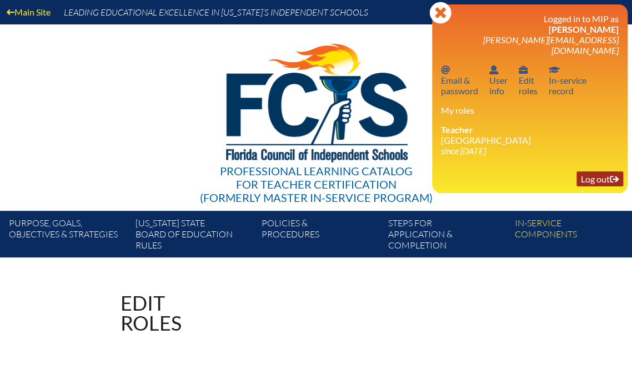
click at [587, 187] on link "Log out Log out" at bounding box center [599, 179] width 47 height 15
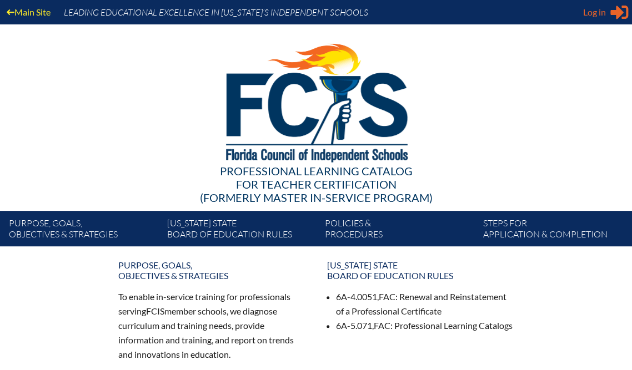
type input "[EMAIL_ADDRESS][DOMAIN_NAME]"
click at [594, 19] on span "Log in" at bounding box center [594, 12] width 23 height 13
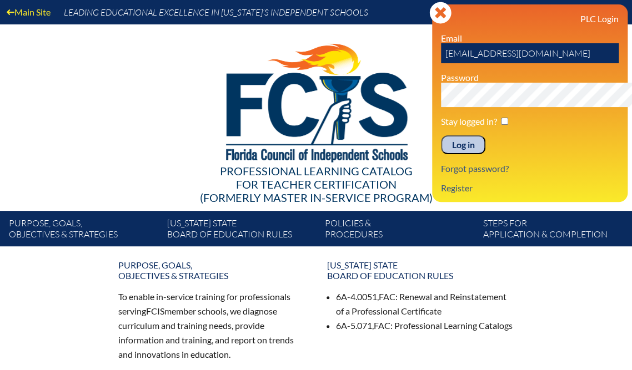
click at [441, 154] on input "Log in" at bounding box center [463, 144] width 44 height 19
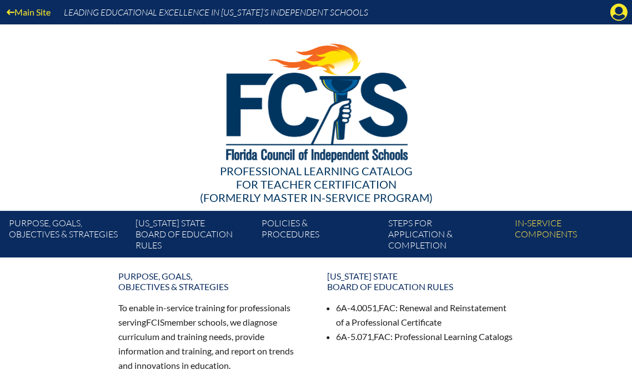
drag, startPoint x: 622, startPoint y: 15, endPoint x: 607, endPoint y: 17, distance: 15.7
click at [622, 14] on icon at bounding box center [618, 12] width 17 height 17
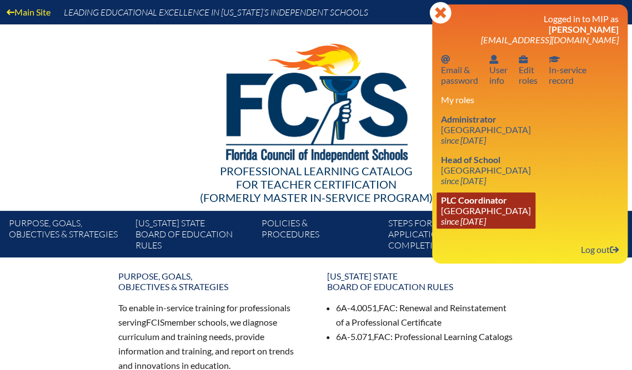
click at [451, 229] on link "PLC Coordinator Saddlebrook Preparatory School since 2016 Oct 6" at bounding box center [485, 211] width 99 height 36
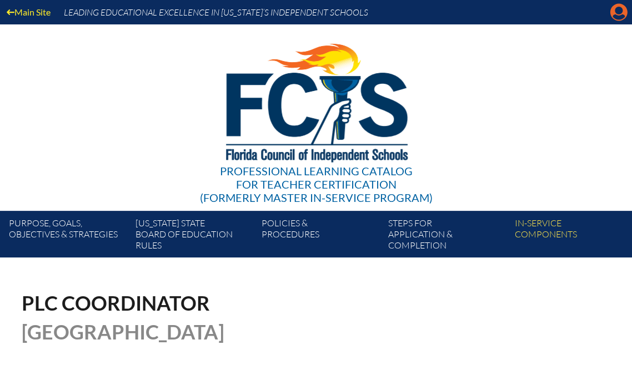
click at [610, 7] on icon at bounding box center [618, 12] width 17 height 17
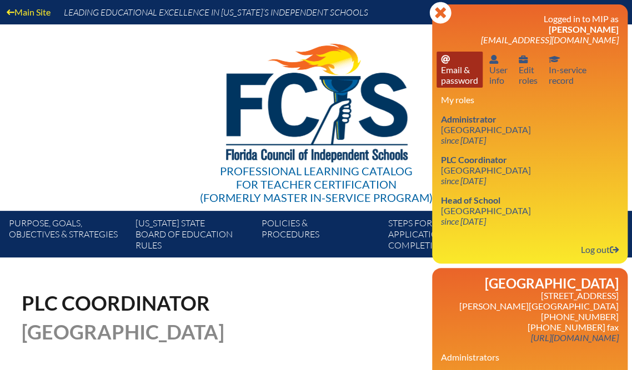
click at [436, 88] on link "Email password Email & password" at bounding box center [459, 70] width 46 height 36
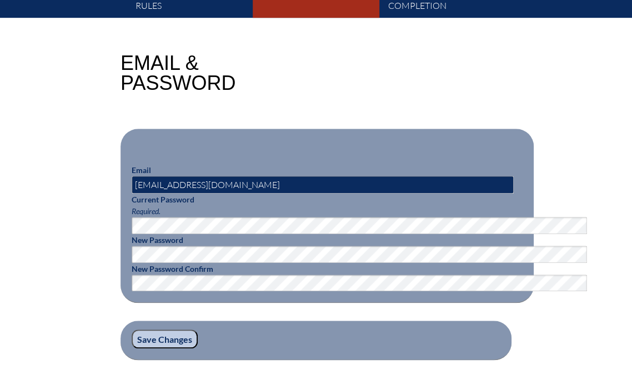
scroll to position [311, 0]
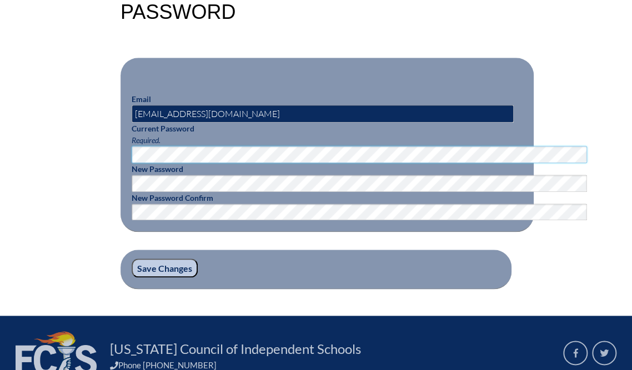
click at [47, 248] on div "Email & Password Email [EMAIL_ADDRESS][DOMAIN_NAME] Current Password Required. …" at bounding box center [316, 135] width 624 height 307
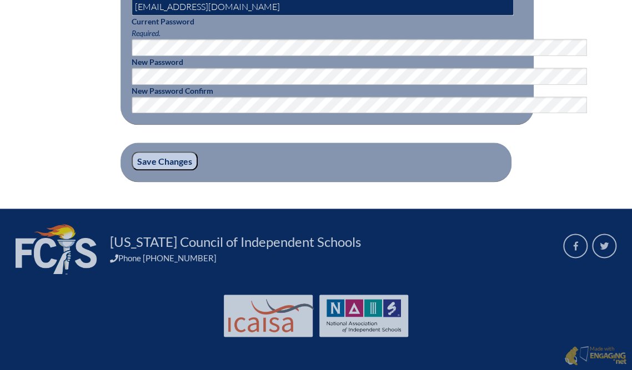
click at [132, 170] on input "Save Changes" at bounding box center [165, 161] width 66 height 19
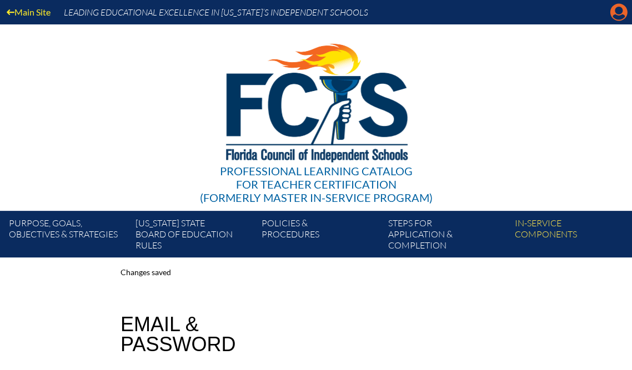
click at [610, 21] on icon at bounding box center [618, 12] width 17 height 17
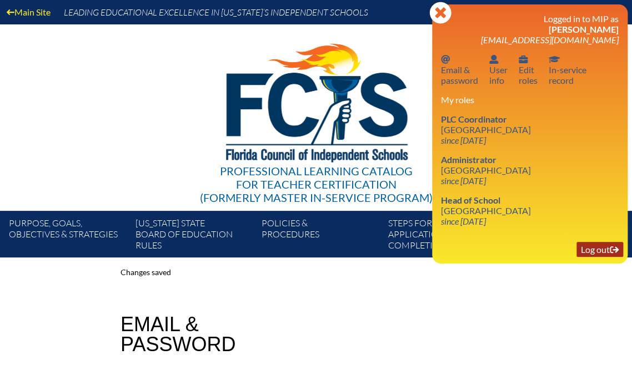
click at [585, 257] on link "Log out Log out" at bounding box center [599, 249] width 47 height 15
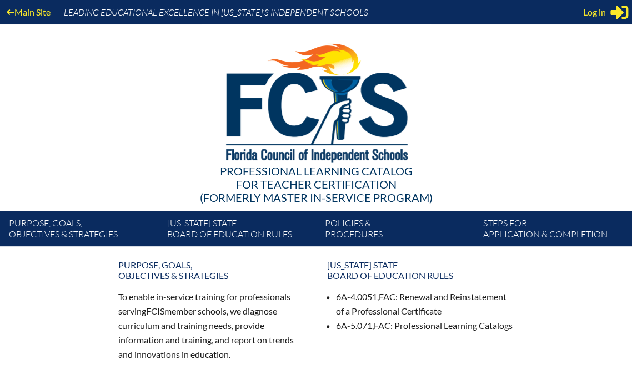
type input "[EMAIL_ADDRESS][DOMAIN_NAME]"
click at [604, 21] on div "Log in Close Sign in or register" at bounding box center [605, 12] width 45 height 18
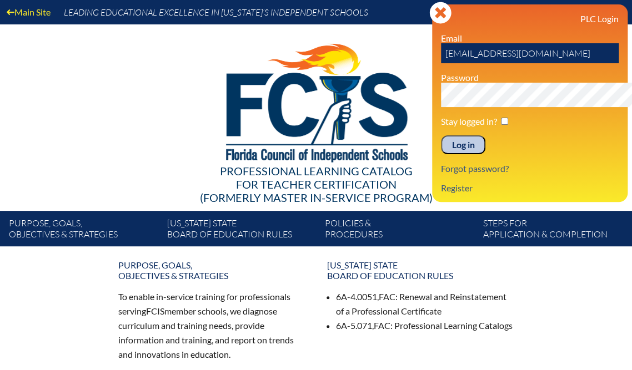
click at [354, 109] on div "Main Site Leading Educational Excellence in [US_STATE]’s Independent Schools Pr…" at bounding box center [316, 123] width 632 height 247
click at [441, 154] on input "Log in" at bounding box center [463, 144] width 44 height 19
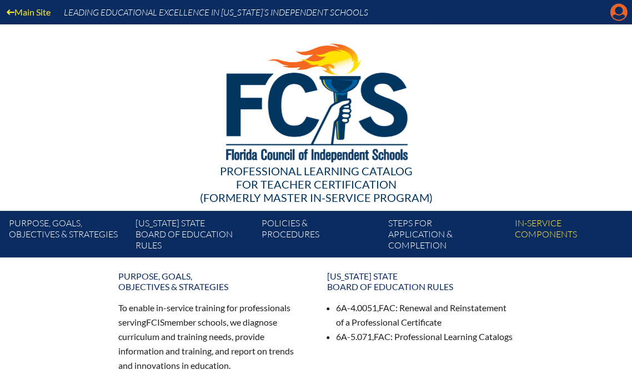
click at [615, 13] on icon "Manage account" at bounding box center [619, 12] width 18 height 18
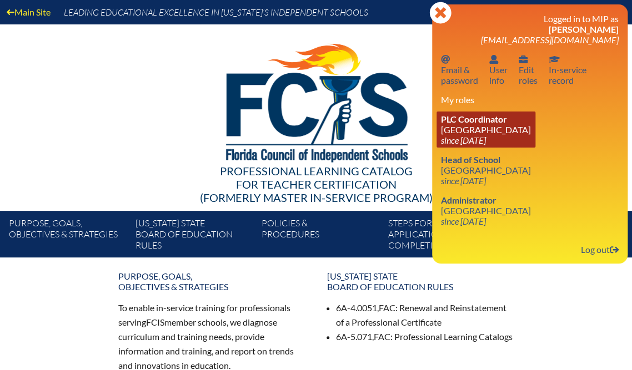
click at [468, 148] on link "PLC Coordinator Saddlebrook Preparatory School since 2016 Oct 6" at bounding box center [485, 130] width 99 height 36
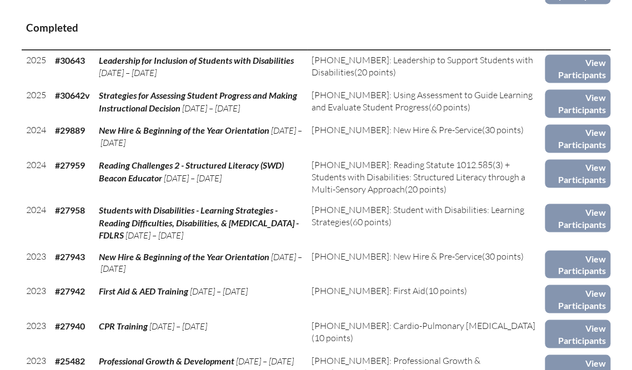
scroll to position [622, 0]
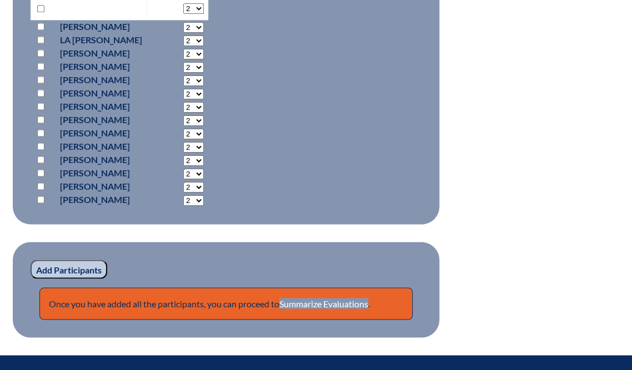
scroll to position [577, 0]
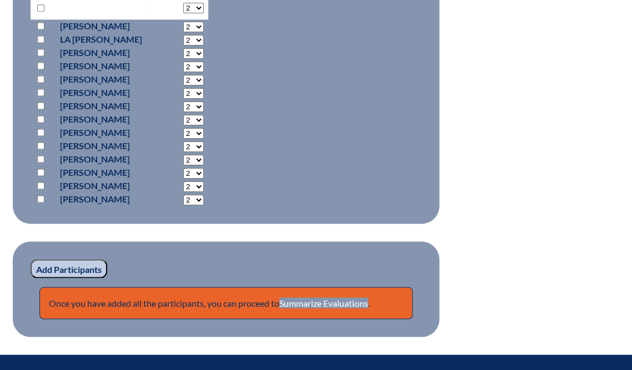
click at [44, 29] on input "checkbox" at bounding box center [40, 25] width 7 height 7
checkbox input "true"
click at [204, 32] on select "2 3 4 5 6 7 8 9 10 0" at bounding box center [193, 27] width 21 height 11
select select "5"
click at [204, 32] on select "2 3 4 5 6 7 8 9 10 0" at bounding box center [193, 27] width 21 height 11
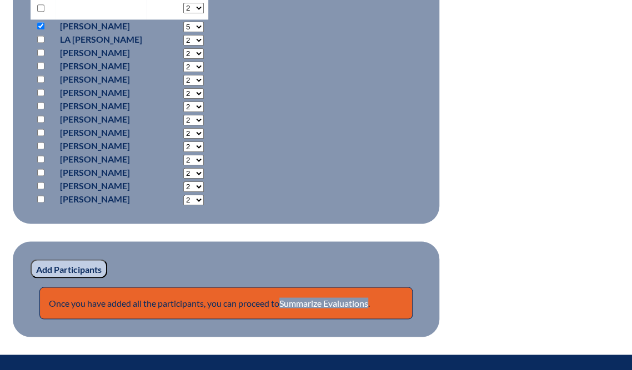
click at [44, 12] on input "checkbox" at bounding box center [40, 7] width 7 height 7
checkbox input "true"
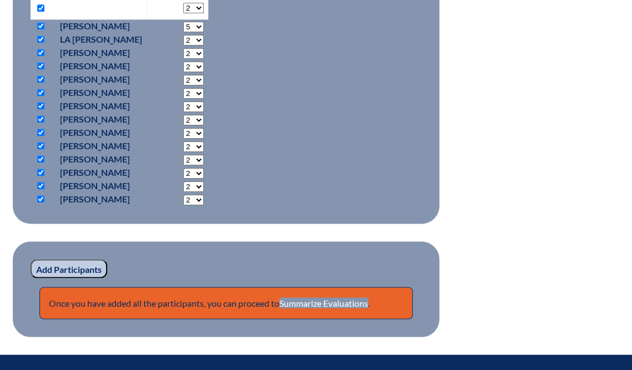
checkbox input "true"
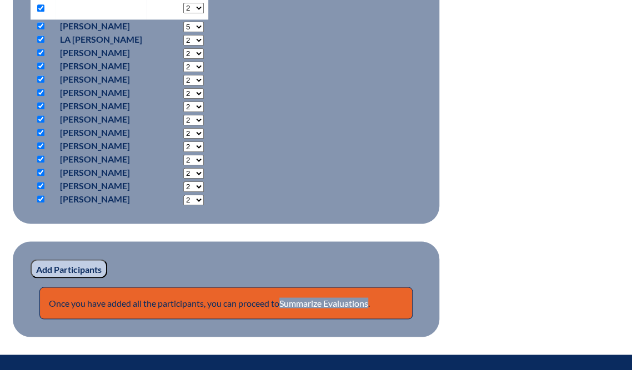
checkbox input "true"
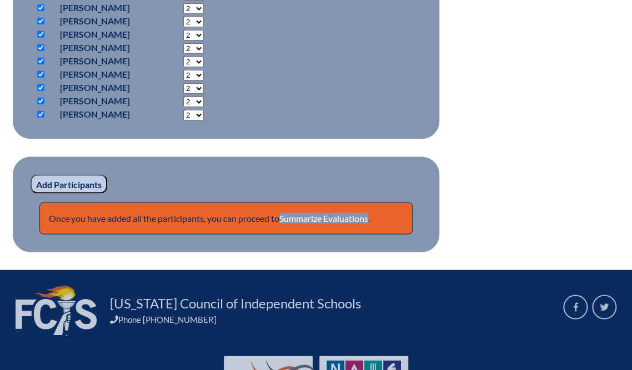
scroll to position [666, 0]
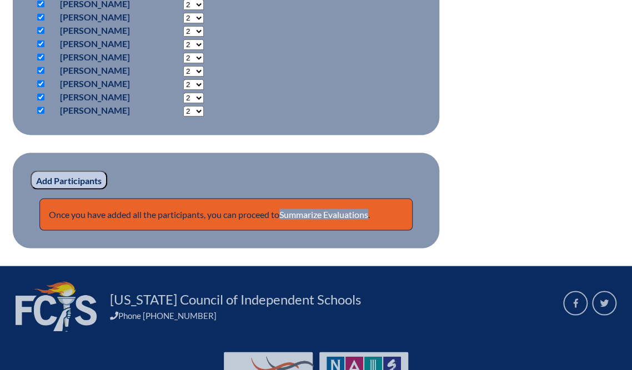
checkbox input "false"
click at [42, 87] on input "checkbox" at bounding box center [40, 83] width 7 height 7
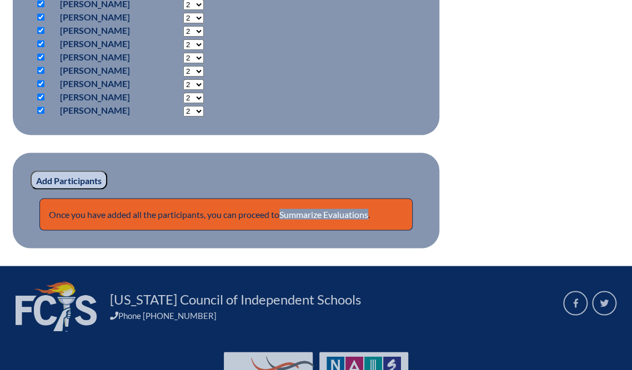
checkbox input "false"
click at [44, 100] on input "checkbox" at bounding box center [40, 96] width 7 height 7
checkbox input "false"
select select "5"
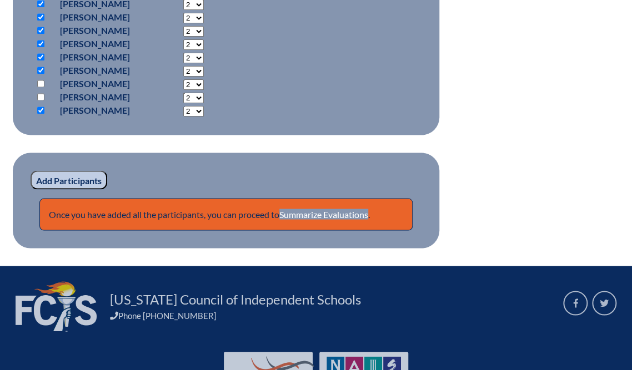
select select "5"
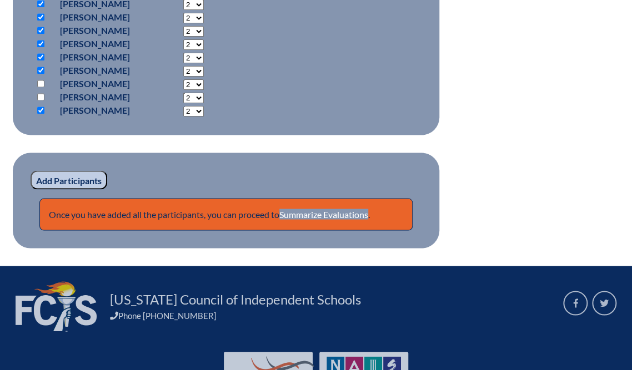
select select "5"
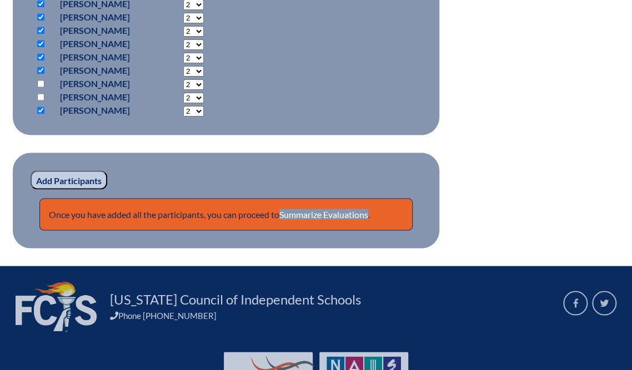
select select "5"
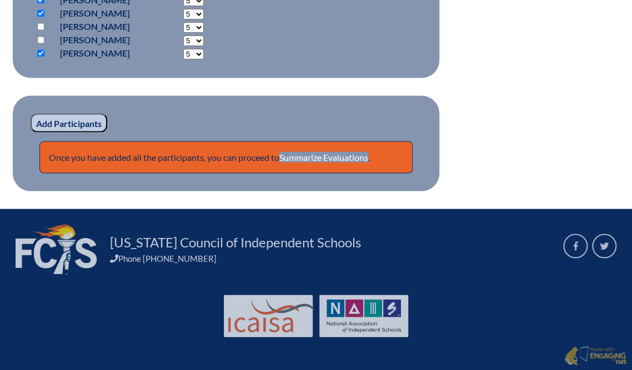
scroll to position [844, 0]
drag, startPoint x: 87, startPoint y: 237, endPoint x: 104, endPoint y: 240, distance: 17.5
click at [87, 132] on input "Add Participants" at bounding box center [69, 122] width 77 height 19
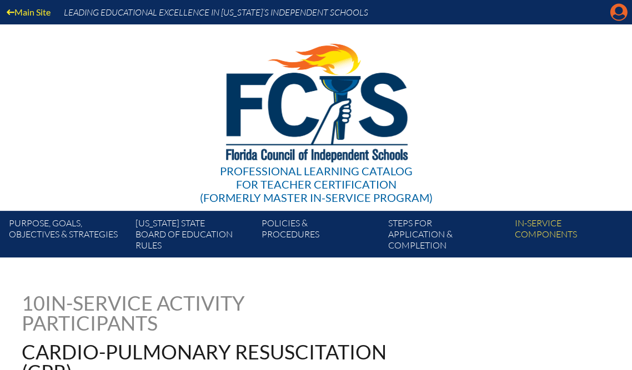
click at [613, 18] on icon at bounding box center [618, 12] width 17 height 17
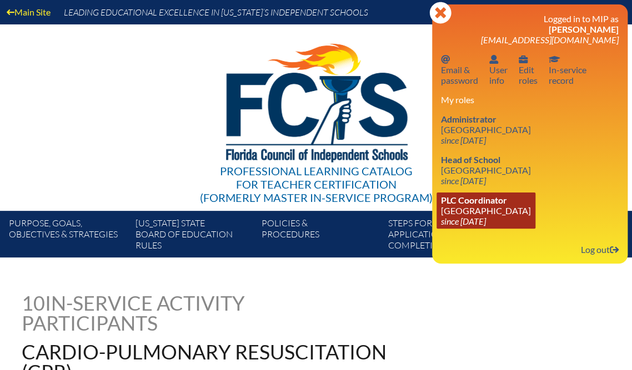
click at [476, 229] on link "PLC Coordinator [GEOGRAPHIC_DATA] since [DATE]" at bounding box center [485, 211] width 99 height 36
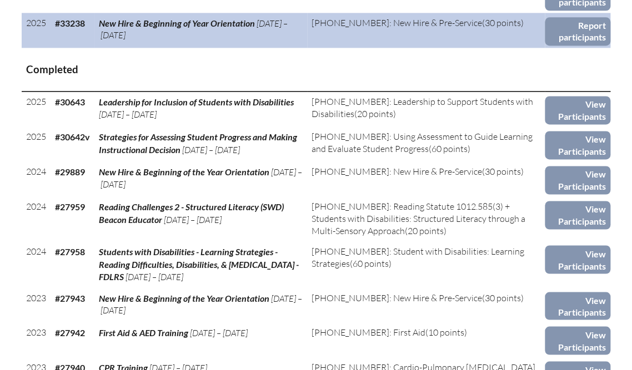
scroll to position [666, 0]
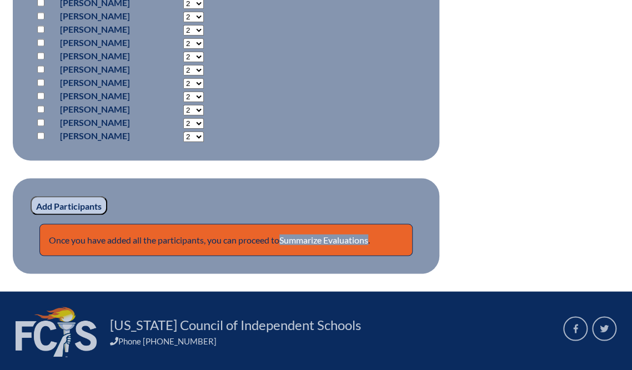
scroll to position [622, 0]
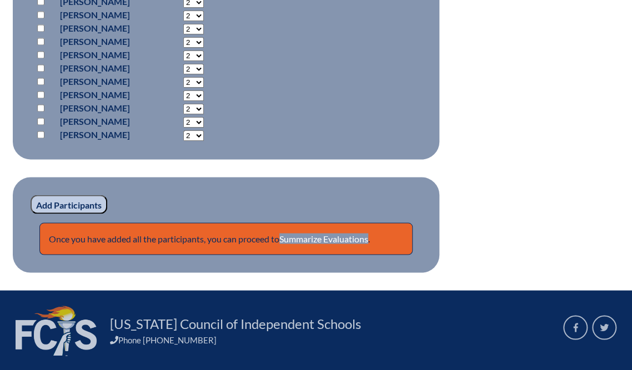
select select "5"
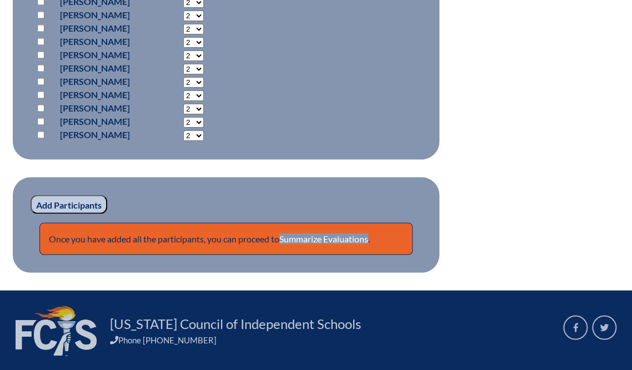
select select "5"
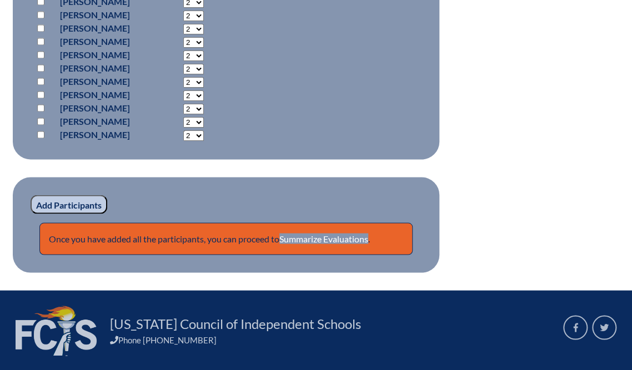
select select "5"
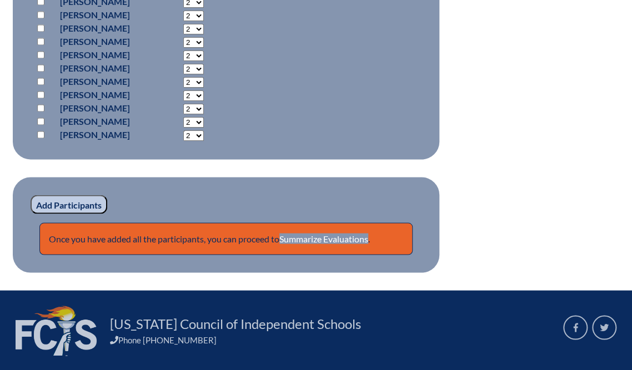
select select "5"
checkbox input "true"
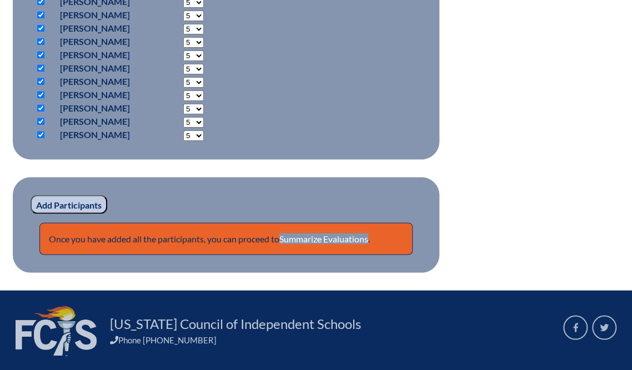
checkbox input "true"
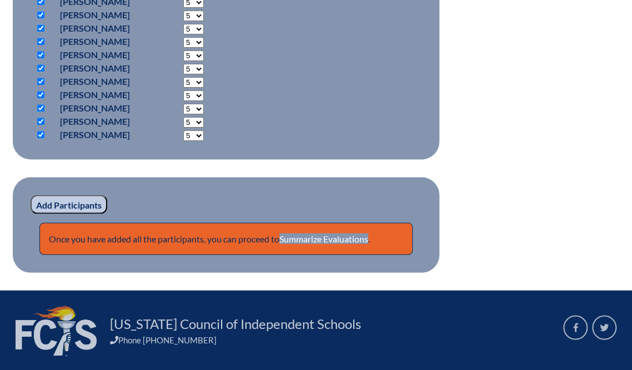
checkbox input "true"
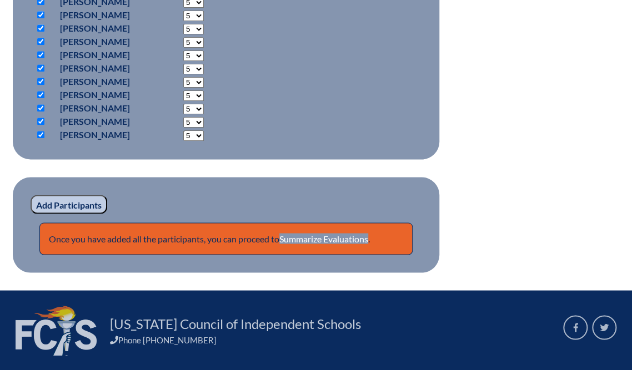
checkbox input "true"
click at [44, 5] on input "checkbox" at bounding box center [40, 1] width 7 height 7
checkbox input "false"
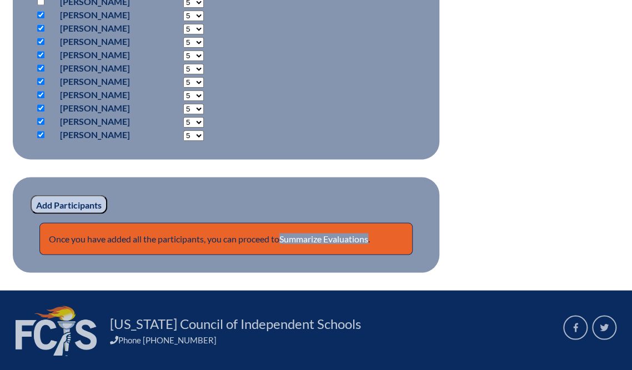
click at [44, 18] on input "checkbox" at bounding box center [40, 14] width 7 height 7
checkbox input "false"
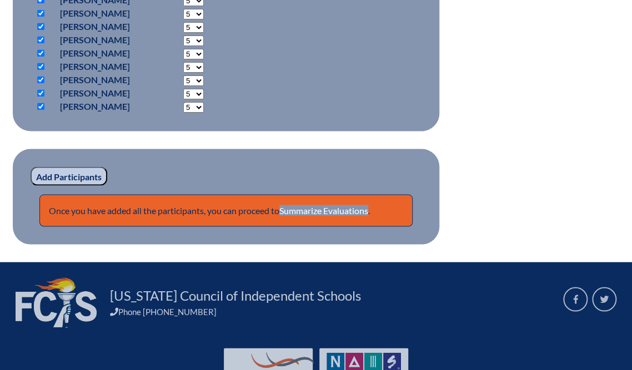
scroll to position [666, 0]
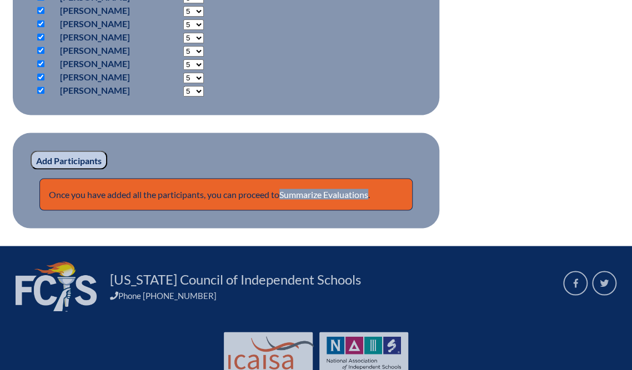
click at [44, 67] on input "checkbox" at bounding box center [40, 63] width 7 height 7
checkbox input "false"
click at [44, 81] on input "checkbox" at bounding box center [40, 76] width 7 height 7
checkbox input "false"
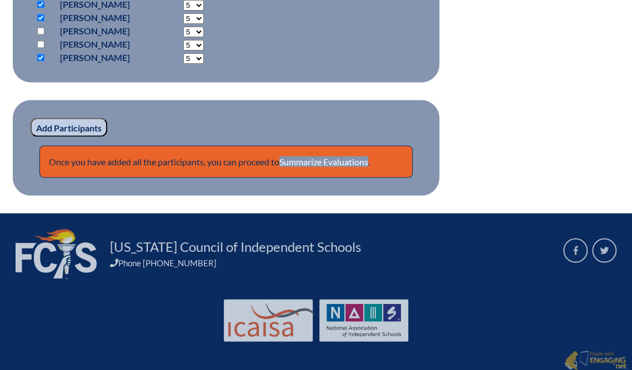
scroll to position [799, 0]
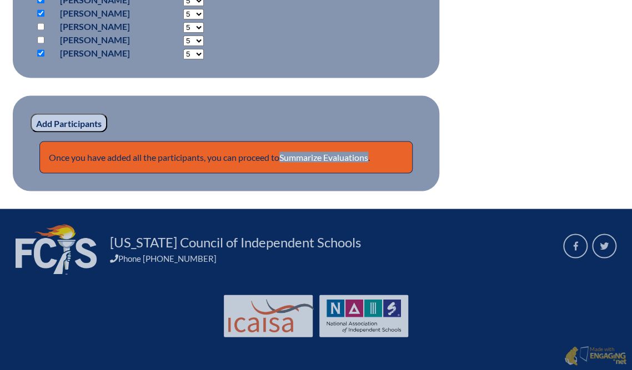
click at [49, 132] on input "Add Participants" at bounding box center [69, 122] width 77 height 19
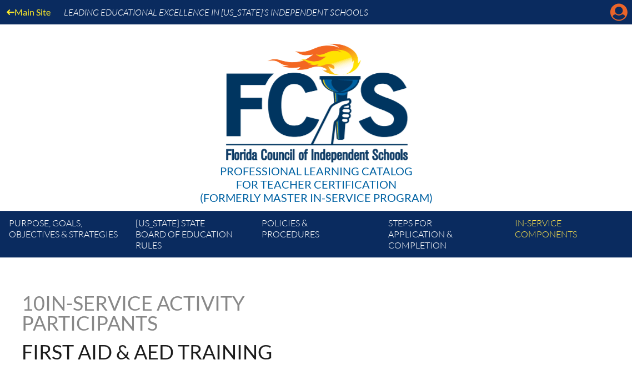
click at [612, 14] on icon "Manage account" at bounding box center [619, 12] width 18 height 18
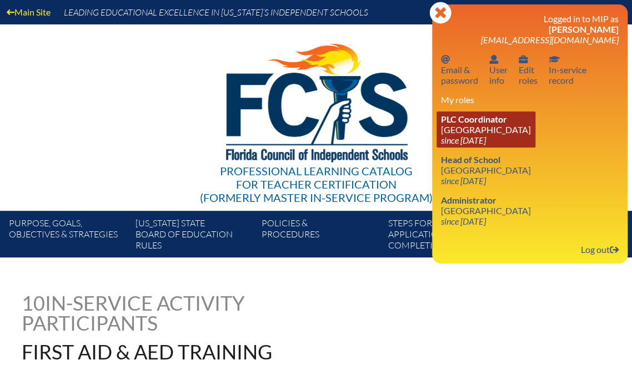
click at [482, 148] on link "PLC Coordinator [GEOGRAPHIC_DATA] since [DATE]" at bounding box center [485, 130] width 99 height 36
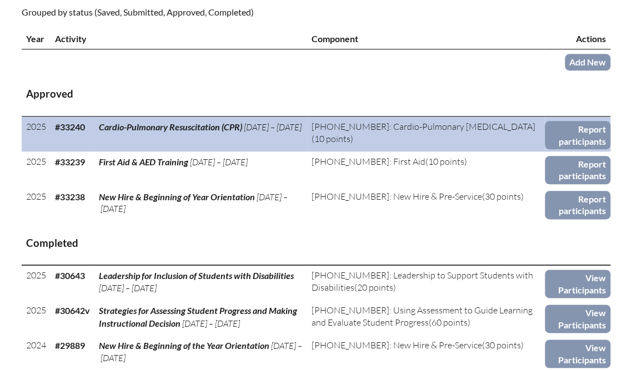
scroll to position [533, 0]
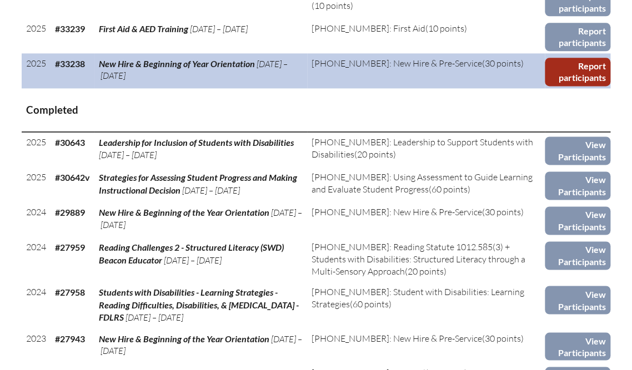
click at [571, 86] on link "Report participants" at bounding box center [578, 72] width 66 height 28
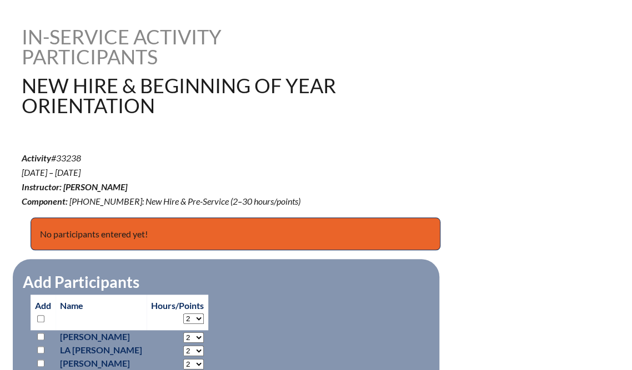
scroll to position [489, 0]
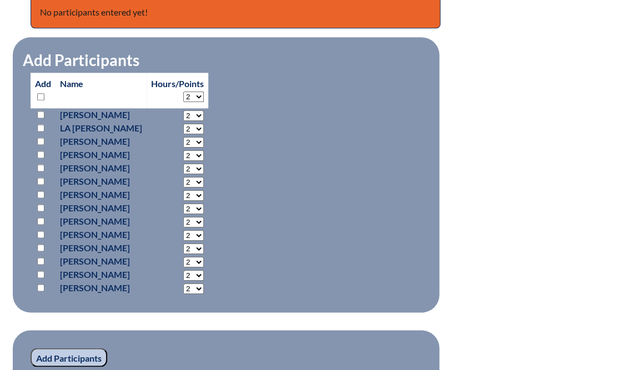
click at [204, 102] on select "2 3 4 5 6 7 8 9 10 11 12 13 14 15 16 17 18 19 20 21 22 23 24 25 26 27 28 29 30" at bounding box center [193, 97] width 21 height 11
select select "10"
click at [204, 102] on select "2 3 4 5 6 7 8 9 10 11 12 13 14 15 16 17 18 19 20 21 22 23 24 25 26 27 28 29 30" at bounding box center [193, 97] width 21 height 11
select select "10"
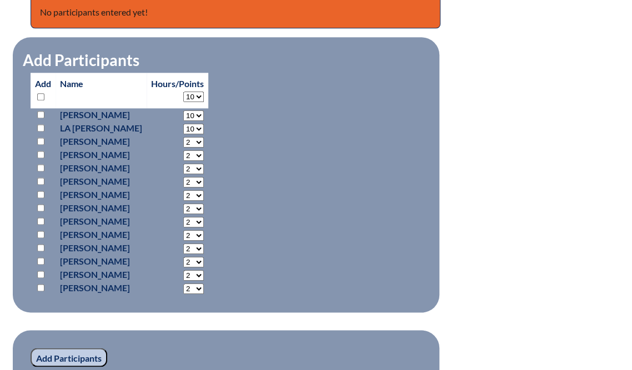
select select "10"
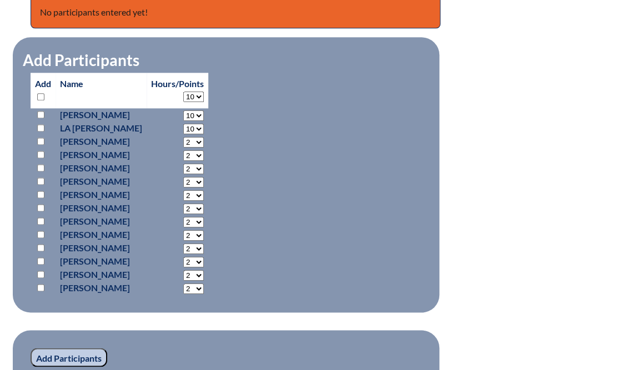
select select "10"
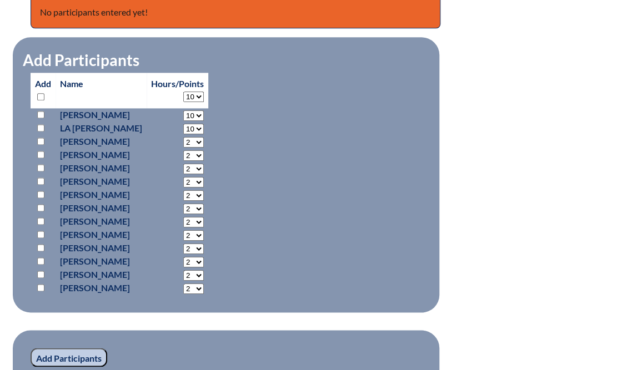
select select "10"
click at [44, 100] on input "checkbox" at bounding box center [40, 96] width 7 height 7
checkbox input "true"
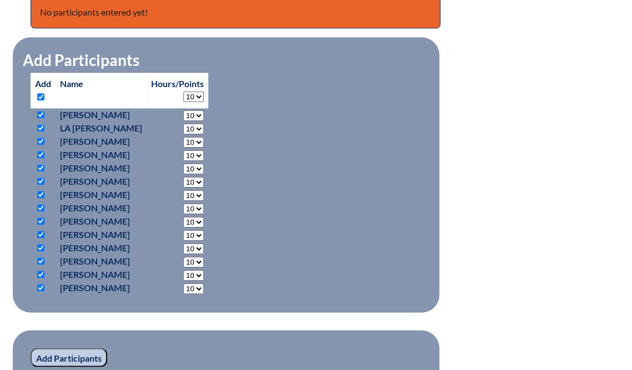
checkbox input "true"
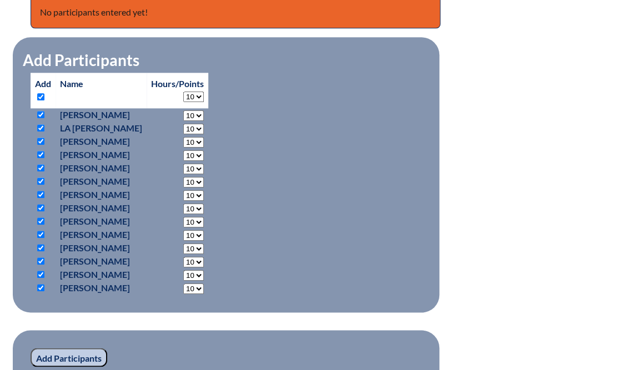
checkbox input "true"
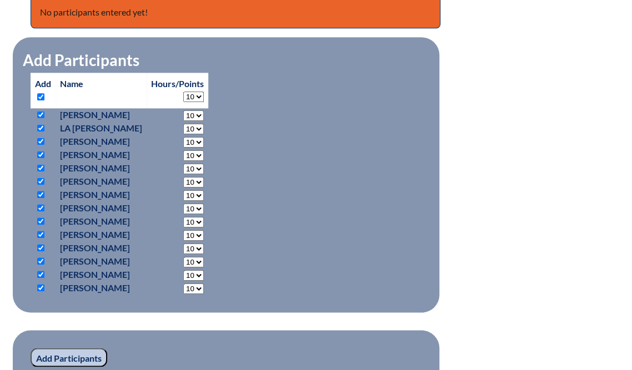
checkbox input "true"
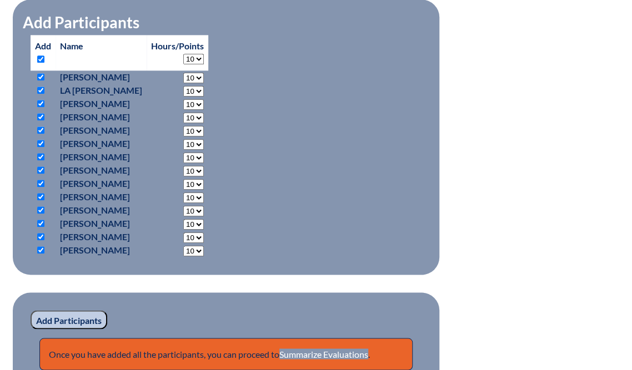
scroll to position [577, 0]
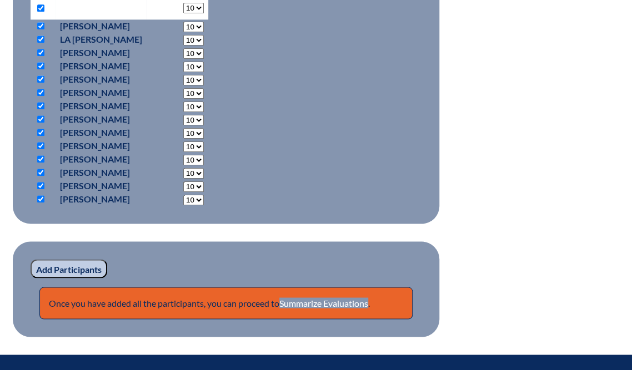
click at [42, 56] on input "checkbox" at bounding box center [40, 52] width 7 height 7
checkbox input "false"
click at [43, 69] on input "checkbox" at bounding box center [40, 65] width 7 height 7
checkbox input "false"
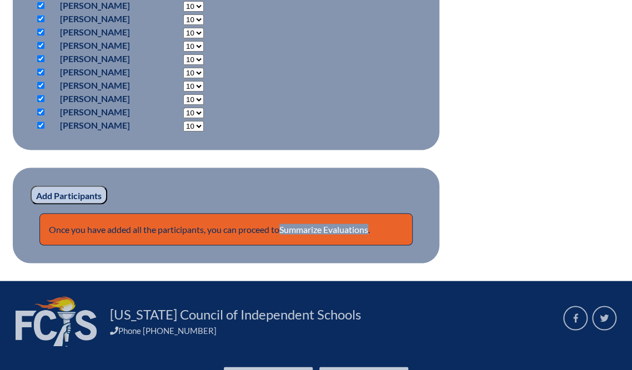
scroll to position [666, 0]
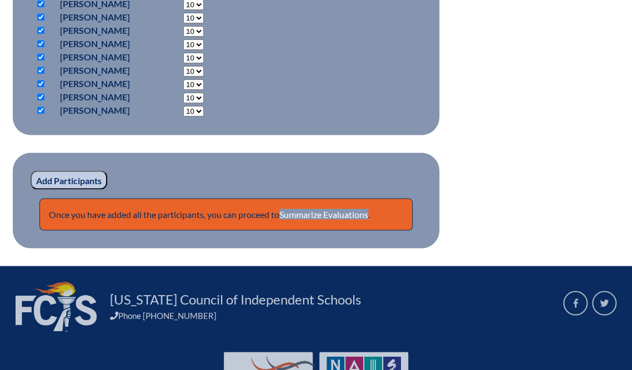
click at [43, 87] on input "checkbox" at bounding box center [40, 83] width 7 height 7
checkbox input "false"
click at [44, 100] on input "checkbox" at bounding box center [40, 96] width 7 height 7
checkbox input "false"
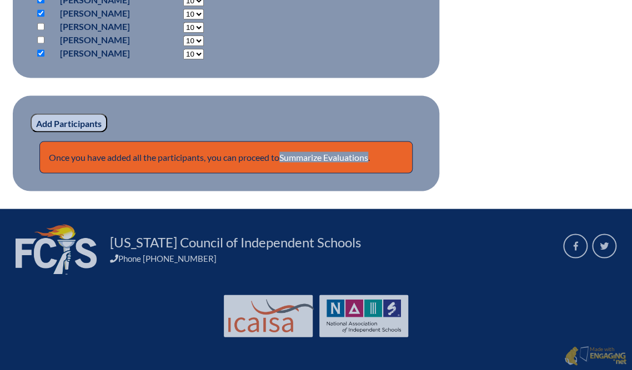
scroll to position [844, 0]
click at [107, 132] on input "Add Participants" at bounding box center [69, 122] width 77 height 19
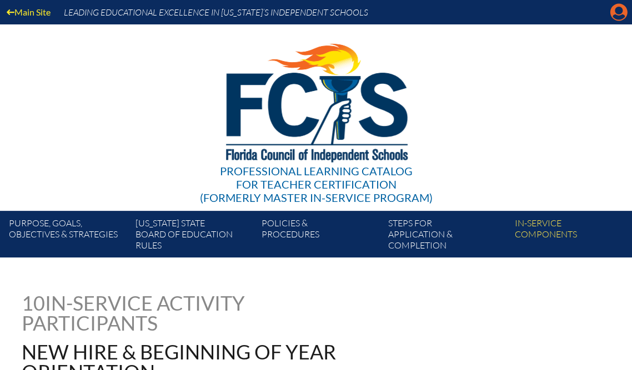
click at [617, 18] on icon at bounding box center [618, 12] width 17 height 17
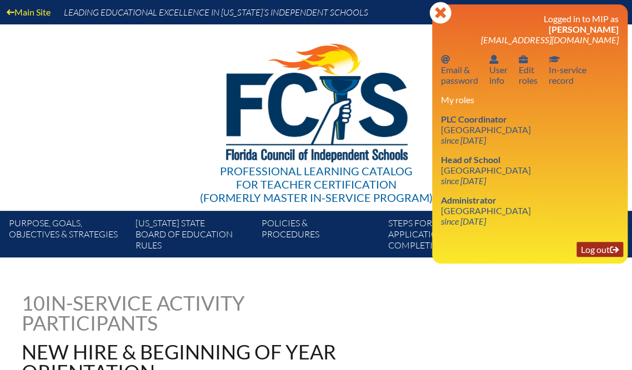
click at [579, 257] on link "Log out Log out" at bounding box center [599, 249] width 47 height 15
